Goal: Task Accomplishment & Management: Use online tool/utility

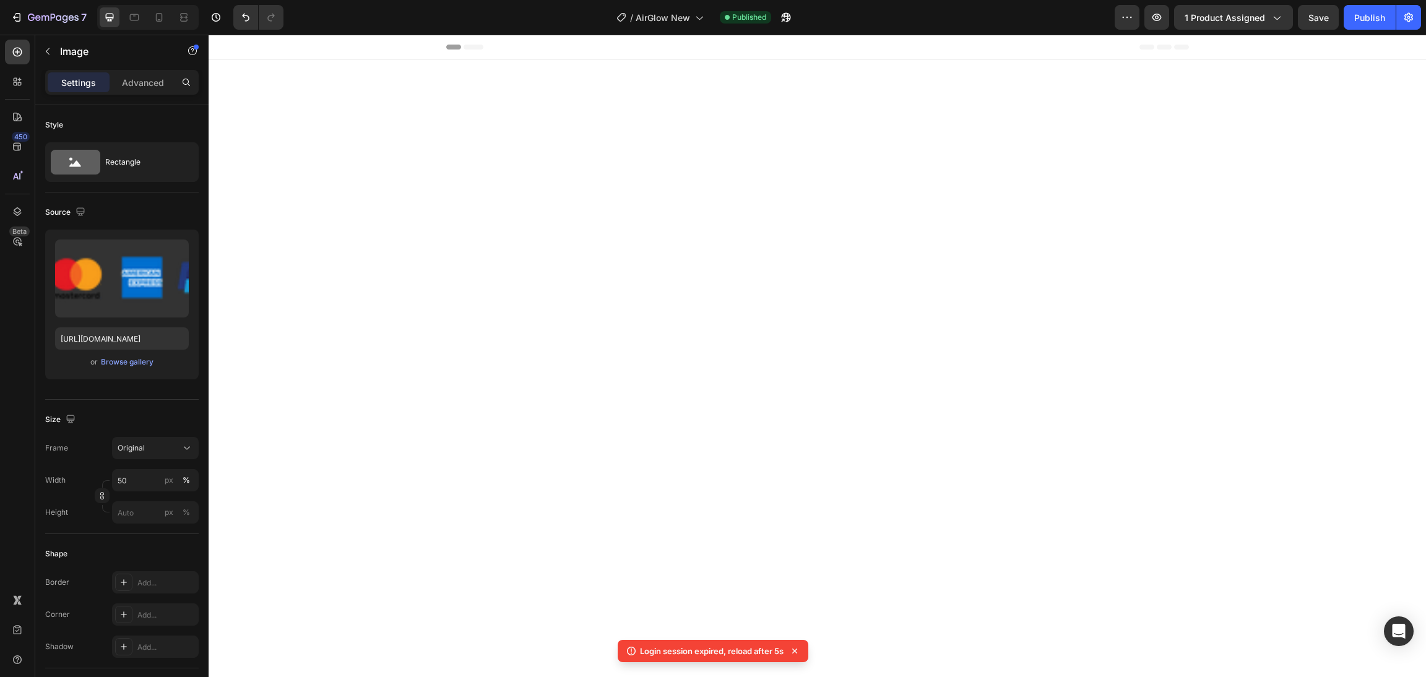
scroll to position [8302, 0]
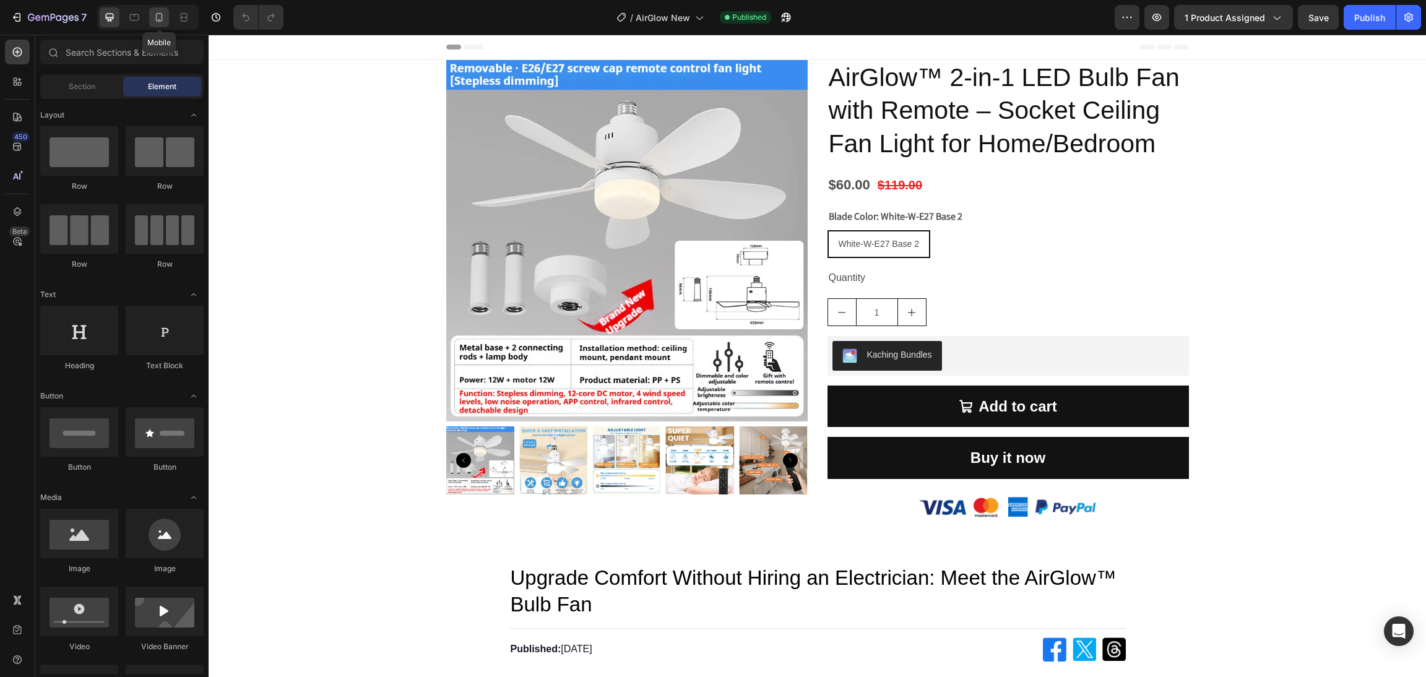
click at [161, 25] on div at bounding box center [159, 17] width 20 height 20
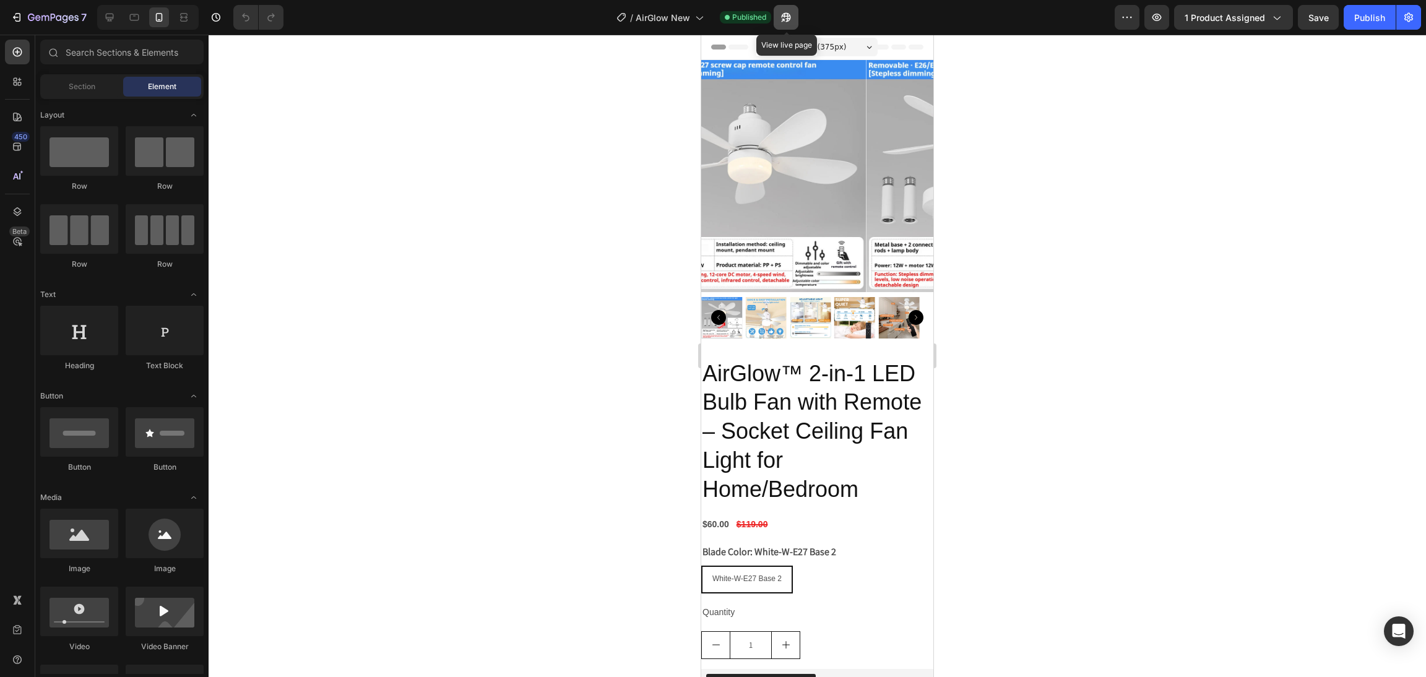
click at [782, 13] on icon "button" at bounding box center [786, 17] width 12 height 12
click at [872, 339] on div "Product Images AirGlow™ 2-in-1 LED Bulb Fan with Remote – Socket Ceiling Fan Li…" at bounding box center [817, 441] width 232 height 763
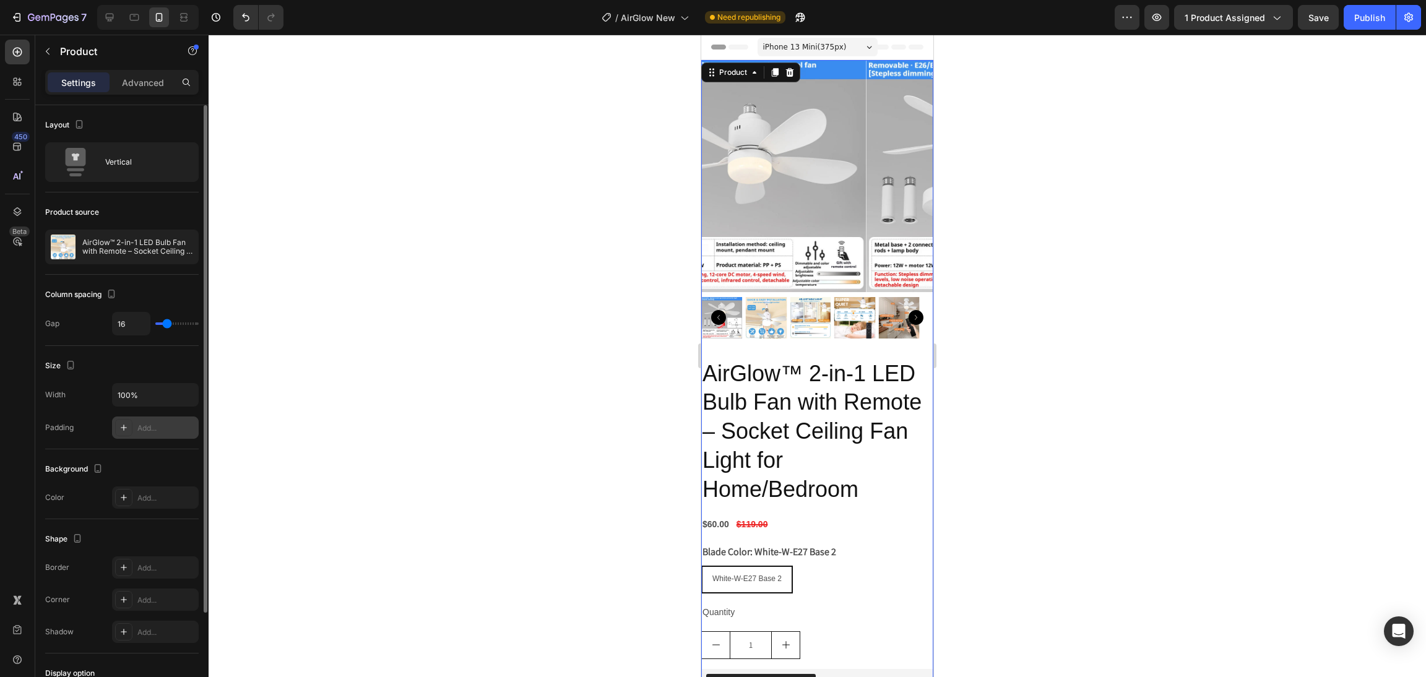
click at [162, 427] on div "Add..." at bounding box center [166, 428] width 58 height 11
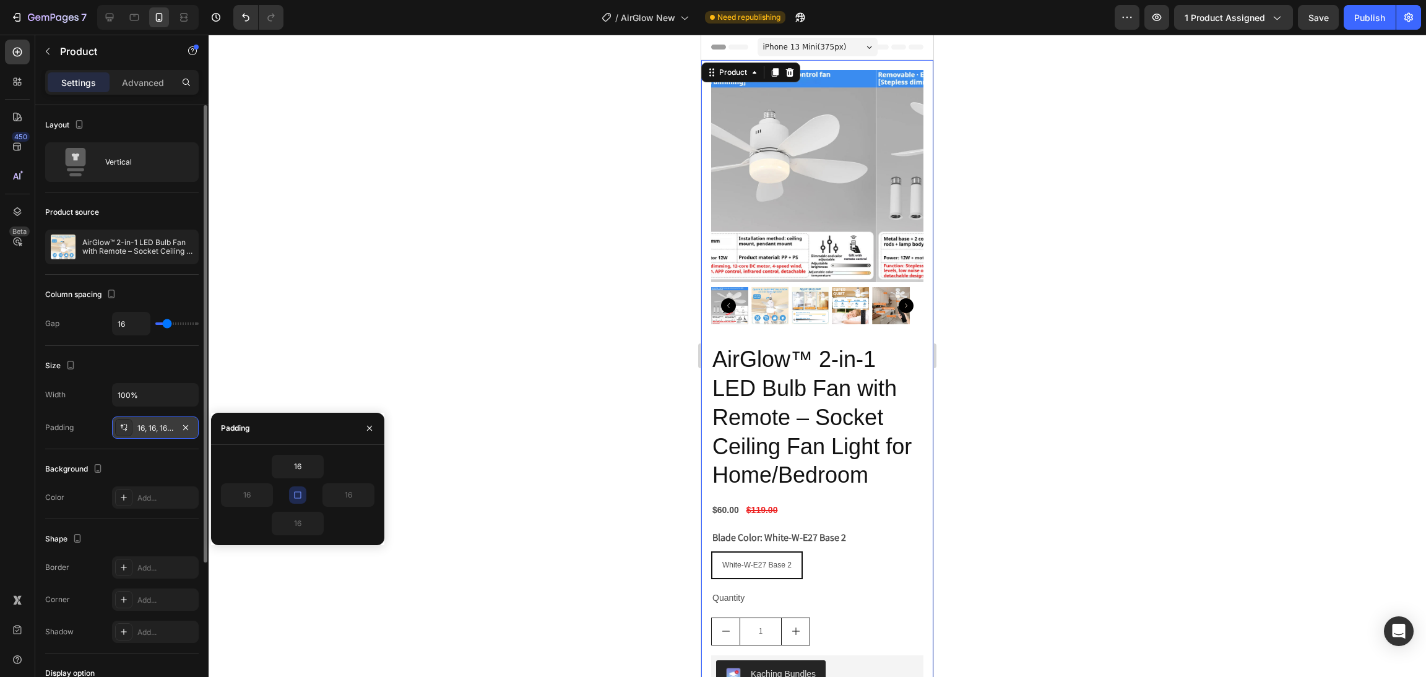
click at [146, 459] on div "Background The changes might be hidden by the video. Color Add..." at bounding box center [122, 484] width 154 height 70
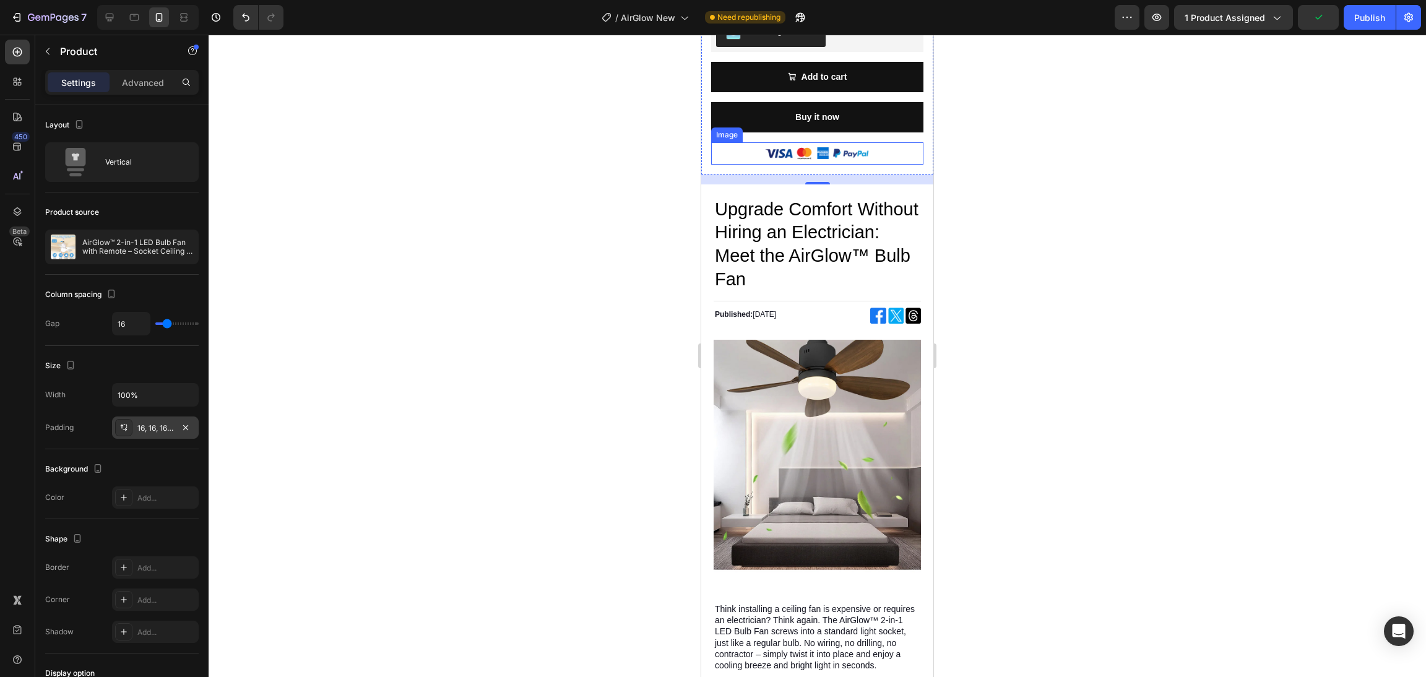
scroll to position [650, 0]
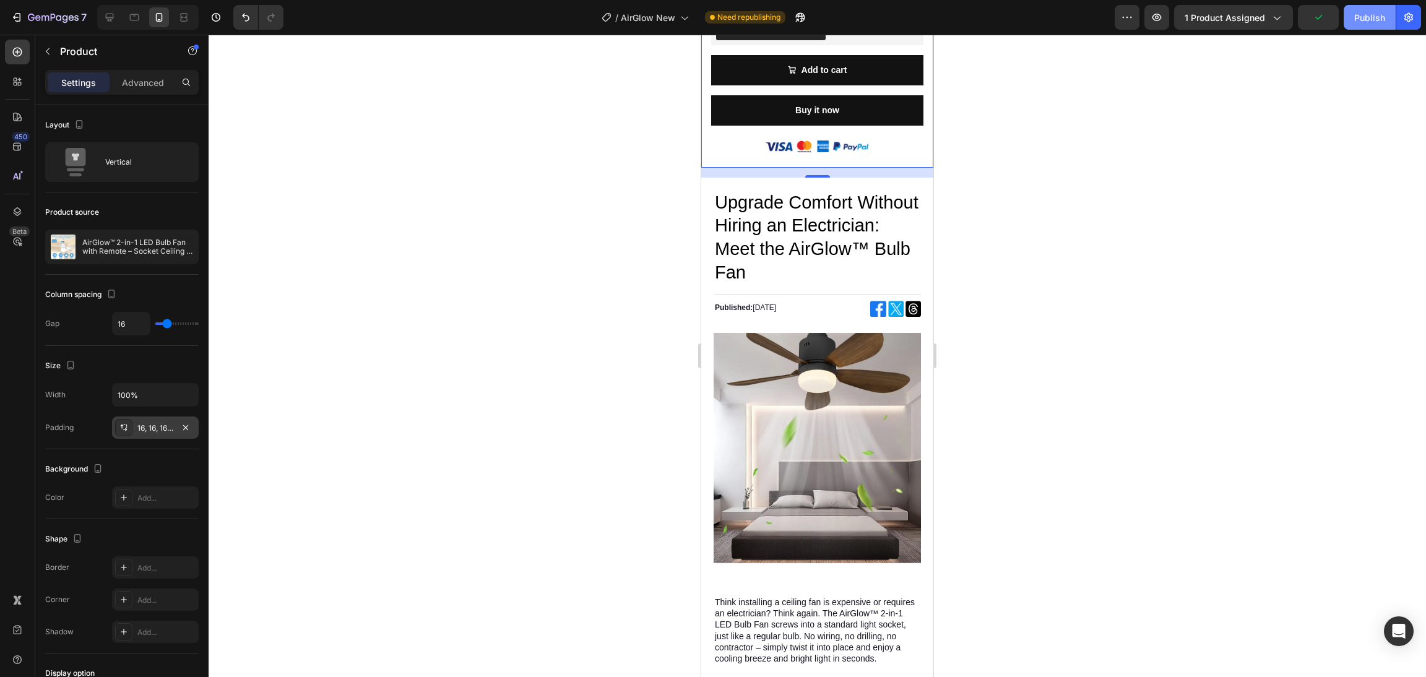
click at [1369, 7] on button "Publish" at bounding box center [1370, 17] width 52 height 25
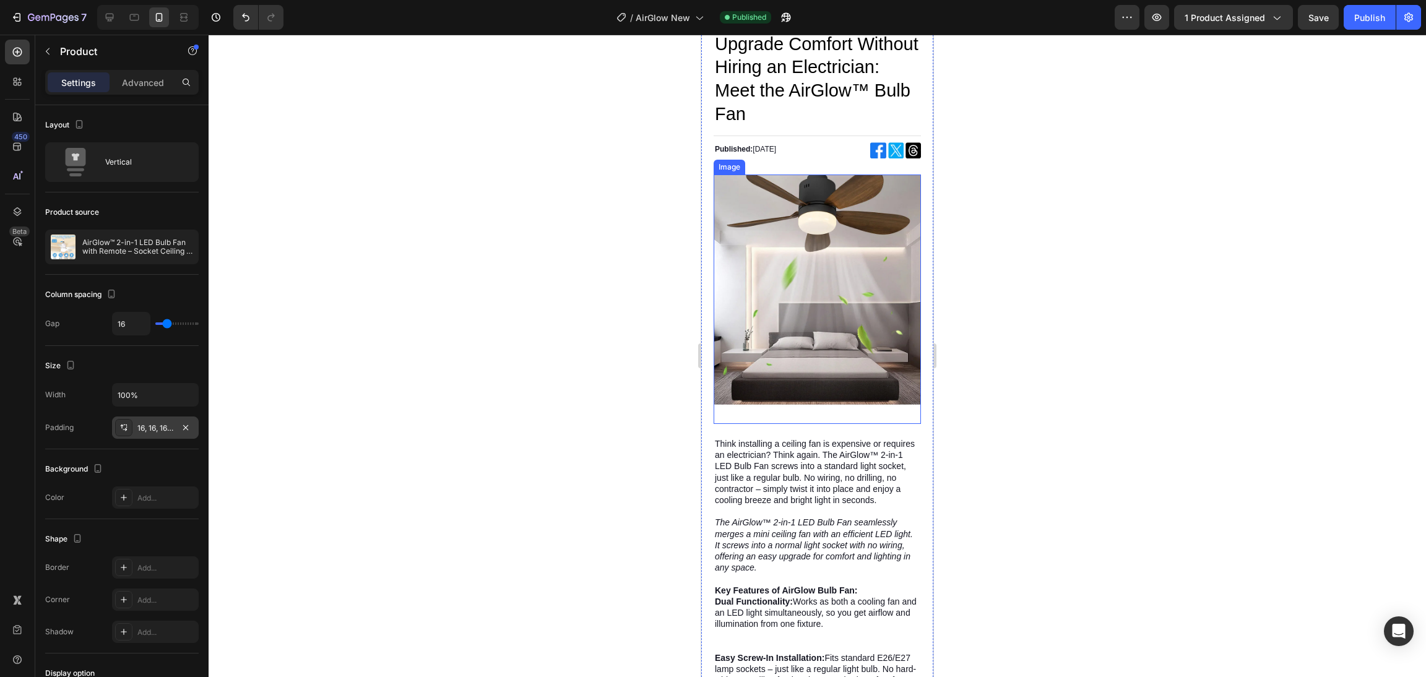
scroll to position [835, 0]
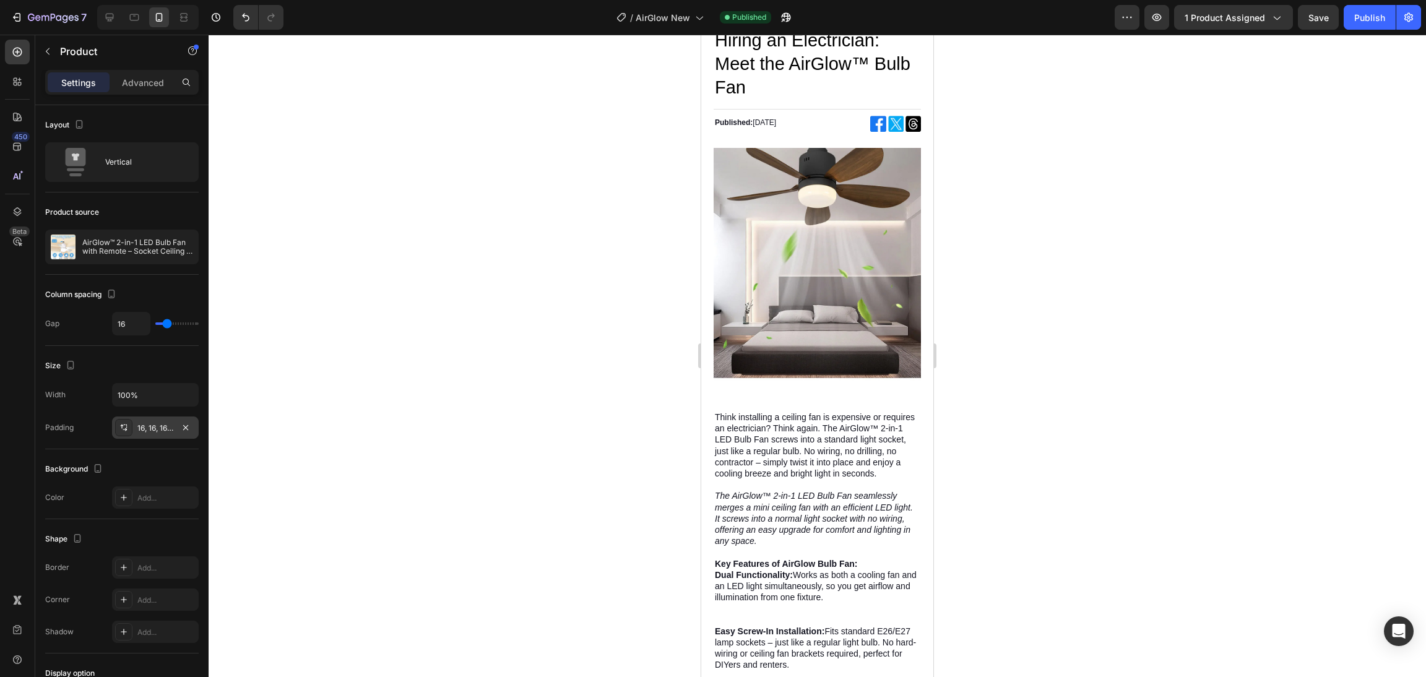
click at [772, 11] on div at bounding box center [784, 17] width 27 height 25
click at [784, 18] on icon "button" at bounding box center [786, 17] width 12 height 12
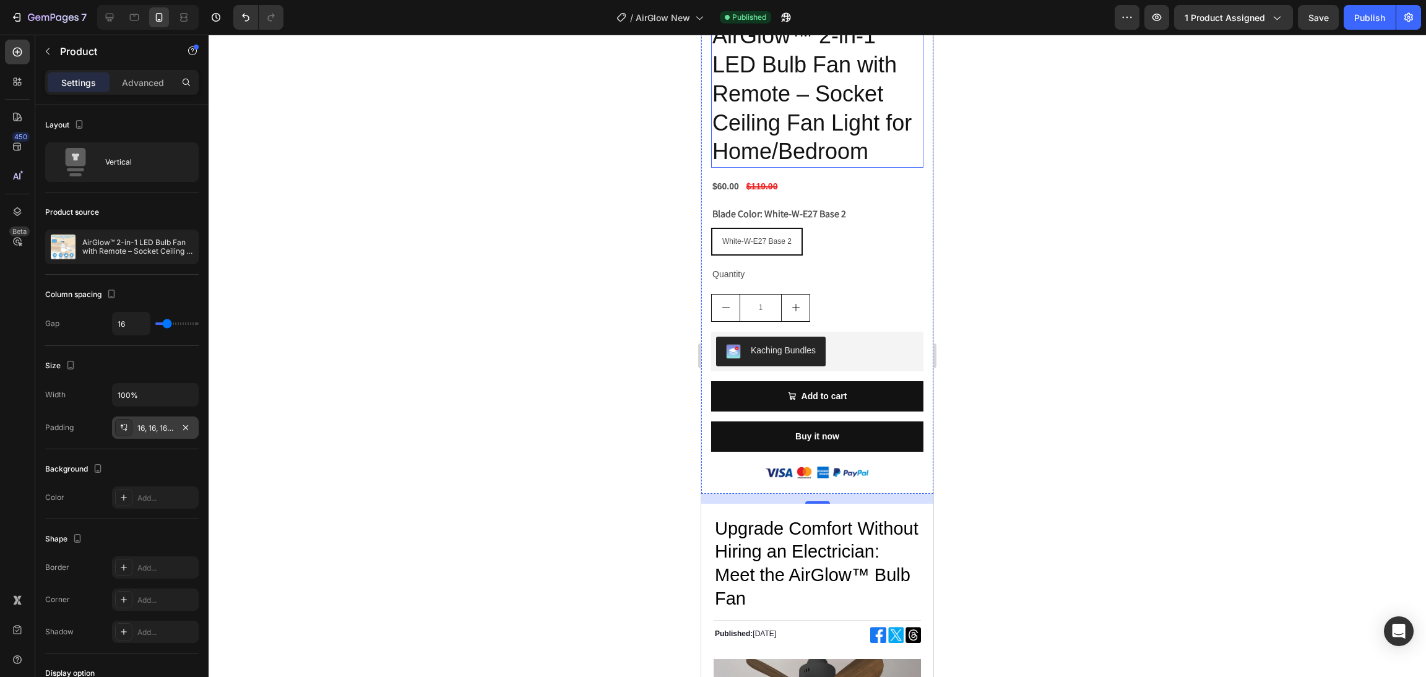
scroll to position [278, 0]
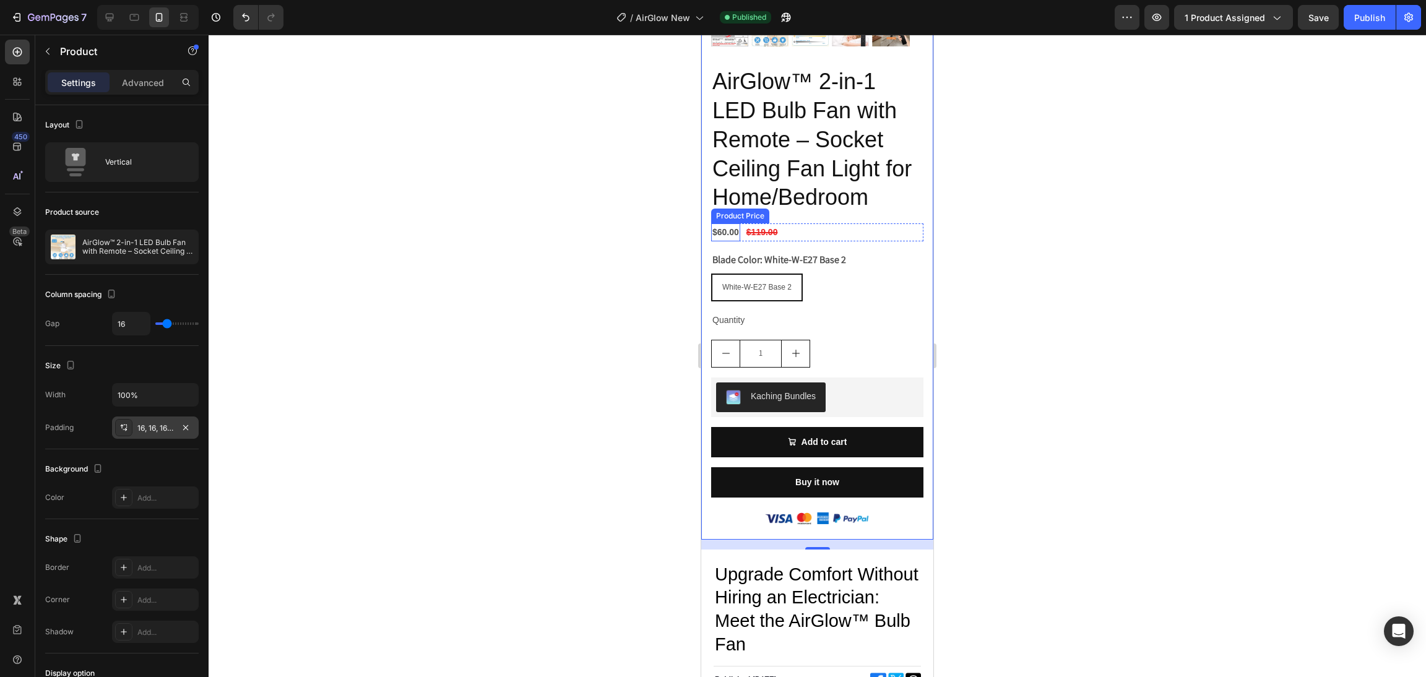
click at [732, 223] on div "$60.00" at bounding box center [725, 232] width 29 height 18
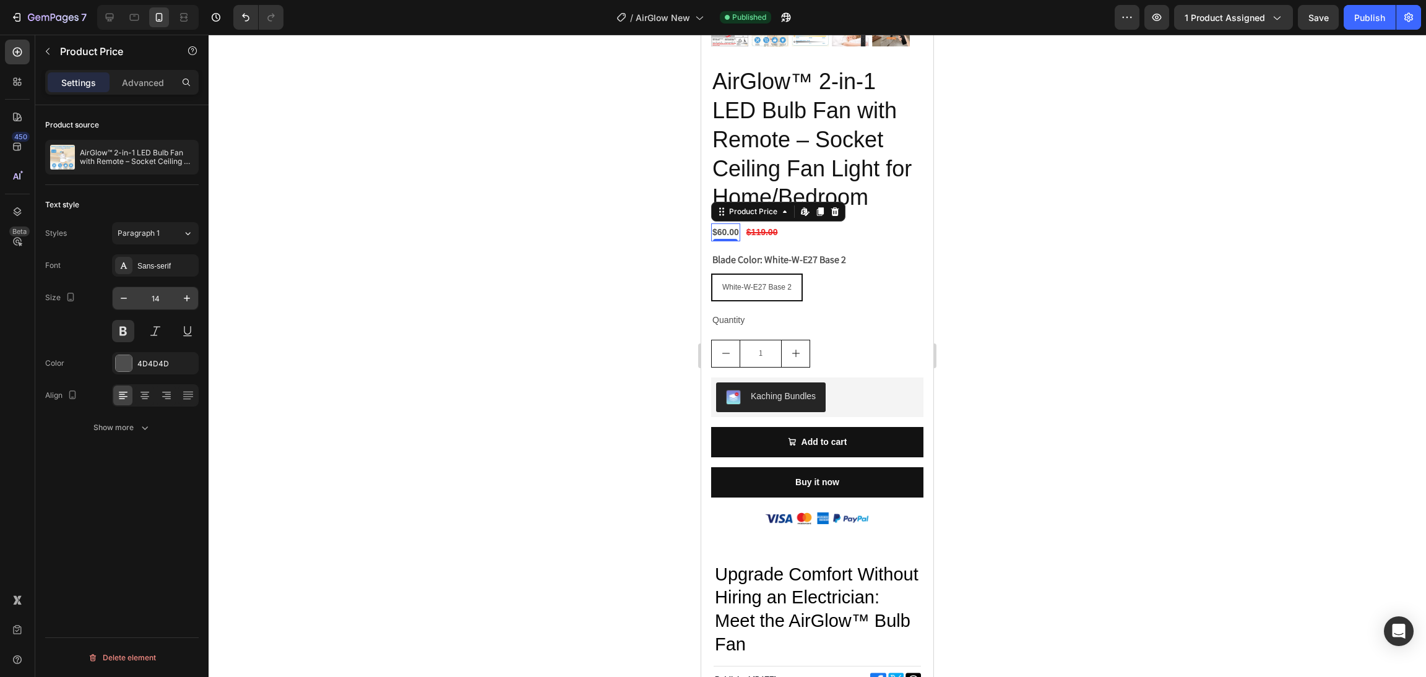
click at [157, 295] on input "14" at bounding box center [155, 298] width 41 height 22
type input "24"
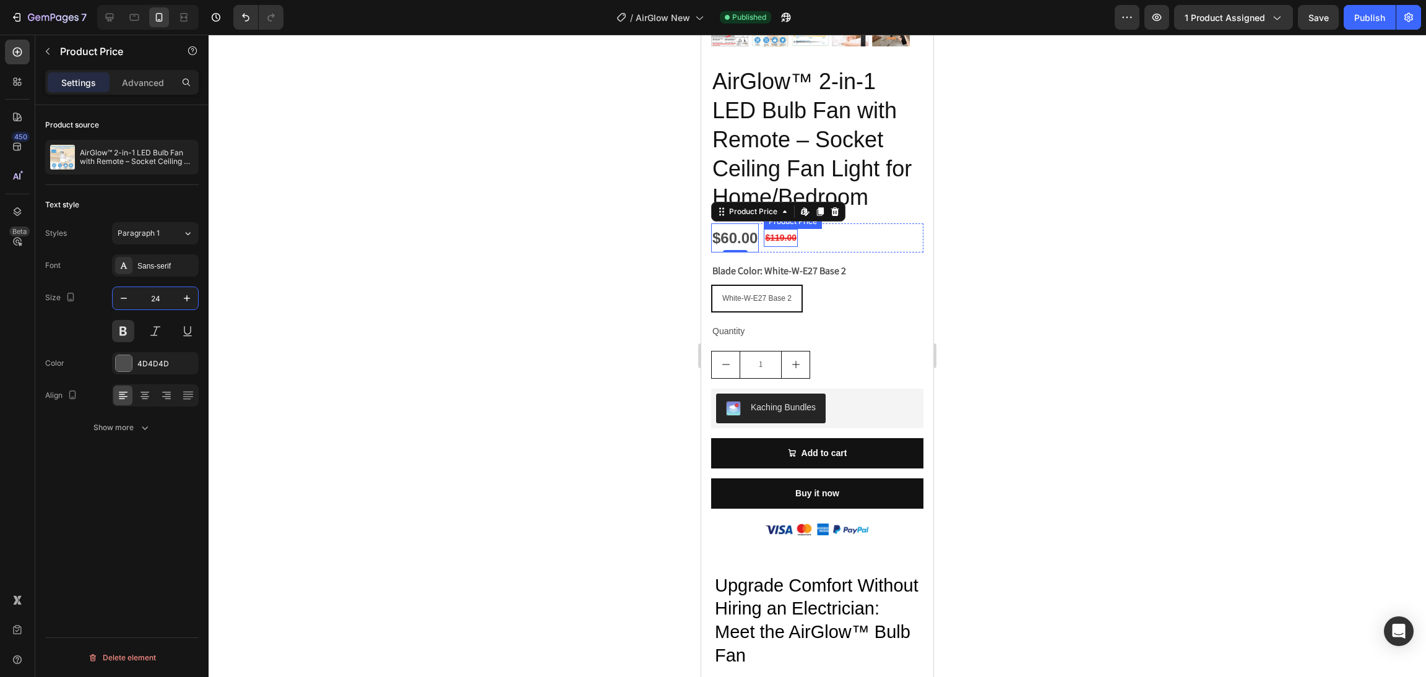
click at [777, 229] on div "$119.00" at bounding box center [781, 238] width 34 height 18
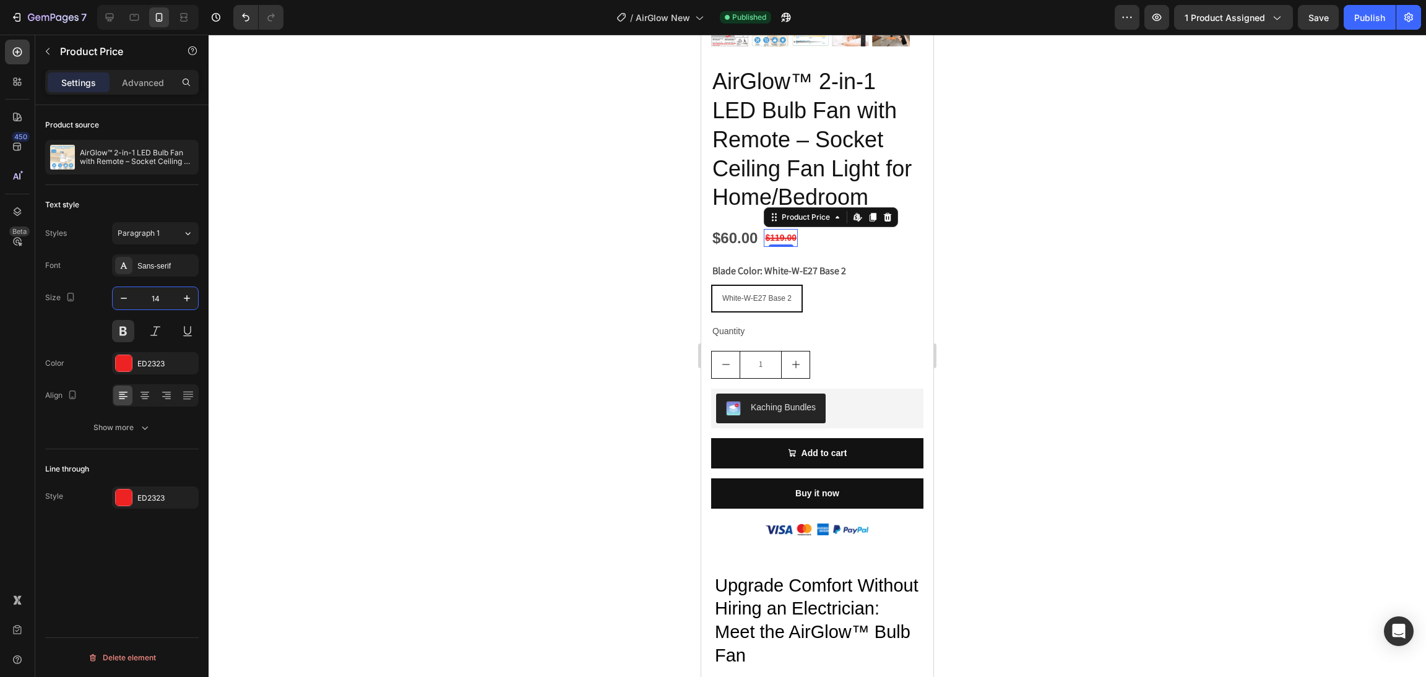
click at [145, 299] on input "14" at bounding box center [155, 298] width 41 height 22
type input "24"
click at [1382, 11] on div "Publish" at bounding box center [1369, 17] width 31 height 13
click at [20, 18] on icon "button" at bounding box center [18, 17] width 6 height 9
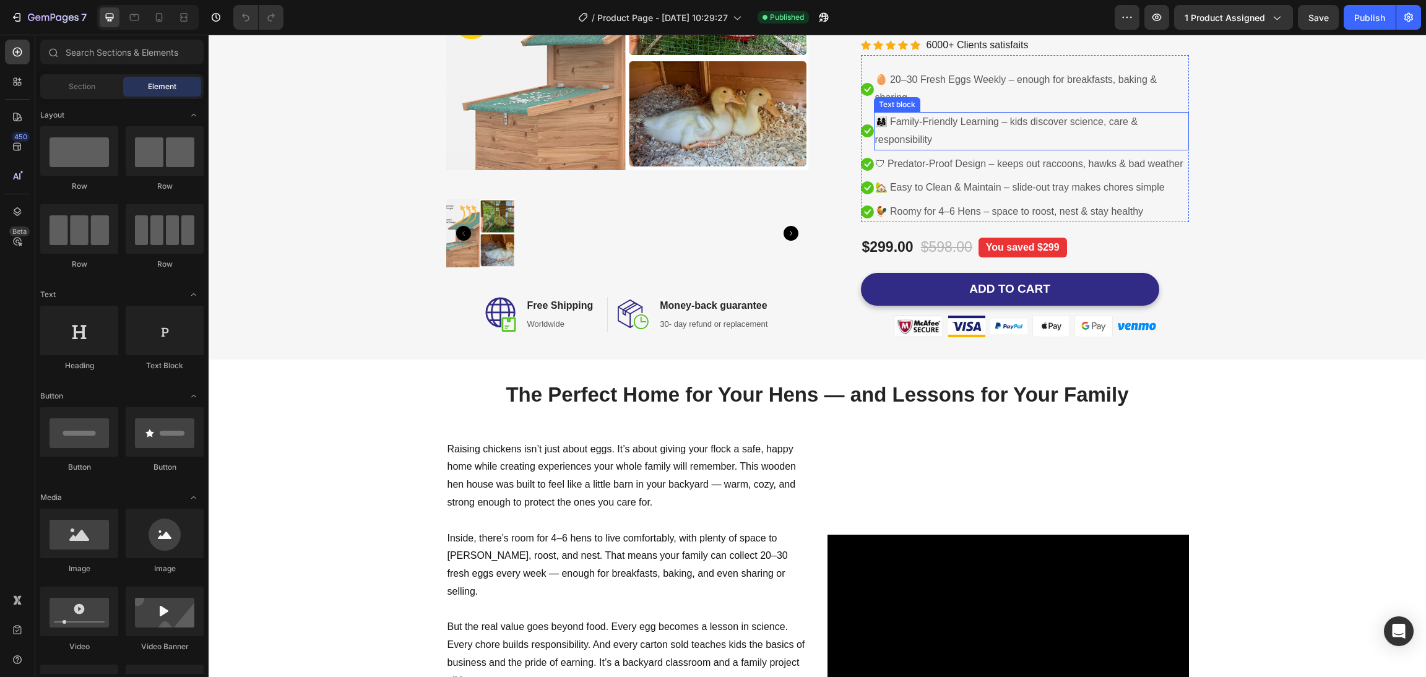
scroll to position [186, 0]
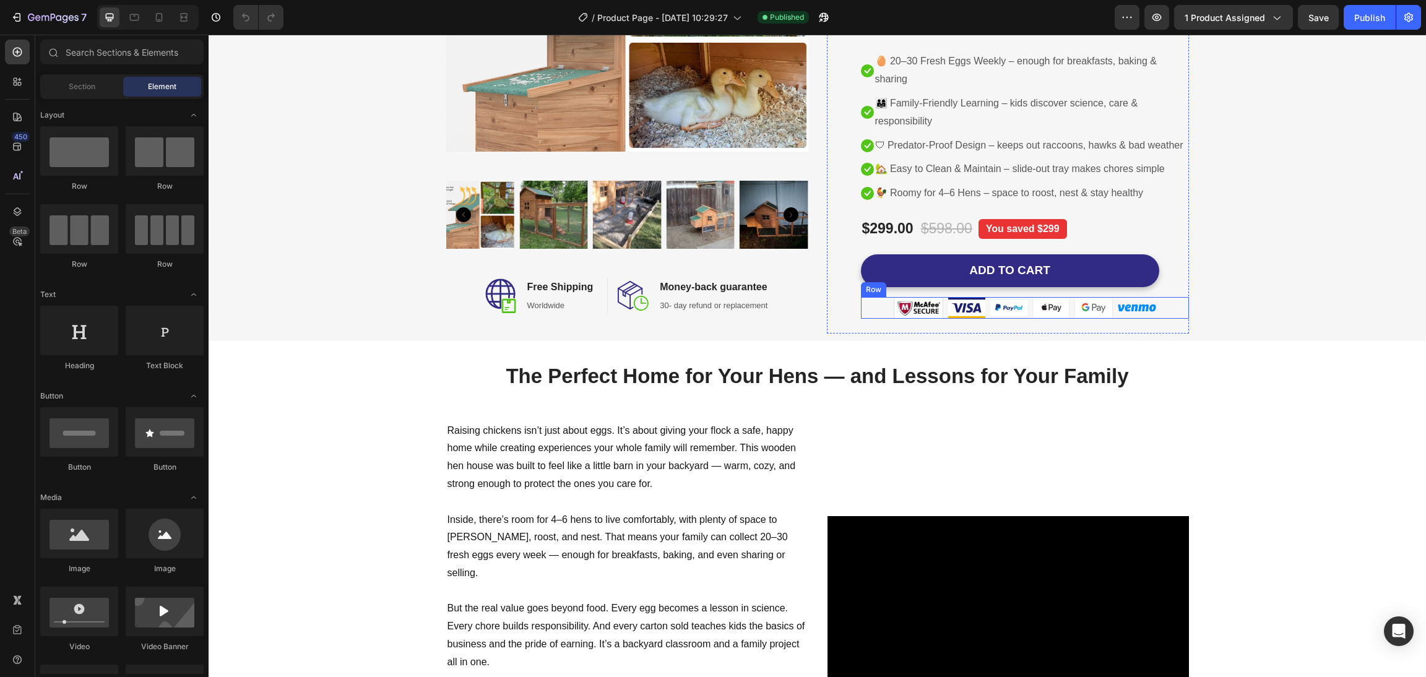
click at [875, 319] on div "Image Image Image Image Image Image Row" at bounding box center [1025, 308] width 328 height 22
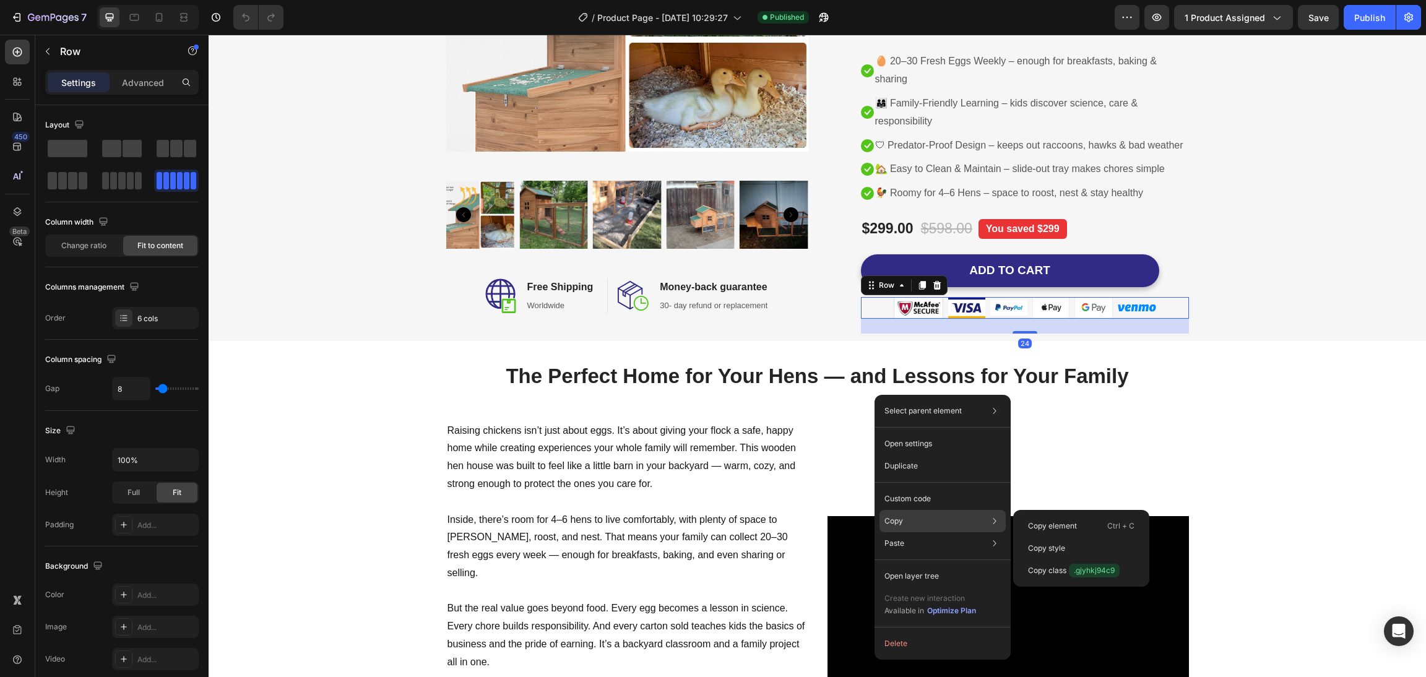
click at [904, 526] on div "Copy Copy element Ctrl + C Copy style Copy class .gjyhkj94c9" at bounding box center [943, 521] width 126 height 22
click at [944, 522] on div "Copy Copy element Ctrl + C Copy style Copy class .gjyhkj94c9" at bounding box center [943, 521] width 126 height 22
click at [1060, 528] on p "Copy element" at bounding box center [1052, 526] width 49 height 11
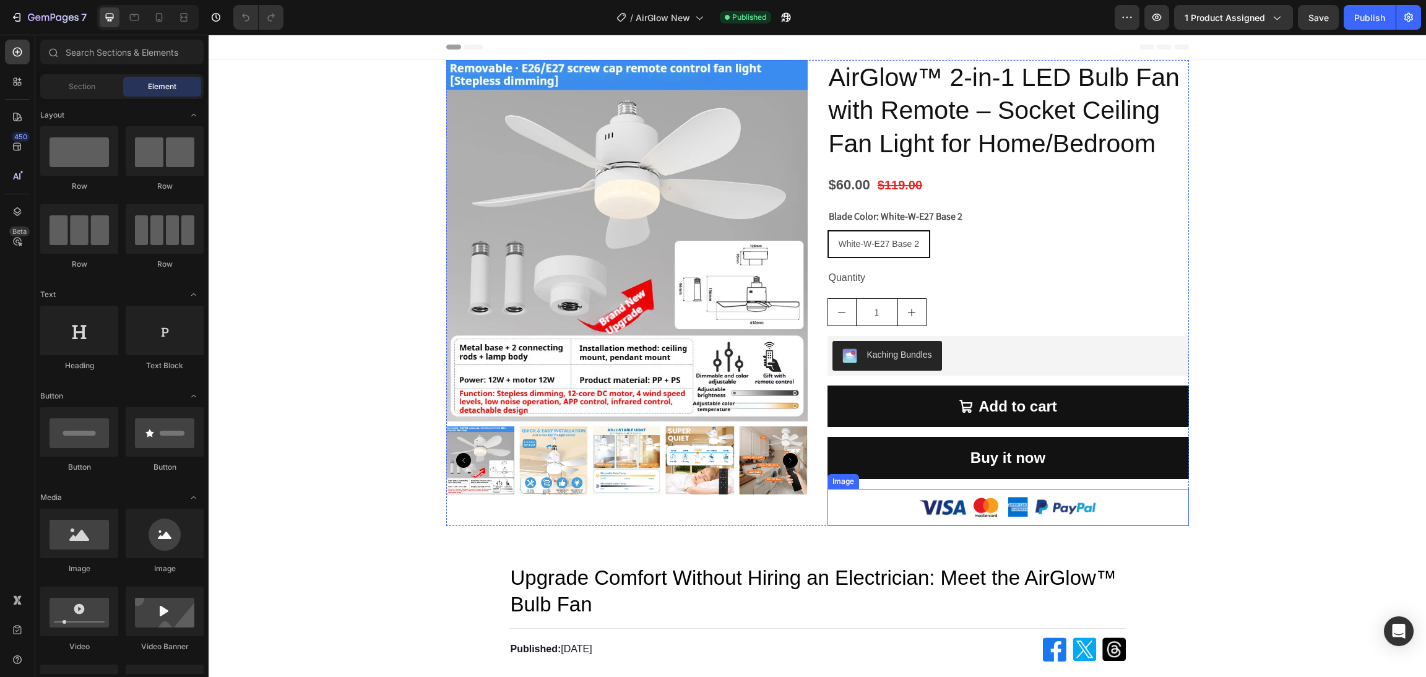
click at [931, 490] on img at bounding box center [1008, 508] width 181 height 38
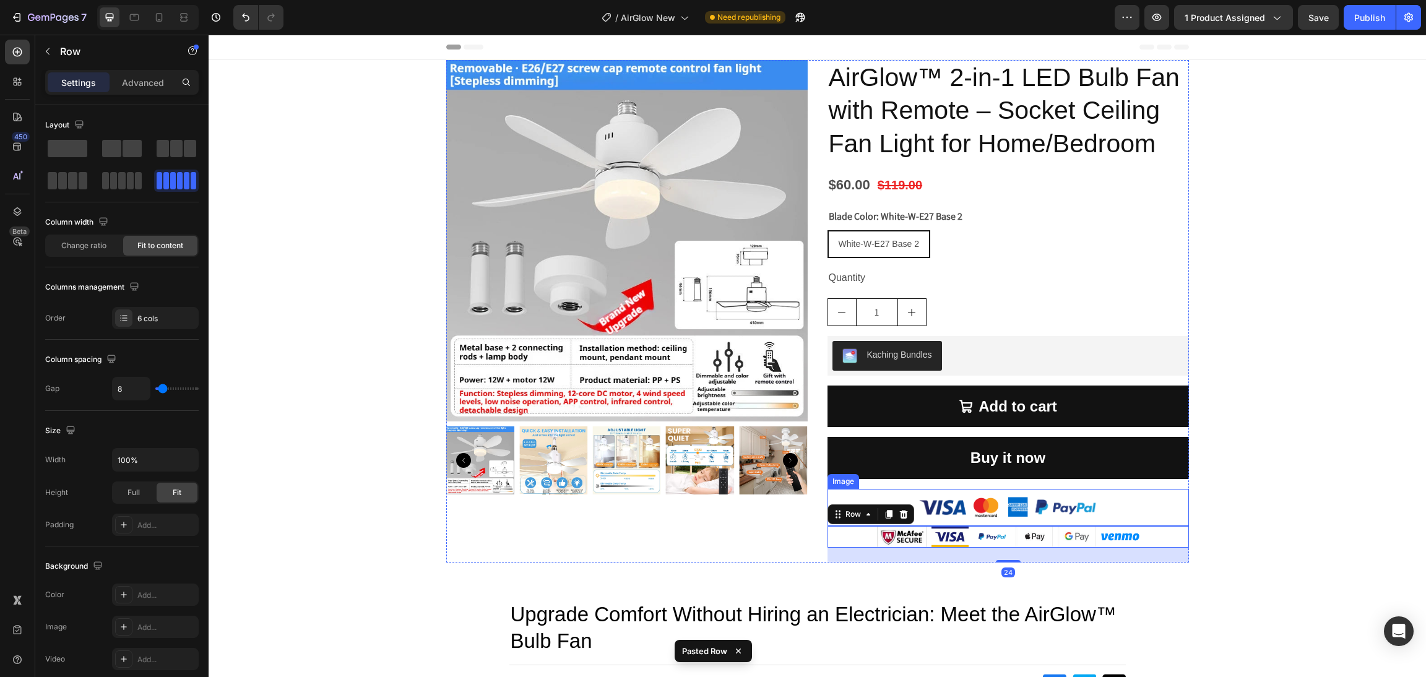
click at [1000, 495] on img at bounding box center [1008, 508] width 181 height 38
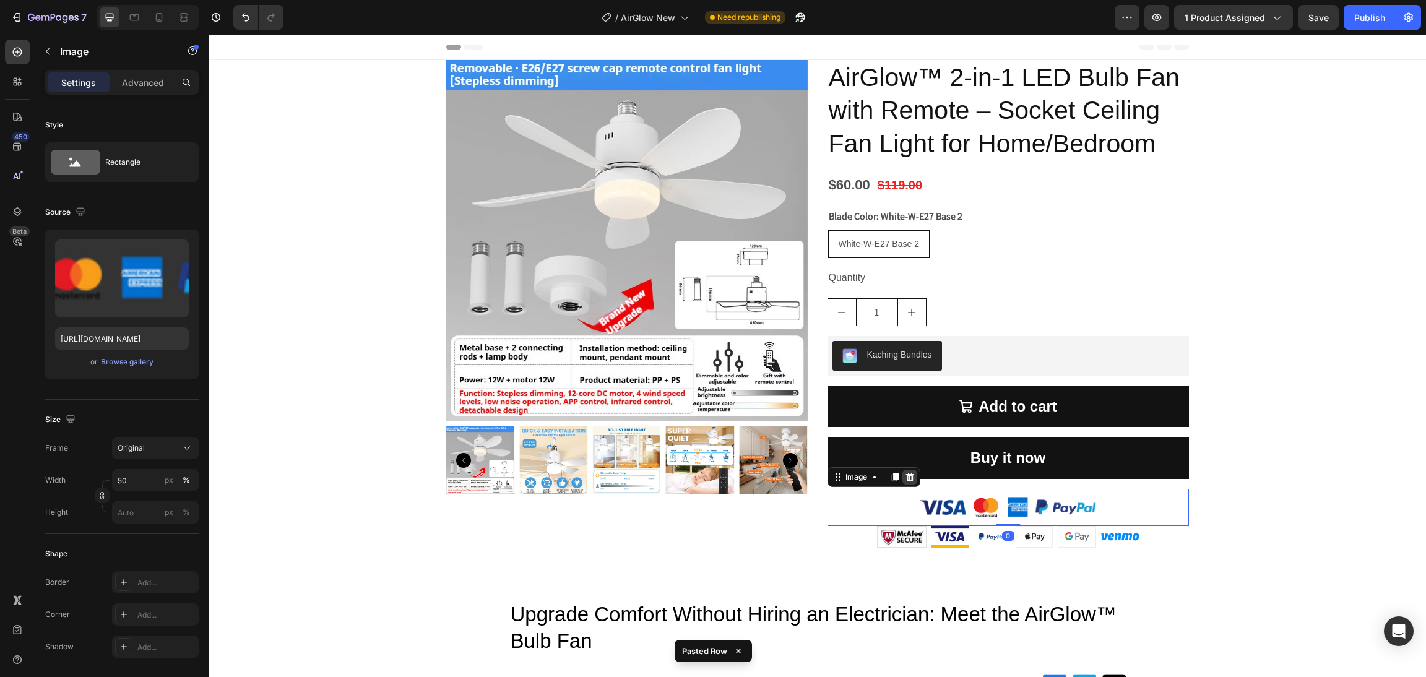
click at [906, 477] on icon at bounding box center [910, 477] width 8 height 9
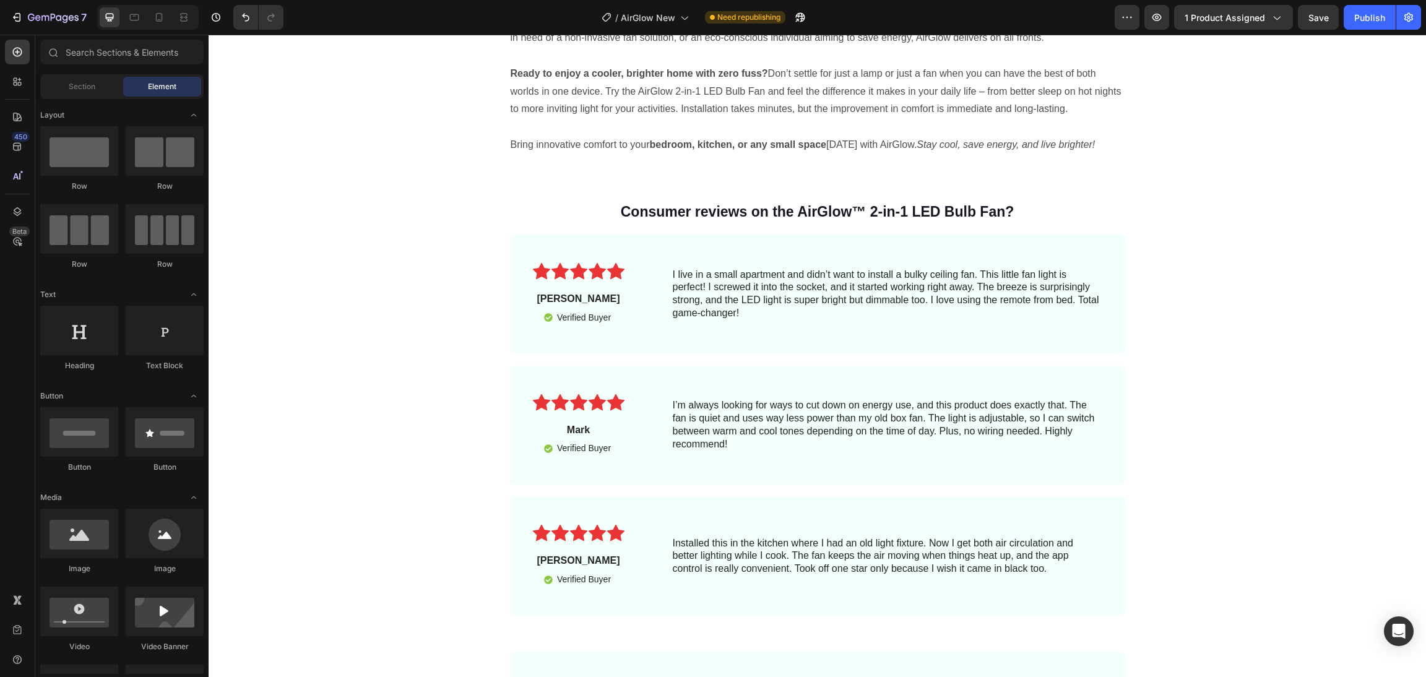
scroll to position [6128, 0]
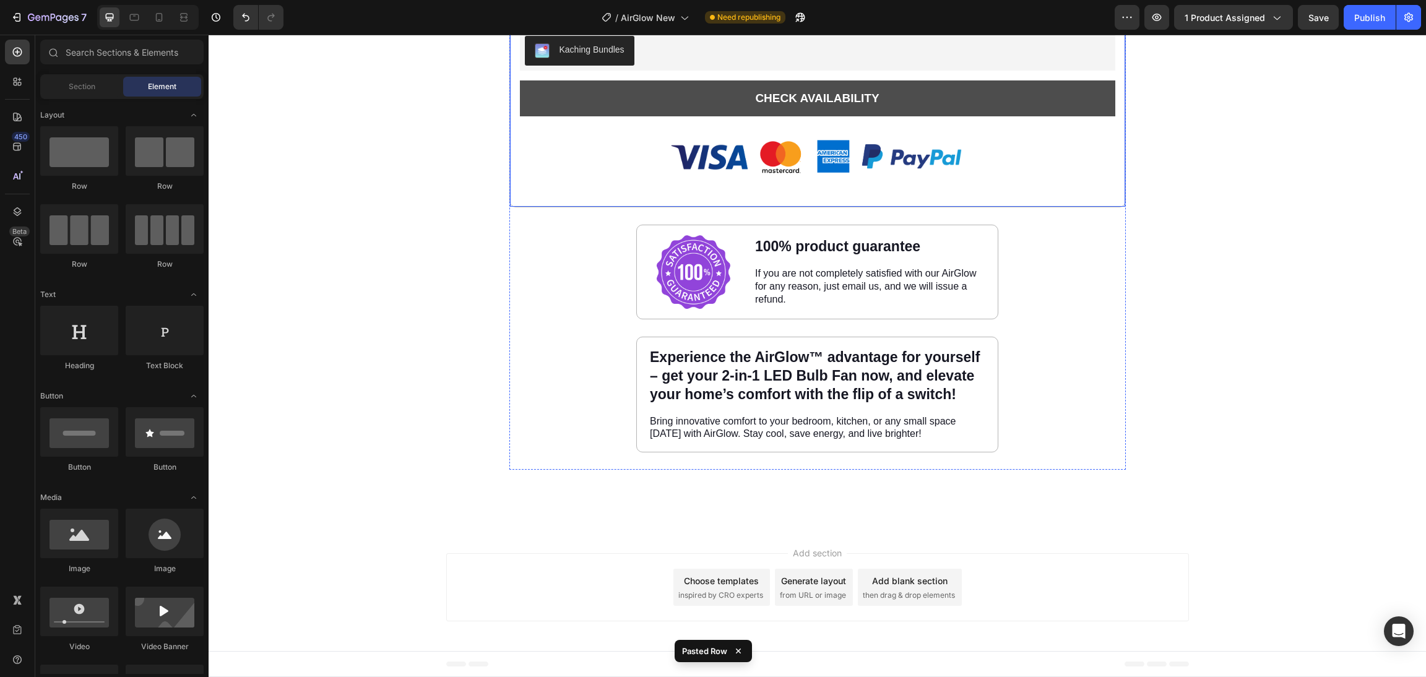
scroll to position [8198, 0]
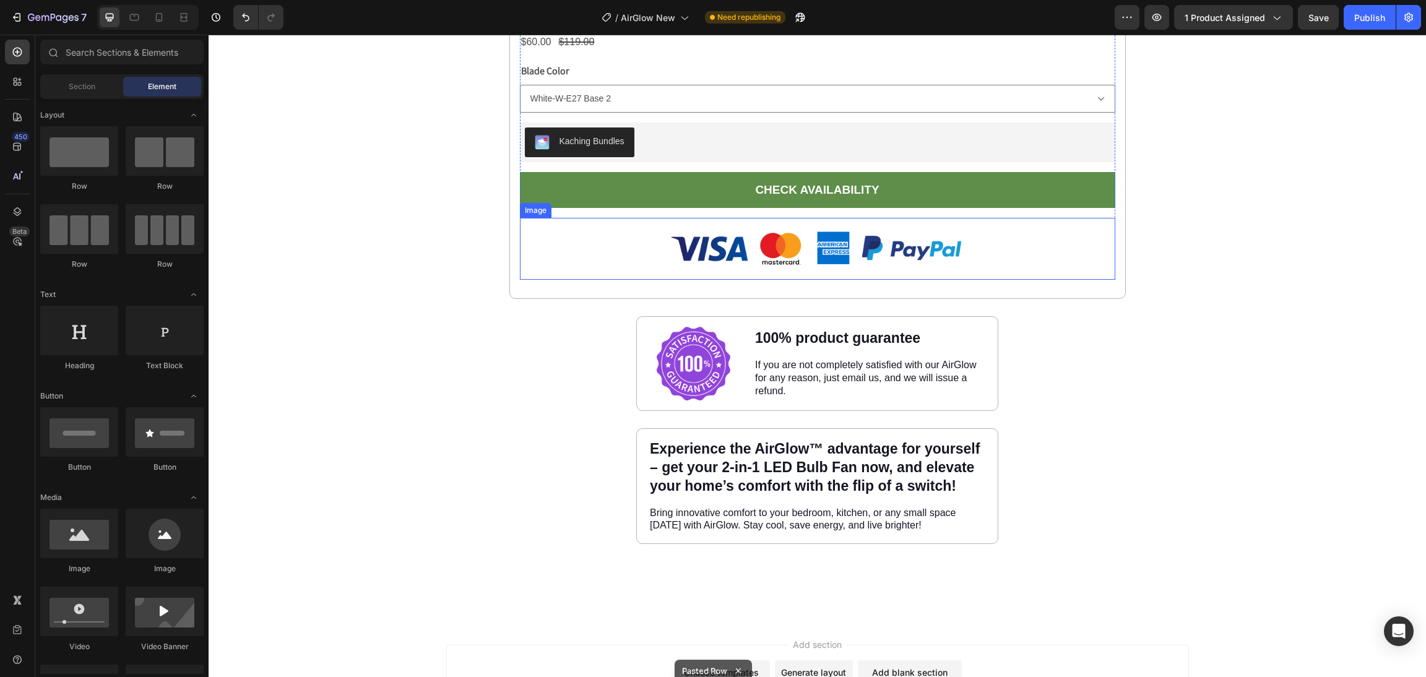
click at [688, 269] on img at bounding box center [817, 249] width 298 height 62
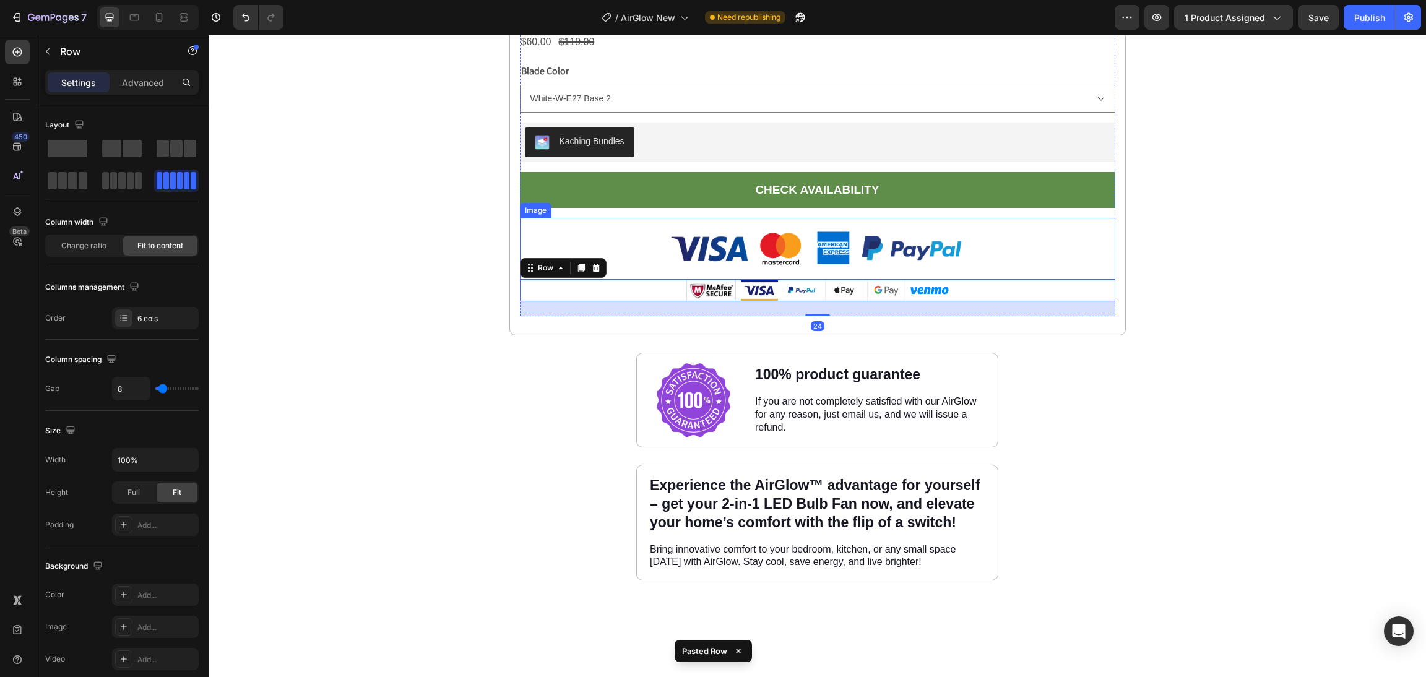
click at [740, 250] on img at bounding box center [817, 249] width 298 height 62
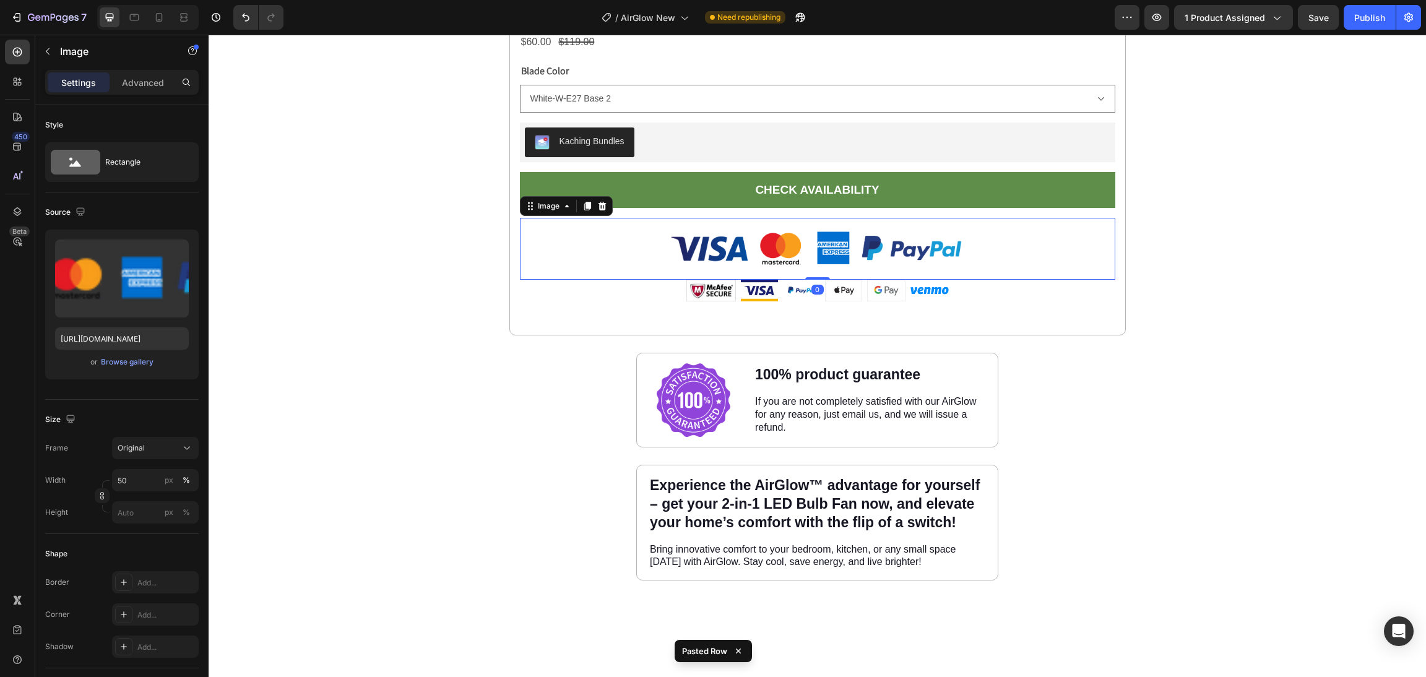
click at [602, 202] on div "Image" at bounding box center [566, 206] width 93 height 20
click at [598, 207] on icon at bounding box center [602, 206] width 8 height 9
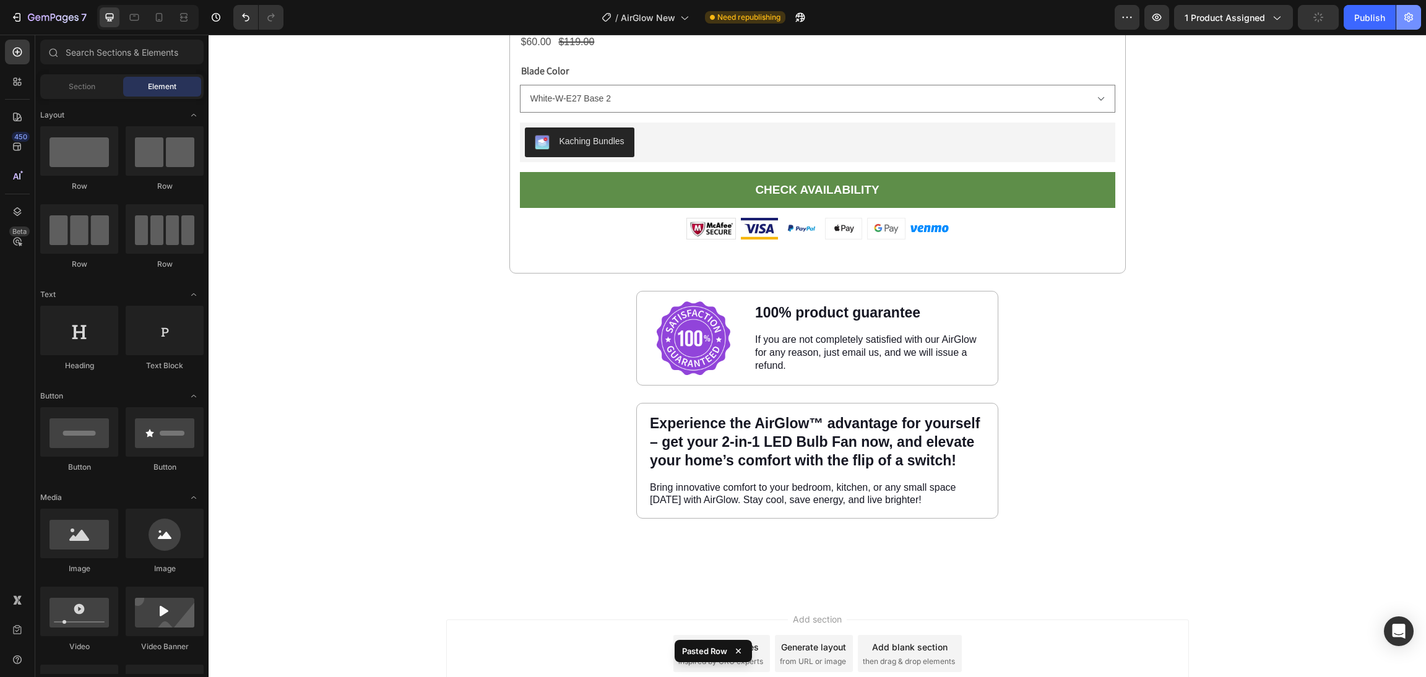
scroll to position [8266, 0]
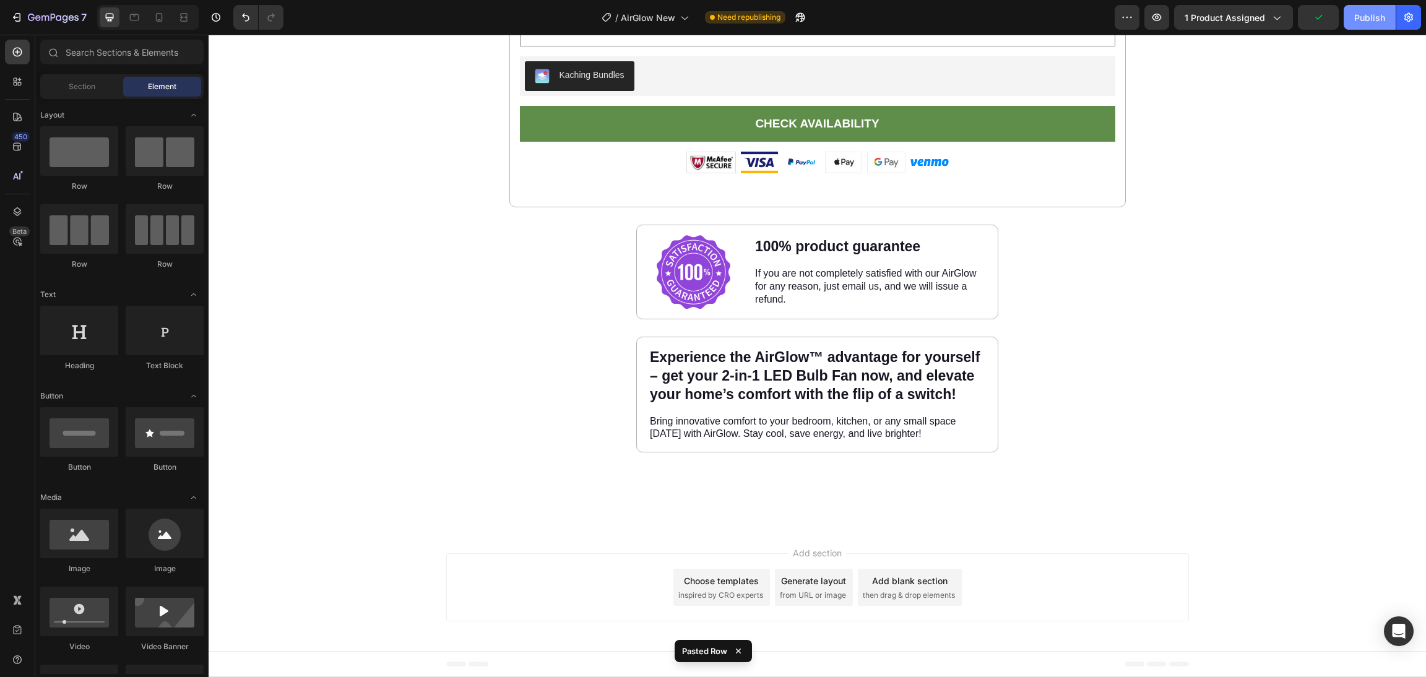
click at [1382, 17] on div "Publish" at bounding box center [1369, 17] width 31 height 13
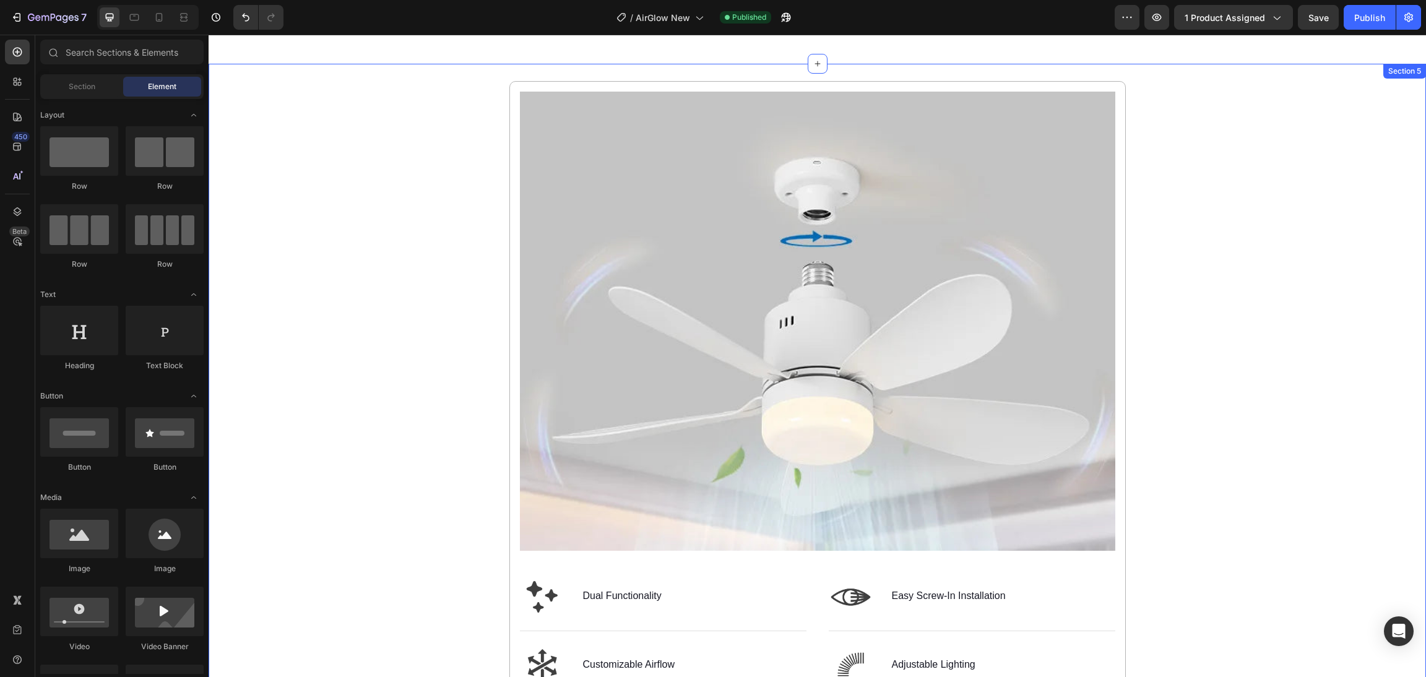
click at [1133, 353] on div "Image Image Dual Functionality Text Block Row Image Customizable Airflow Text B…" at bounding box center [818, 681] width 1218 height 1200
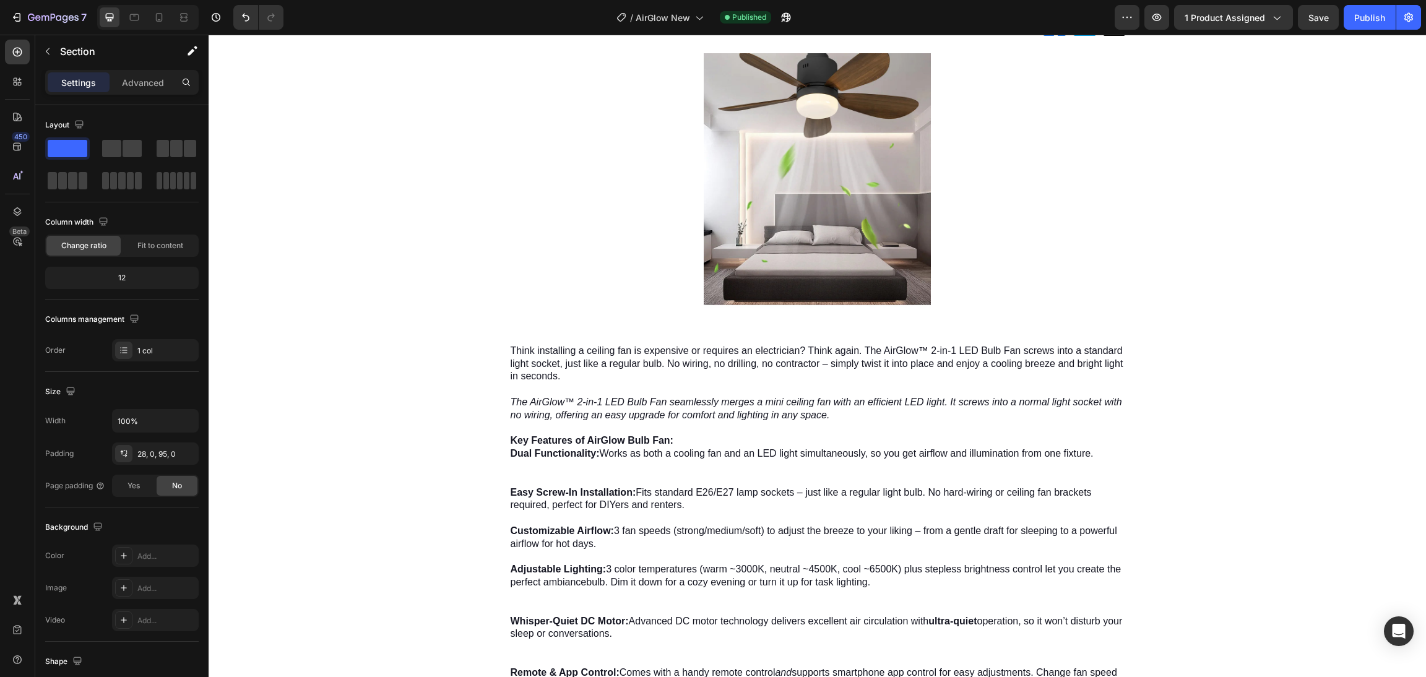
scroll to position [0, 0]
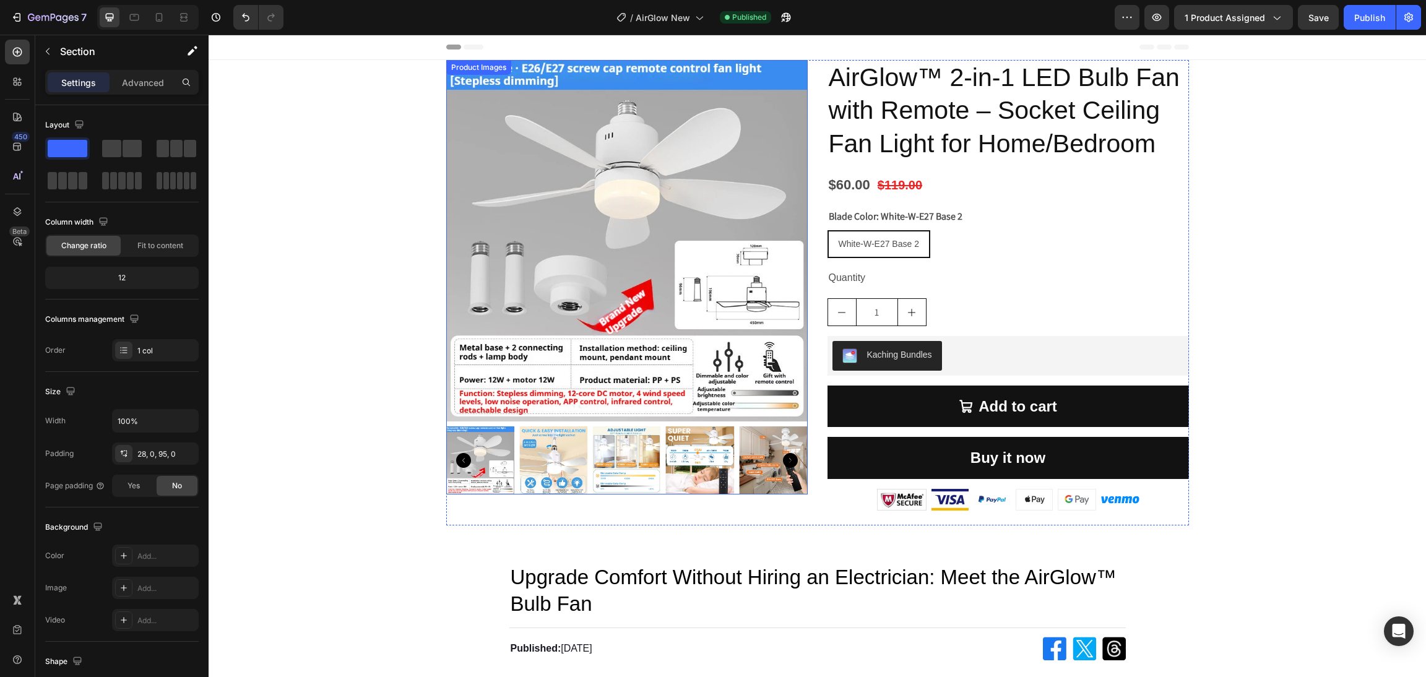
click at [622, 167] on img at bounding box center [626, 240] width 361 height 361
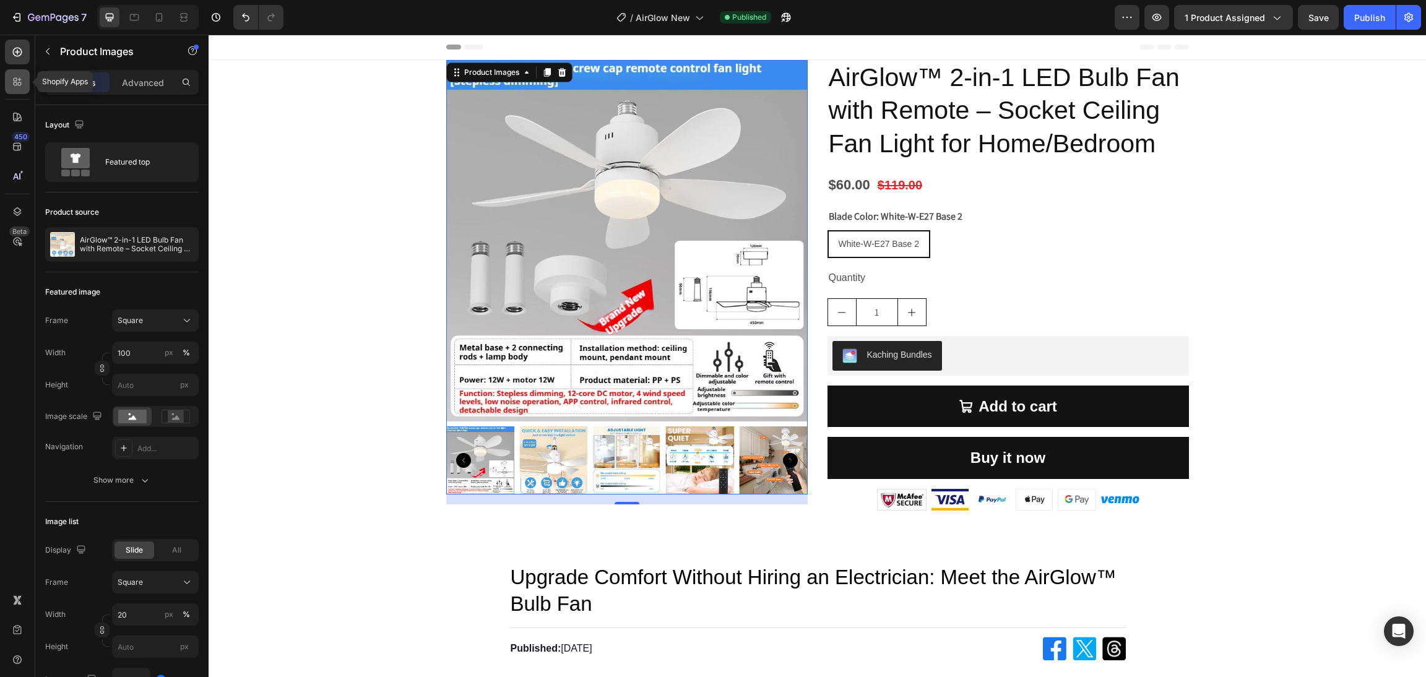
click at [16, 83] on icon at bounding box center [16, 84] width 4 height 4
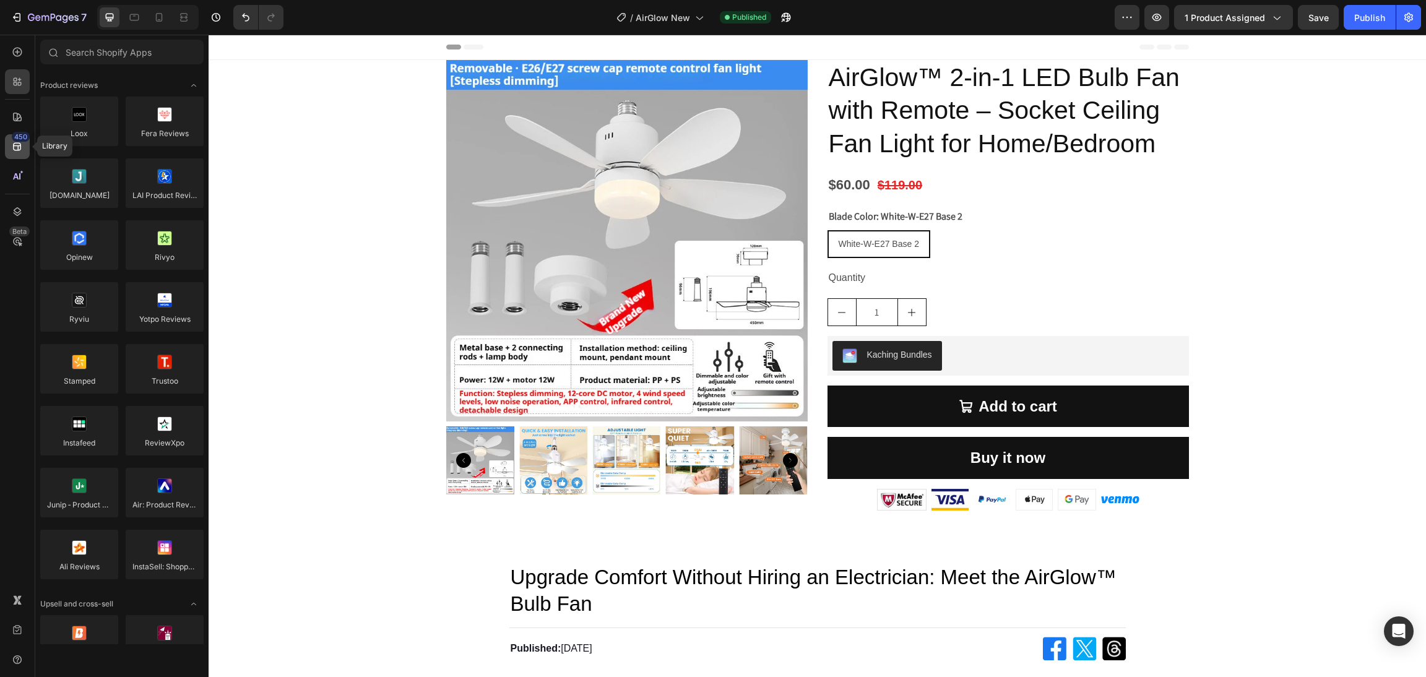
click at [20, 149] on icon at bounding box center [17, 147] width 8 height 8
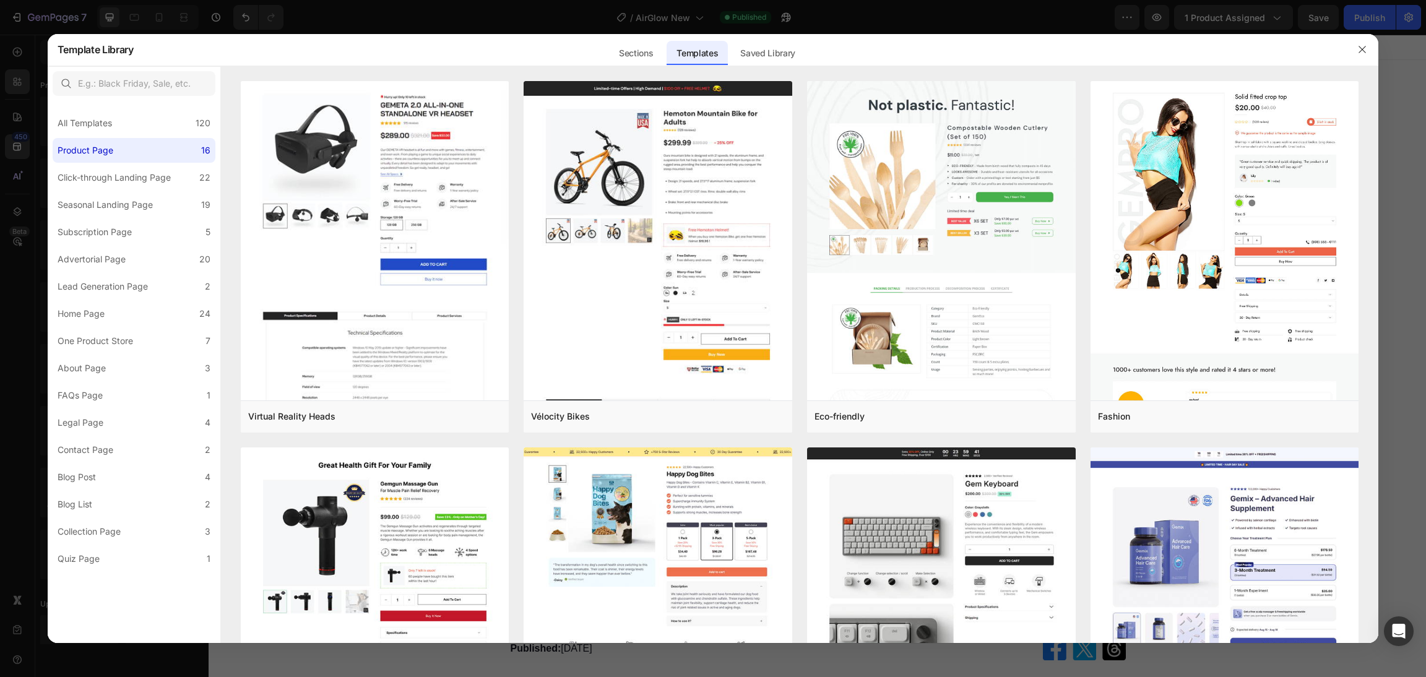
click at [20, 124] on div at bounding box center [713, 338] width 1426 height 677
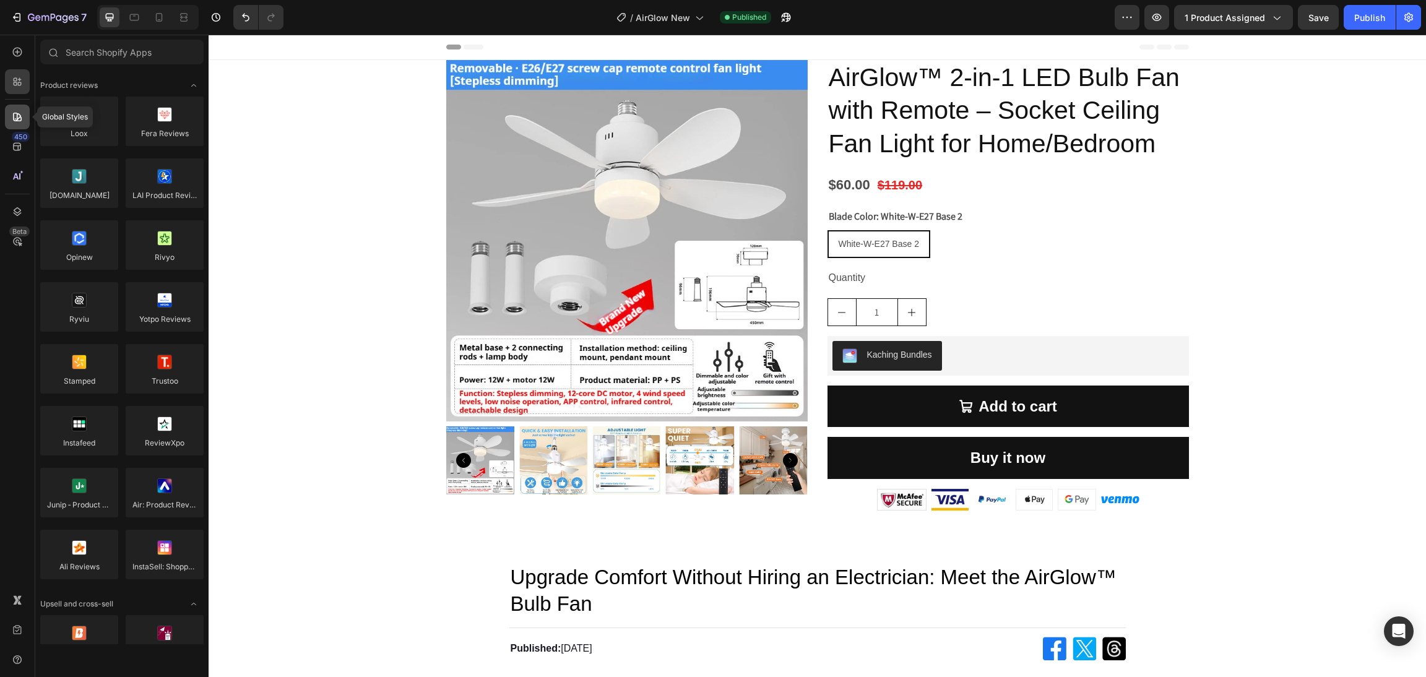
click at [16, 117] on icon at bounding box center [17, 117] width 12 height 12
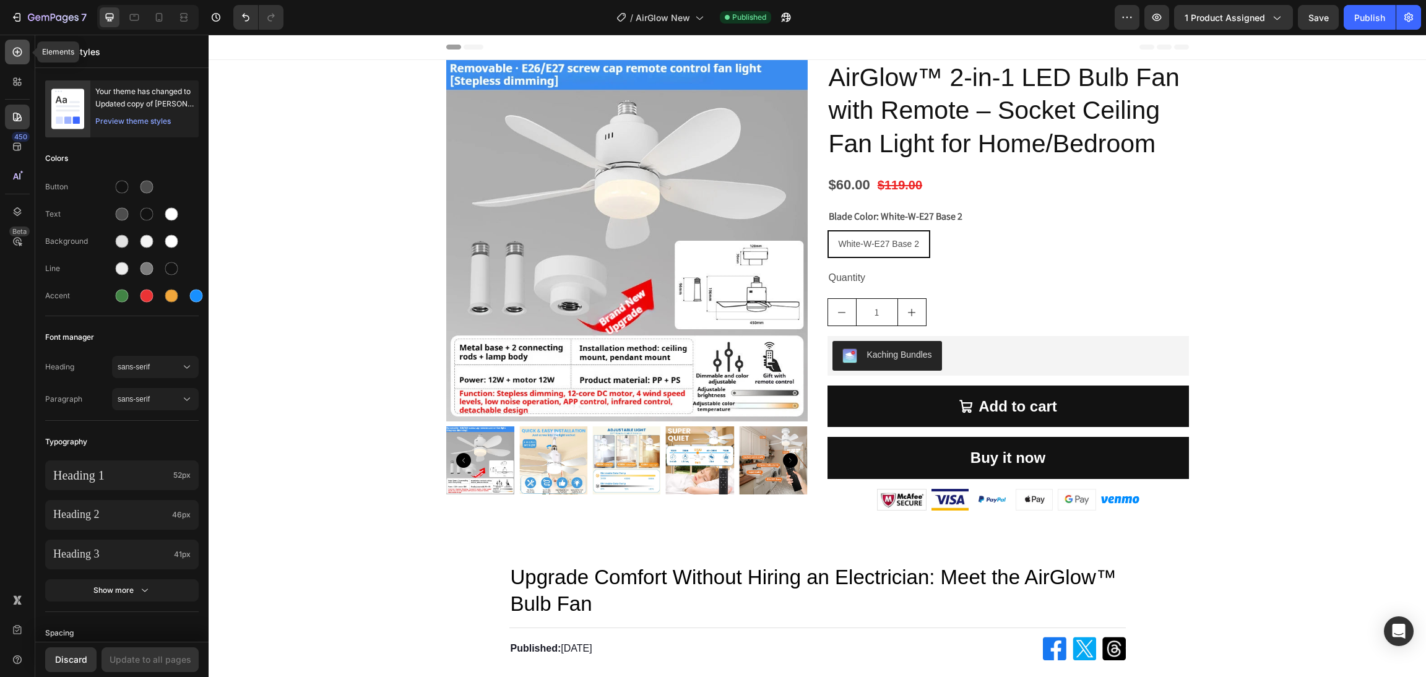
click at [13, 51] on icon at bounding box center [17, 52] width 9 height 9
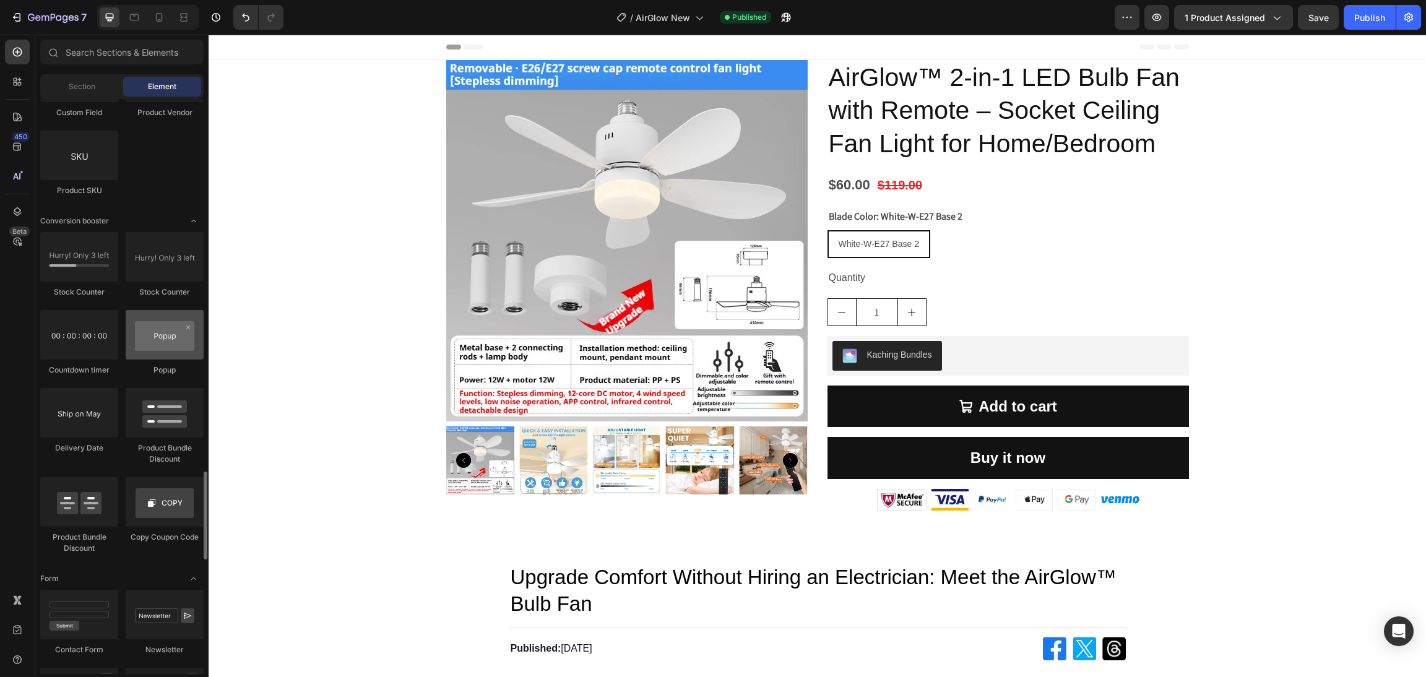
scroll to position [2155, 0]
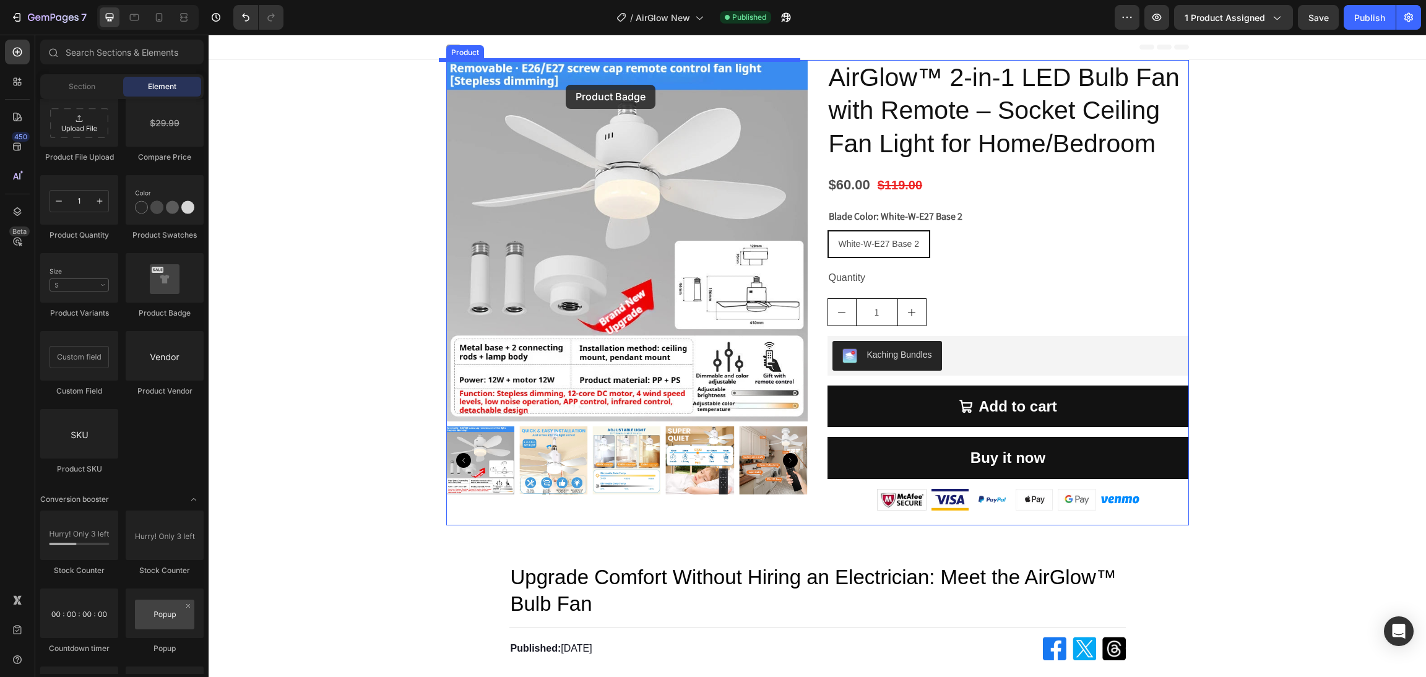
drag, startPoint x: 369, startPoint y: 335, endPoint x: 566, endPoint y: 85, distance: 318.7
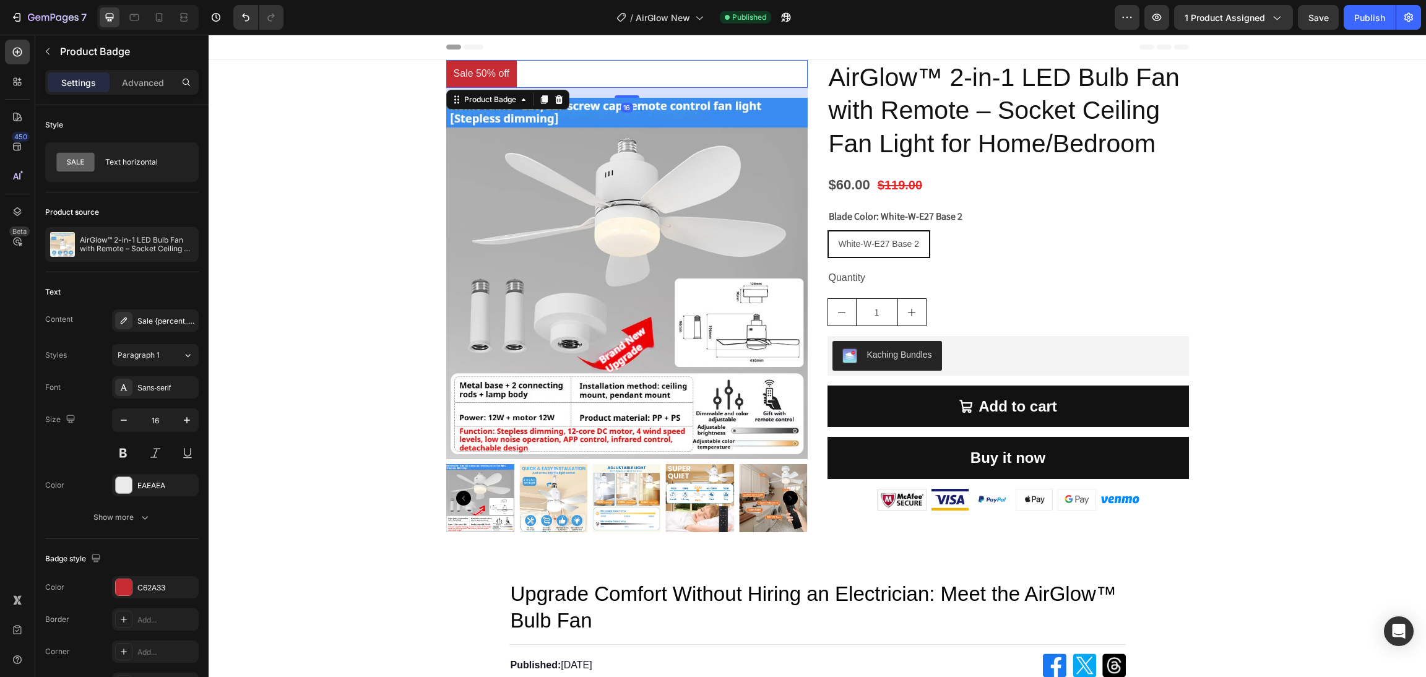
click at [478, 72] on pre "Sale 50% off" at bounding box center [481, 74] width 71 height 28
click at [554, 104] on icon at bounding box center [559, 100] width 10 height 10
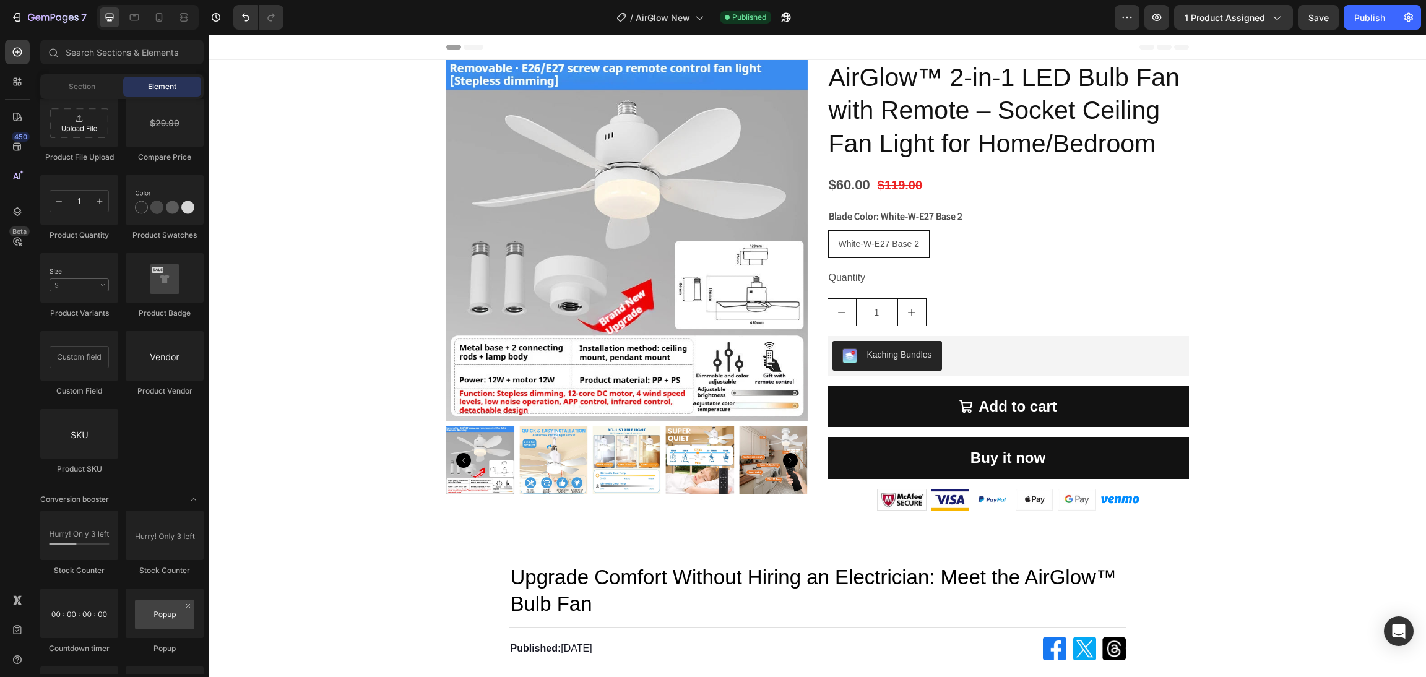
click at [508, 296] on img at bounding box center [626, 240] width 361 height 361
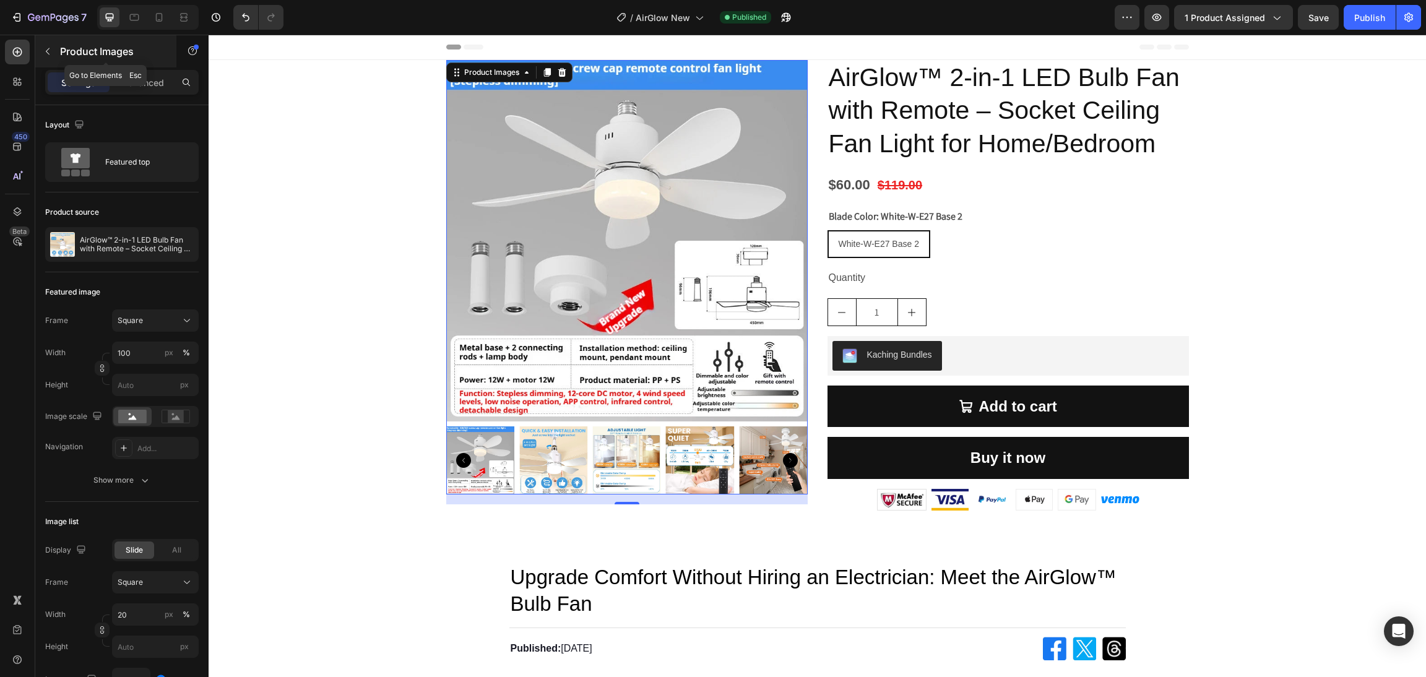
click at [48, 50] on icon "button" at bounding box center [48, 51] width 10 height 10
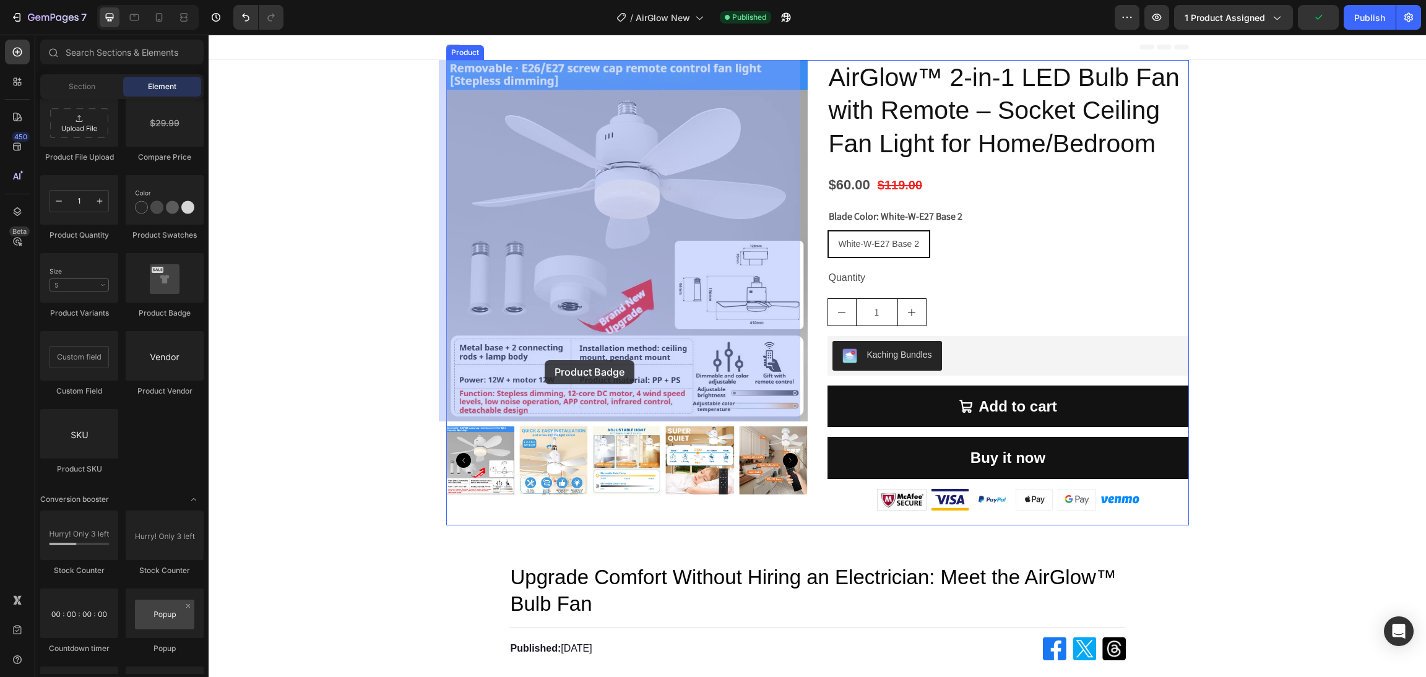
drag, startPoint x: 367, startPoint y: 333, endPoint x: 545, endPoint y: 360, distance: 179.7
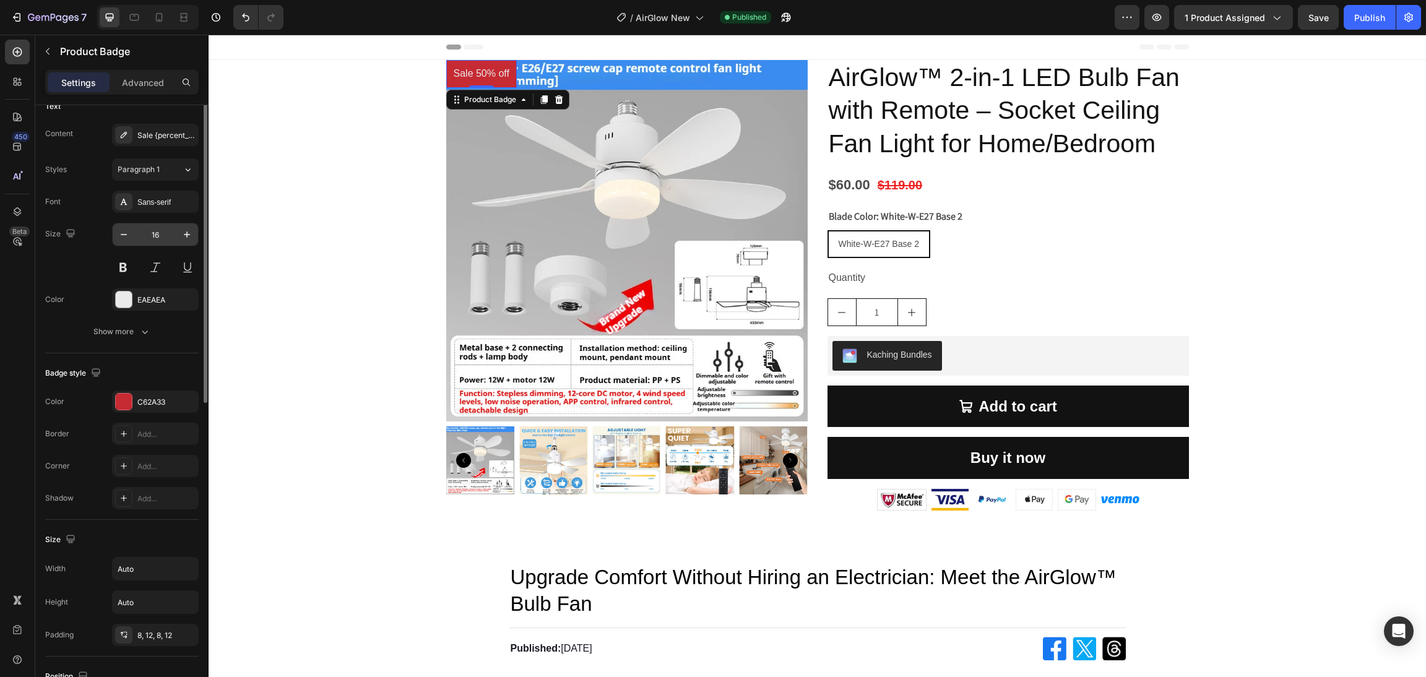
scroll to position [93, 0]
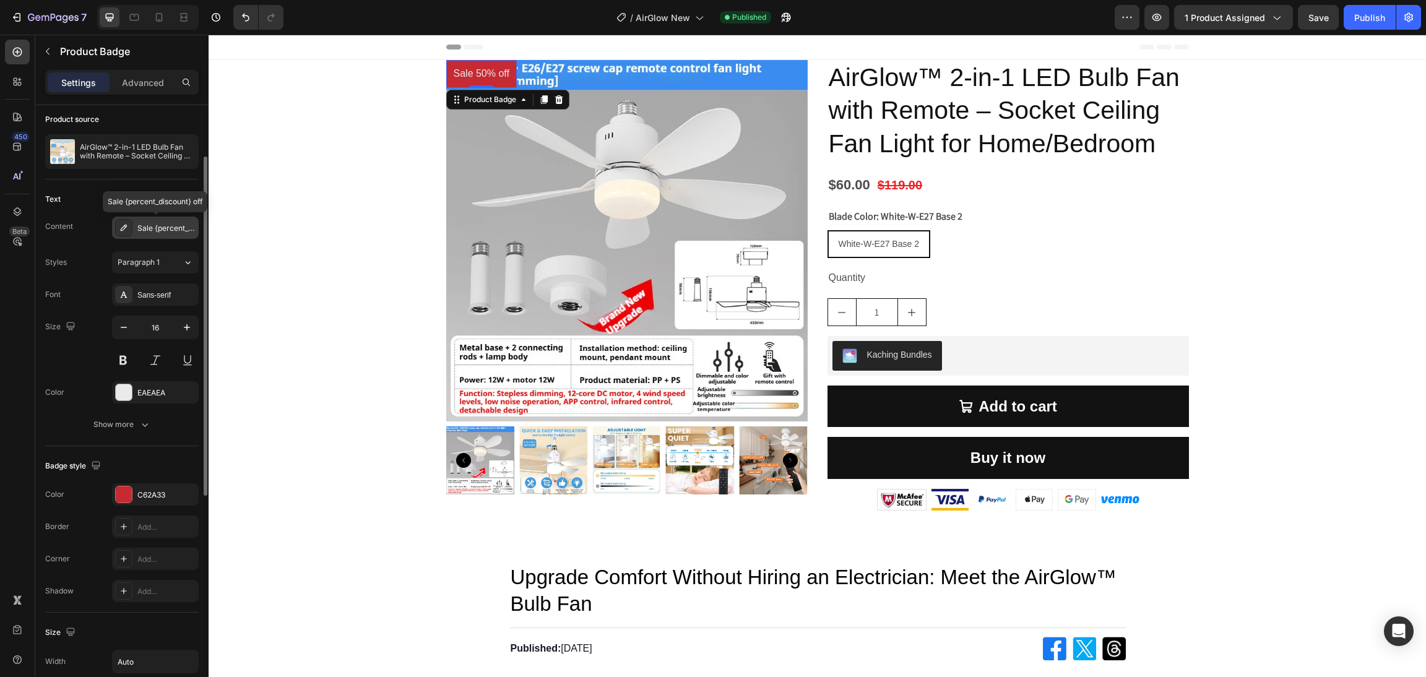
click at [150, 235] on div "Sale {percent_discount} off" at bounding box center [155, 228] width 87 height 22
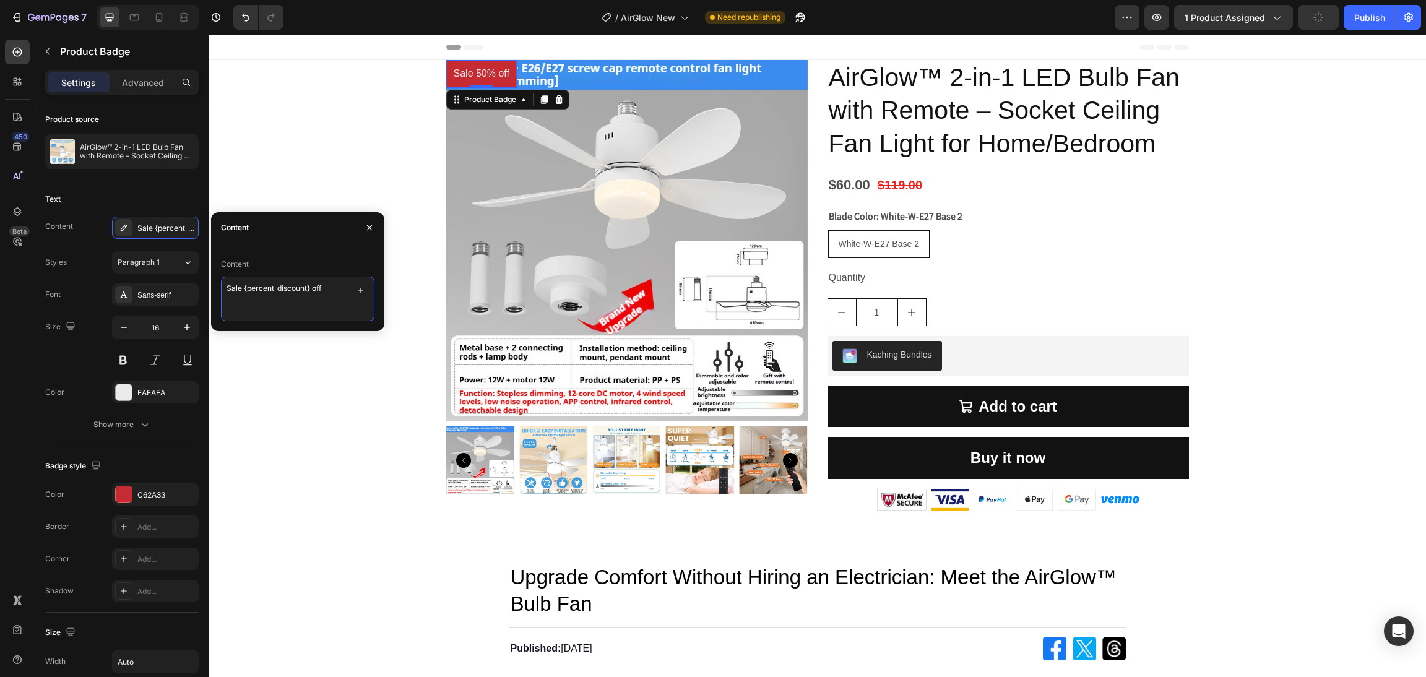
click at [269, 293] on textarea "Sale {percent_discount} off" at bounding box center [298, 299] width 154 height 45
type textarea "FINAL HOUR SALE"
drag, startPoint x: 795, startPoint y: 210, endPoint x: 584, endPoint y: 107, distance: 234.2
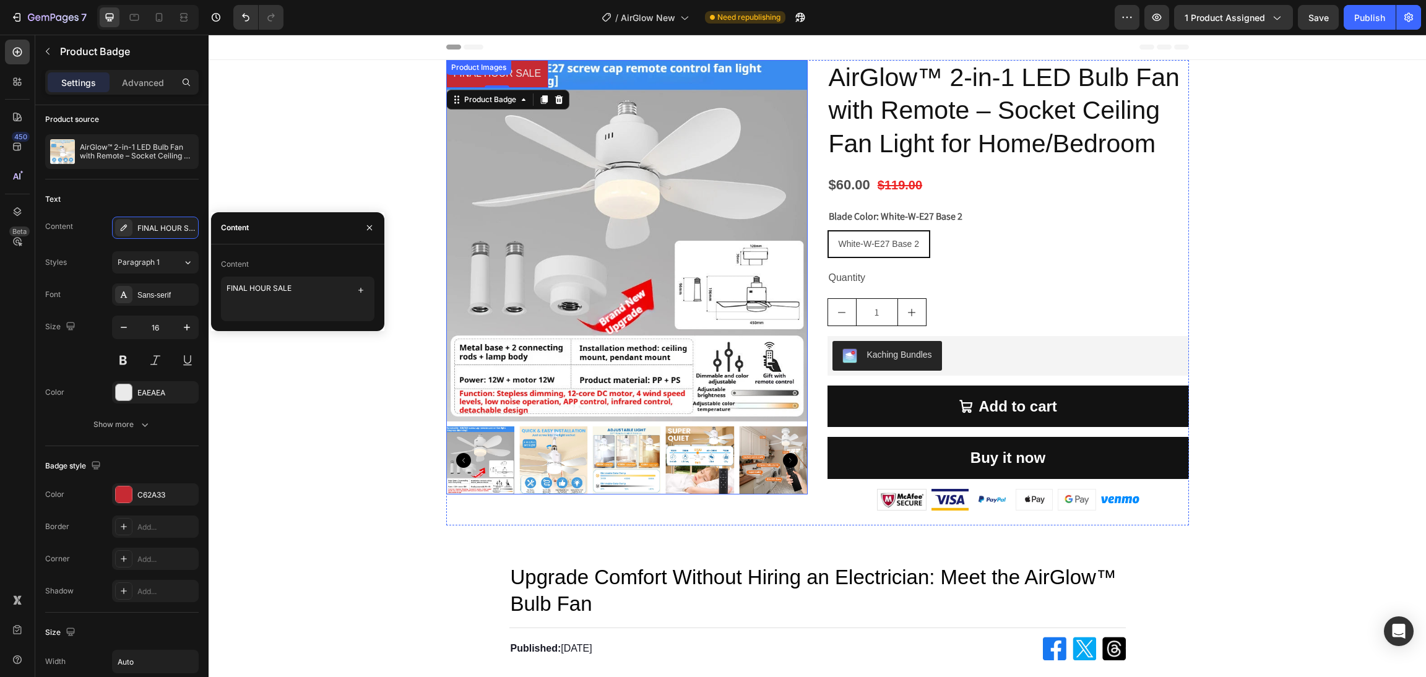
click at [795, 210] on img at bounding box center [626, 240] width 361 height 361
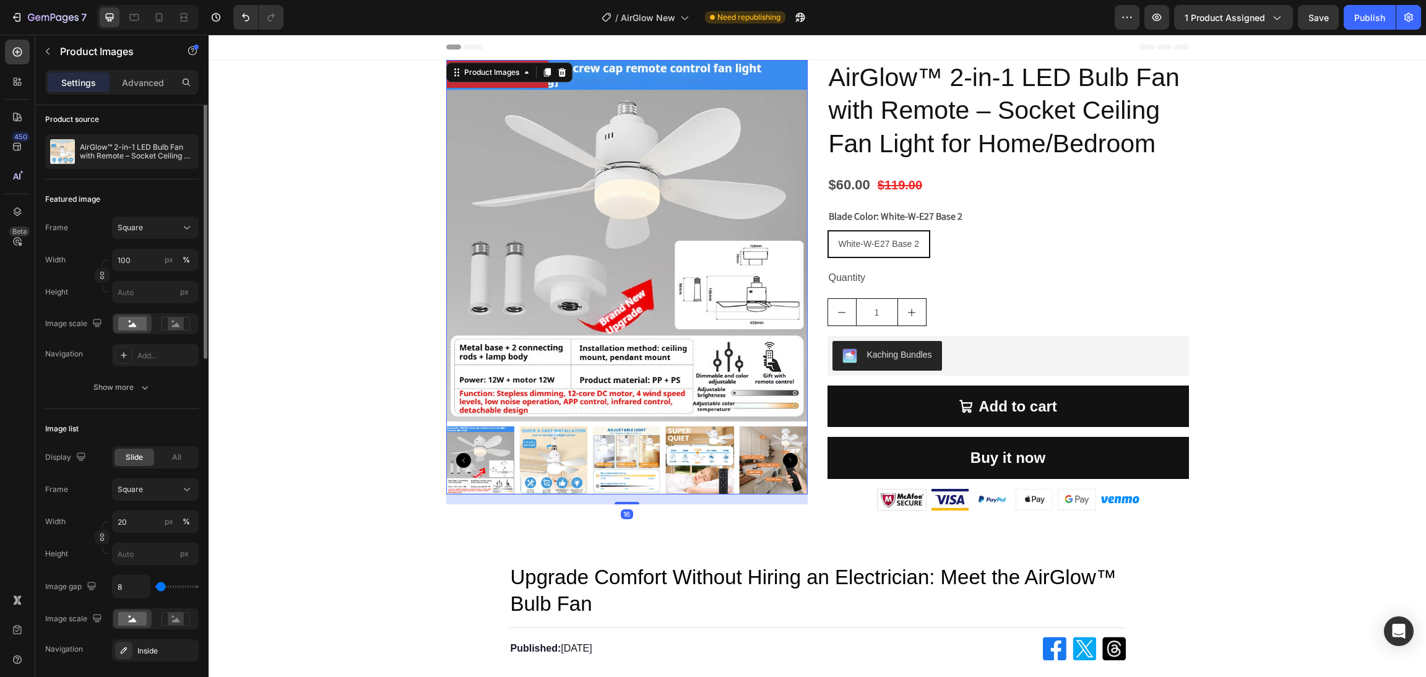
scroll to position [0, 0]
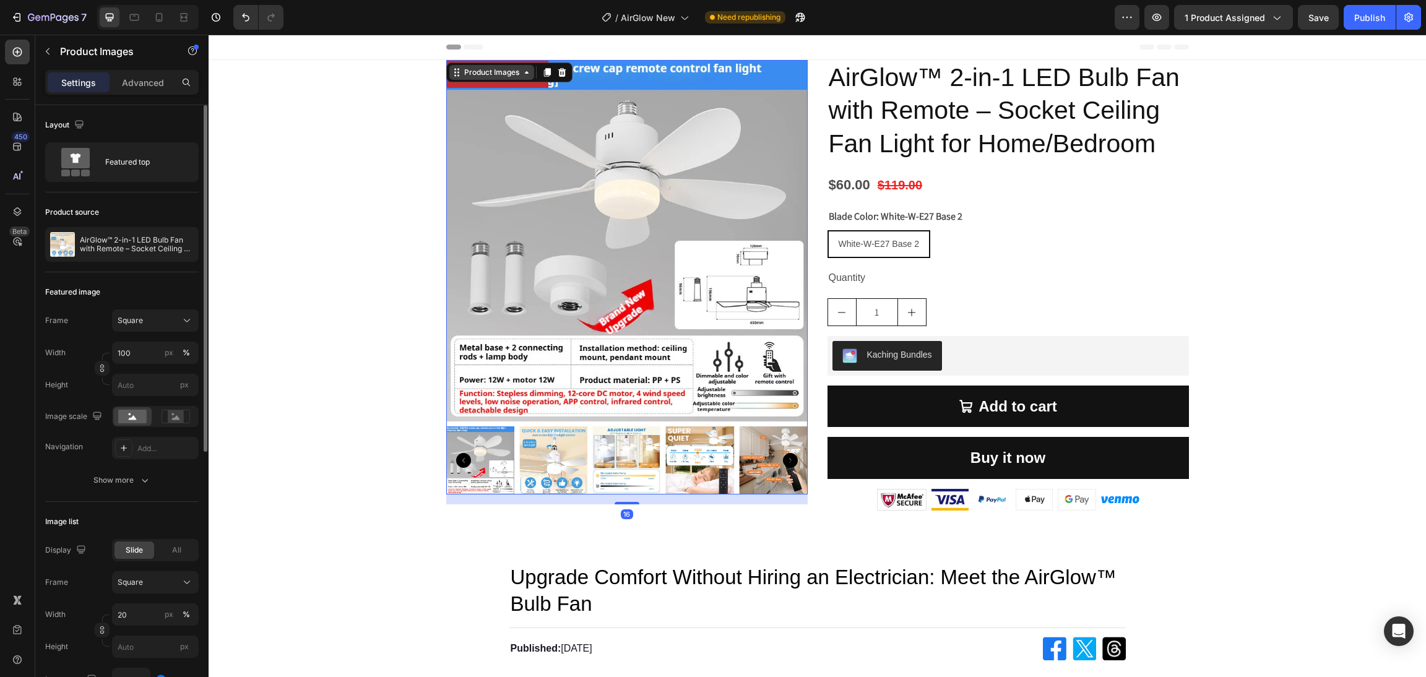
click at [488, 79] on div "Product Images" at bounding box center [491, 72] width 85 height 15
click at [487, 87] on div "FINAL HOUR SALE Product Badge" at bounding box center [497, 74] width 103 height 28
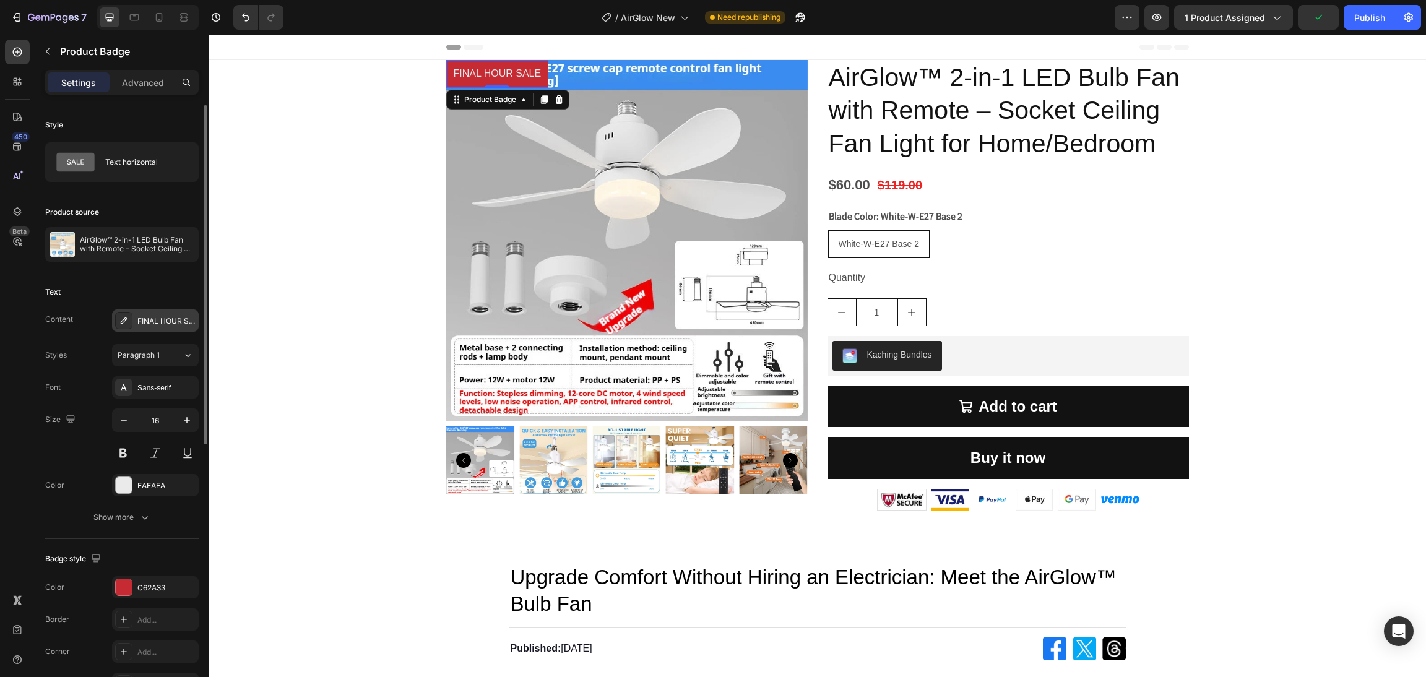
click at [149, 312] on div "FINAL HOUR SALE" at bounding box center [155, 320] width 87 height 22
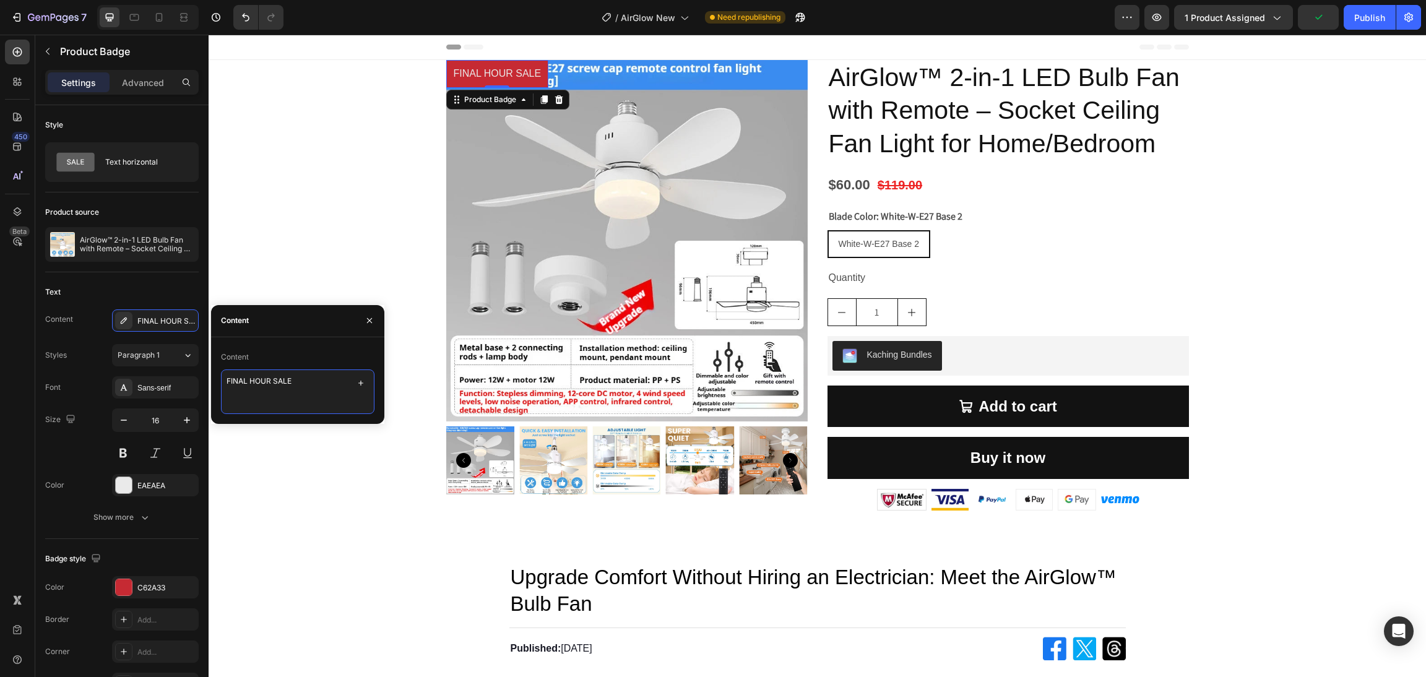
click at [298, 377] on textarea "FINAL HOUR SALE" at bounding box center [298, 392] width 154 height 45
paste textarea "Final Hours Sale" "You Need this"
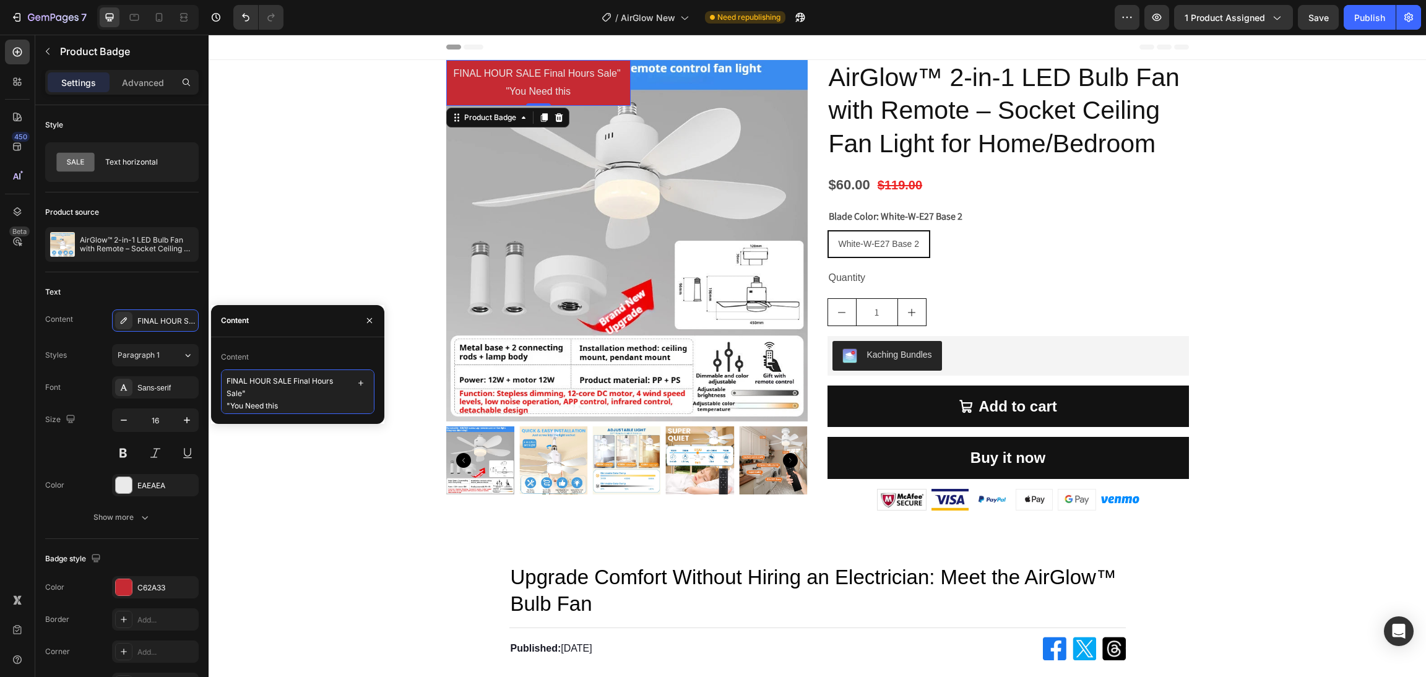
drag, startPoint x: 254, startPoint y: 389, endPoint x: 294, endPoint y: 380, distance: 40.7
click at [294, 380] on textarea "FINAL HOUR SALE Final Hours Sale" "You Need this" at bounding box center [298, 392] width 154 height 45
click at [231, 397] on textarea "FINAL HOUR SALE "You Need this" at bounding box center [298, 392] width 154 height 45
click at [249, 400] on textarea "FINAL HOUR SALE You Need this" at bounding box center [298, 392] width 154 height 45
click at [229, 394] on textarea "FINAL HOUR SALE You Need this" at bounding box center [298, 392] width 154 height 45
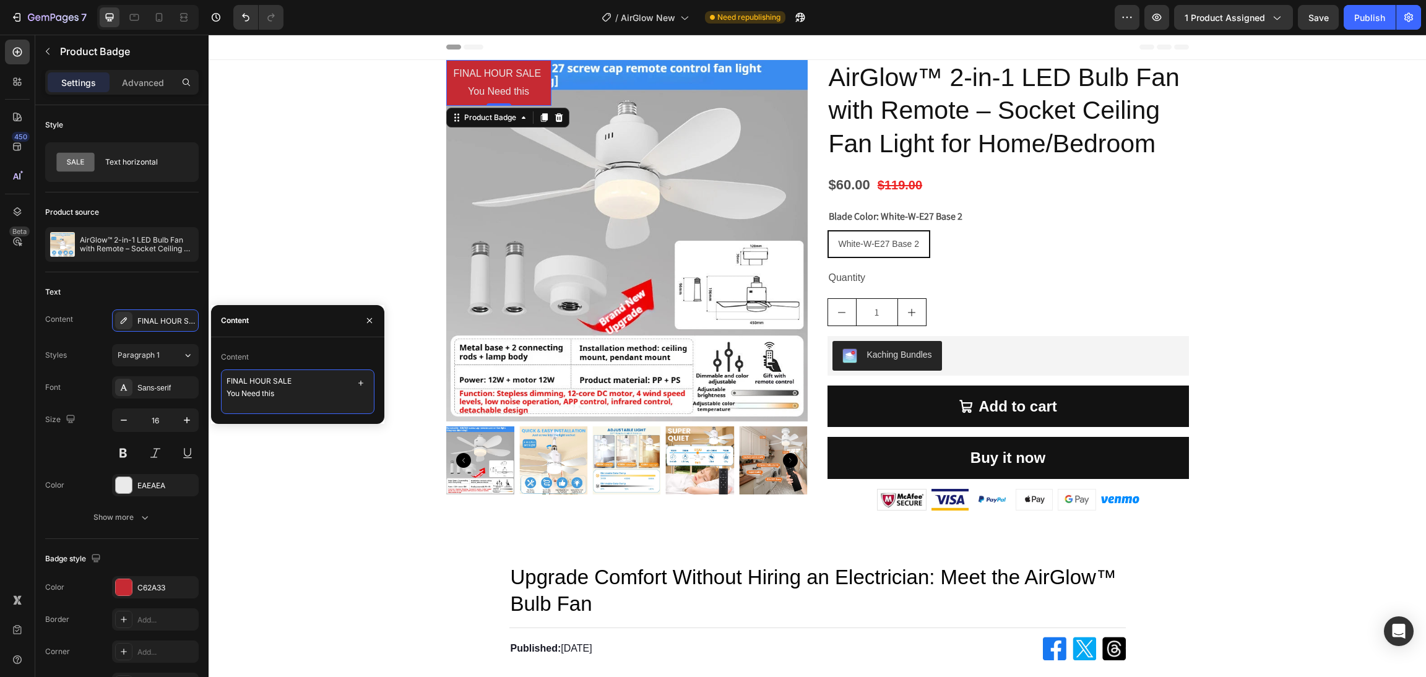
drag, startPoint x: 222, startPoint y: 396, endPoint x: 240, endPoint y: 404, distance: 20.5
click at [223, 396] on textarea "FINAL HOUR SALE You Need this" at bounding box center [298, 392] width 154 height 45
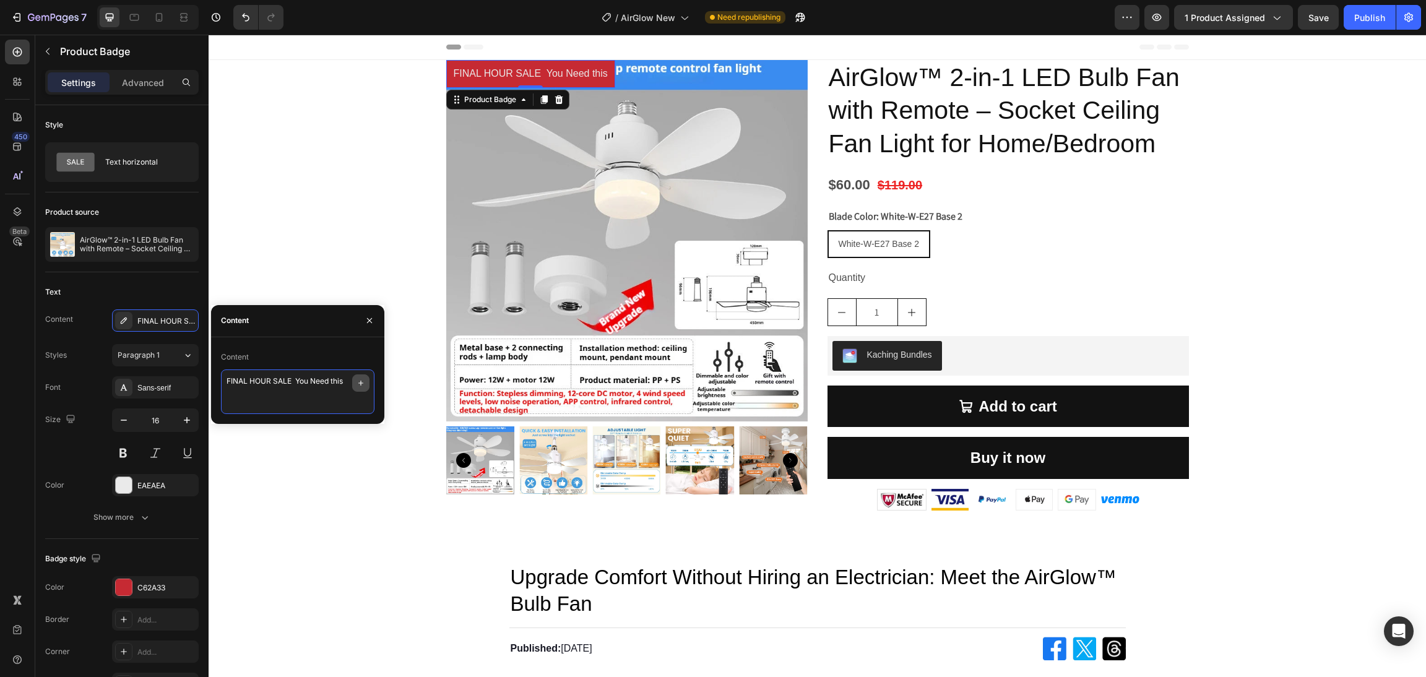
drag, startPoint x: 292, startPoint y: 381, endPoint x: 358, endPoint y: 379, distance: 65.6
click at [358, 379] on div "FINAL HOUR SALE You Need this" at bounding box center [298, 392] width 154 height 45
type textarea "FINAL HOUR SALE! YOU NEED THIS"
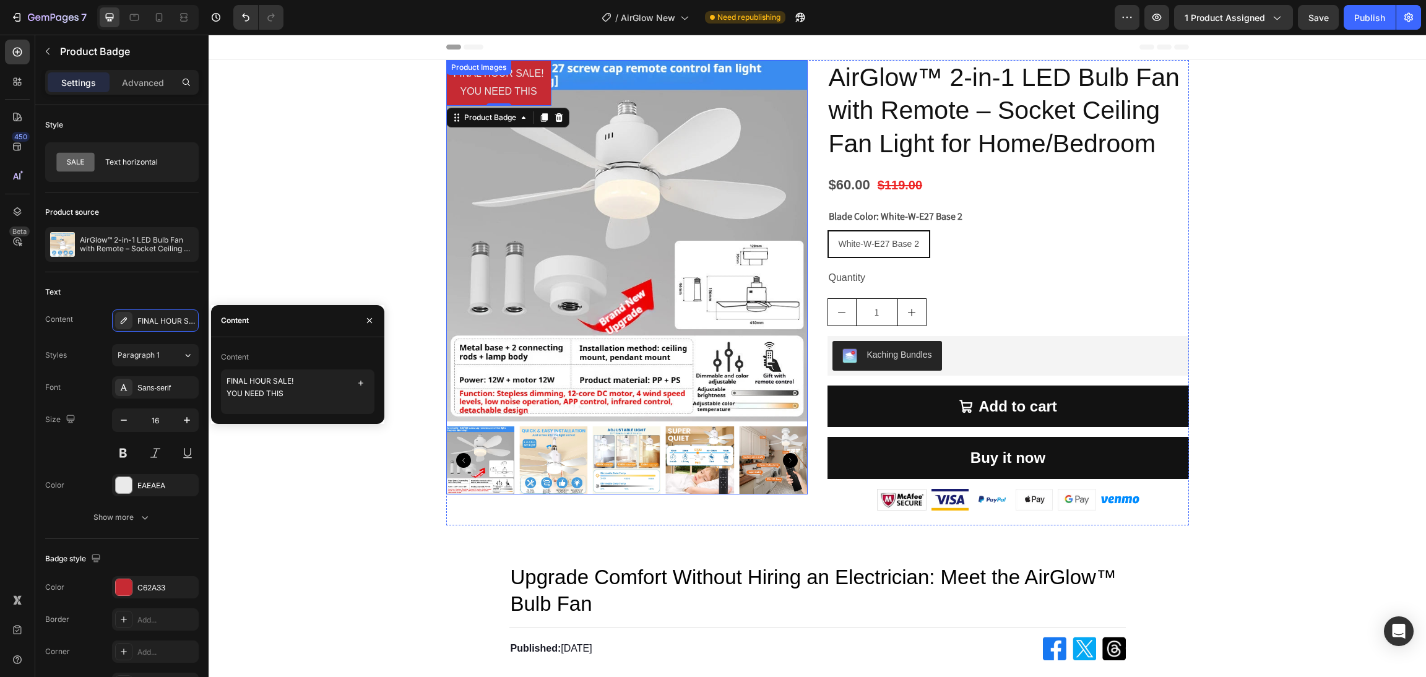
click at [566, 198] on img at bounding box center [626, 240] width 361 height 361
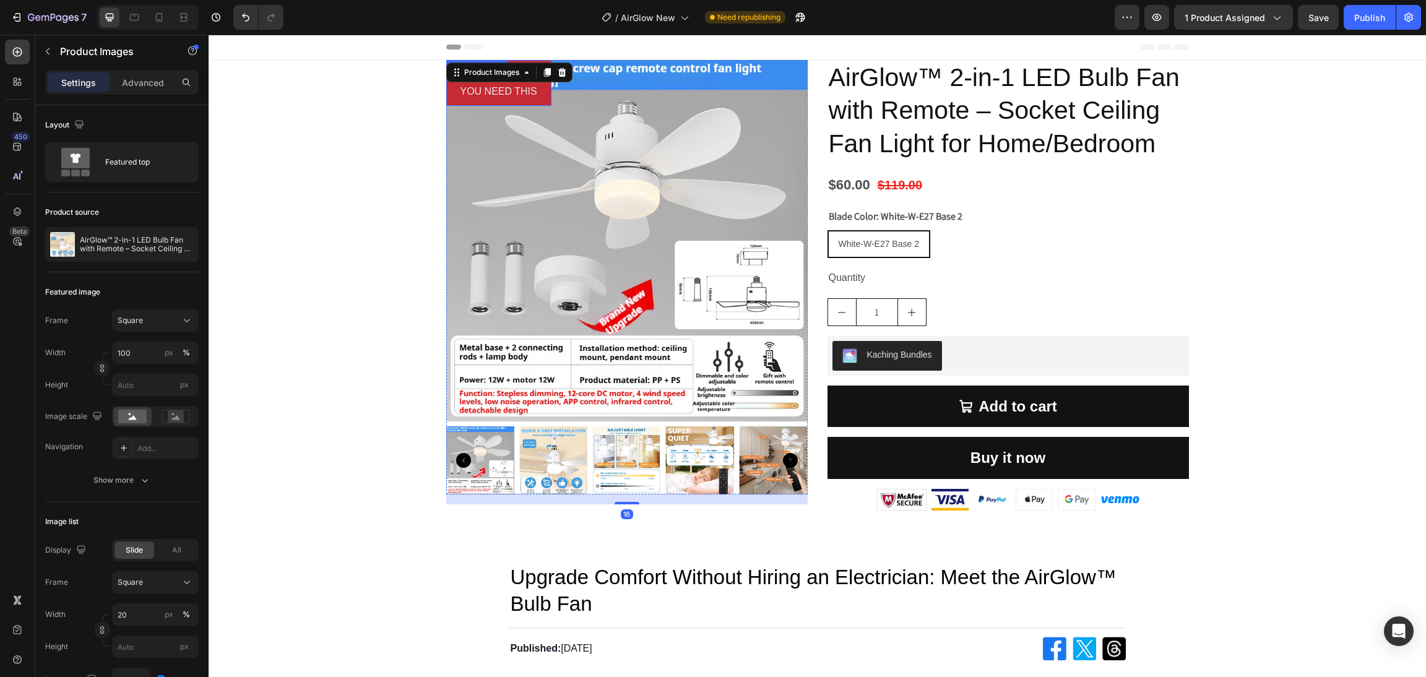
click at [492, 84] on pre "FINAL HOUR SALE! YOU NEED THIS" at bounding box center [498, 83] width 105 height 46
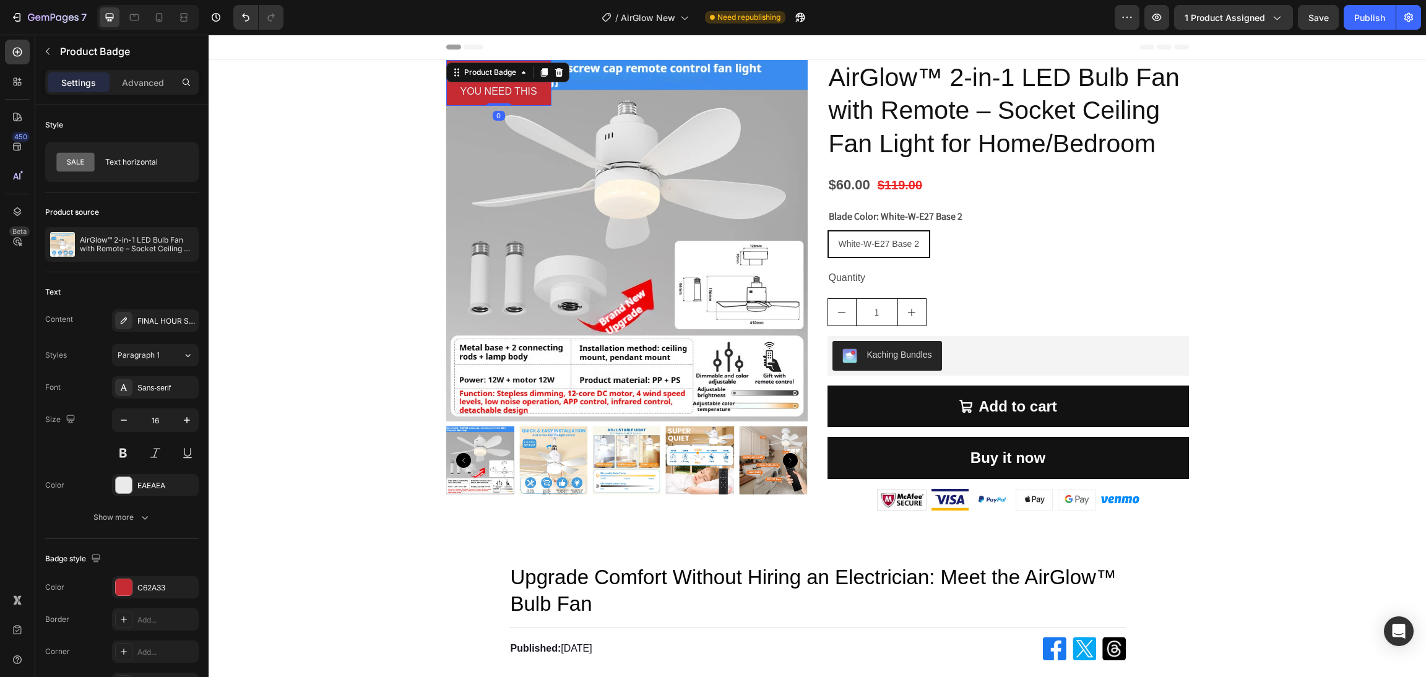
click at [496, 91] on pre "FINAL HOUR SALE! YOU NEED THIS" at bounding box center [498, 83] width 105 height 46
click at [129, 456] on button at bounding box center [123, 453] width 22 height 22
click at [626, 167] on img at bounding box center [626, 240] width 361 height 361
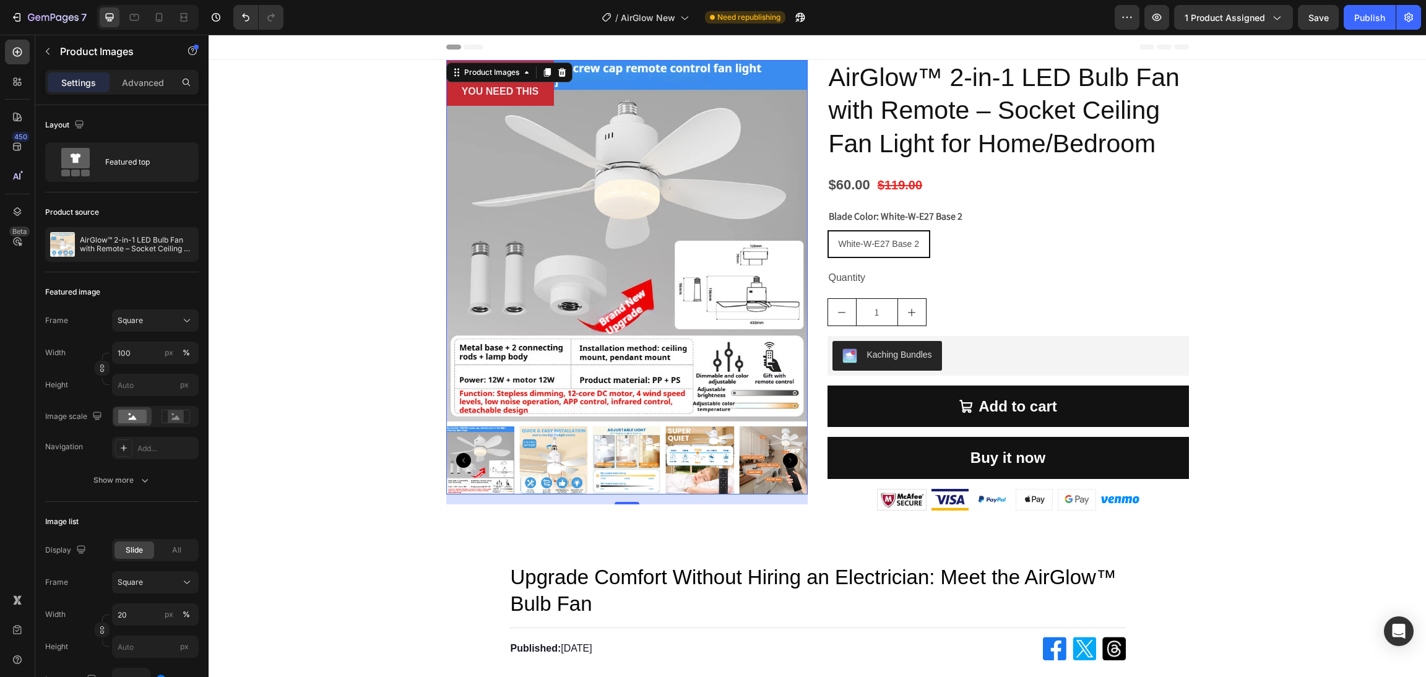
click at [519, 144] on img at bounding box center [626, 240] width 361 height 361
click at [1040, 200] on div "AirGlow™ 2-in-1 LED Bulb Fan with Remote – Socket Ceiling Fan Light for Home/Be…" at bounding box center [1008, 292] width 361 height 465
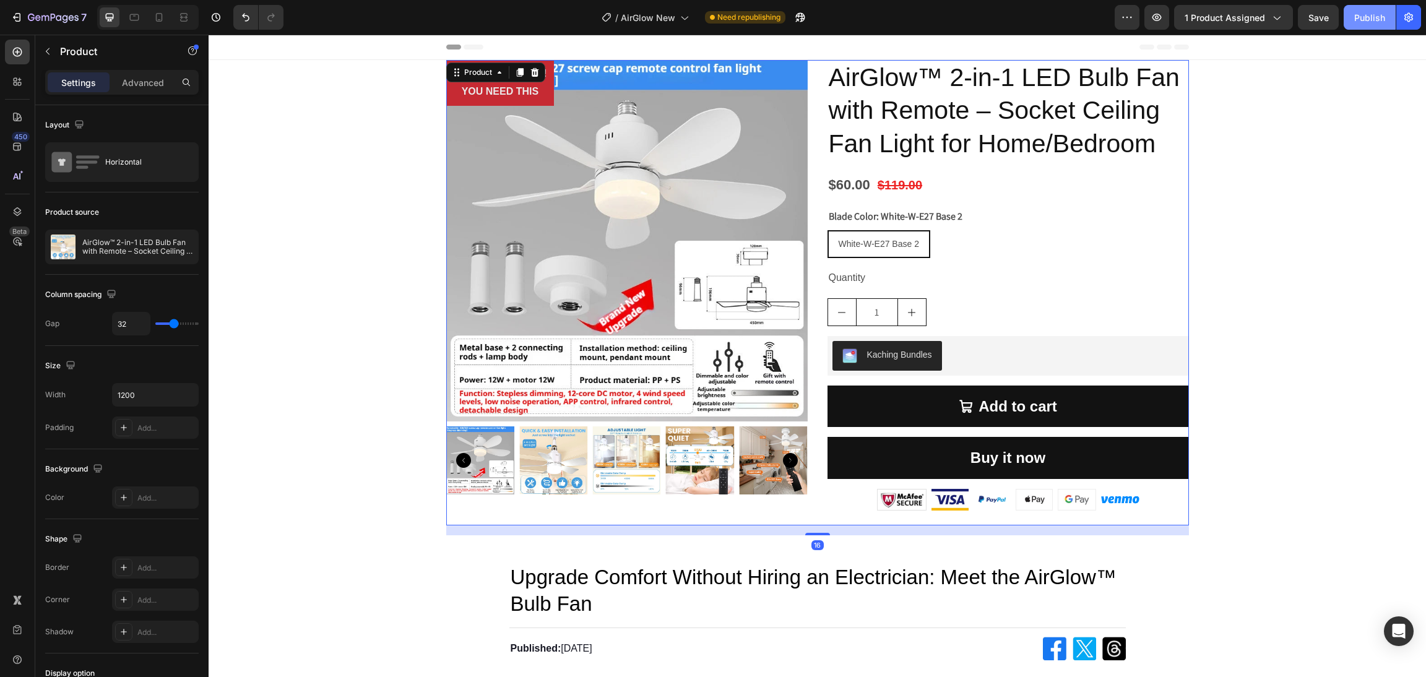
click at [1369, 17] on div "Publish" at bounding box center [1369, 17] width 31 height 13
click at [519, 91] on pre "FINAL HOUR SALE! YOU NEED THIS" at bounding box center [500, 83] width 108 height 46
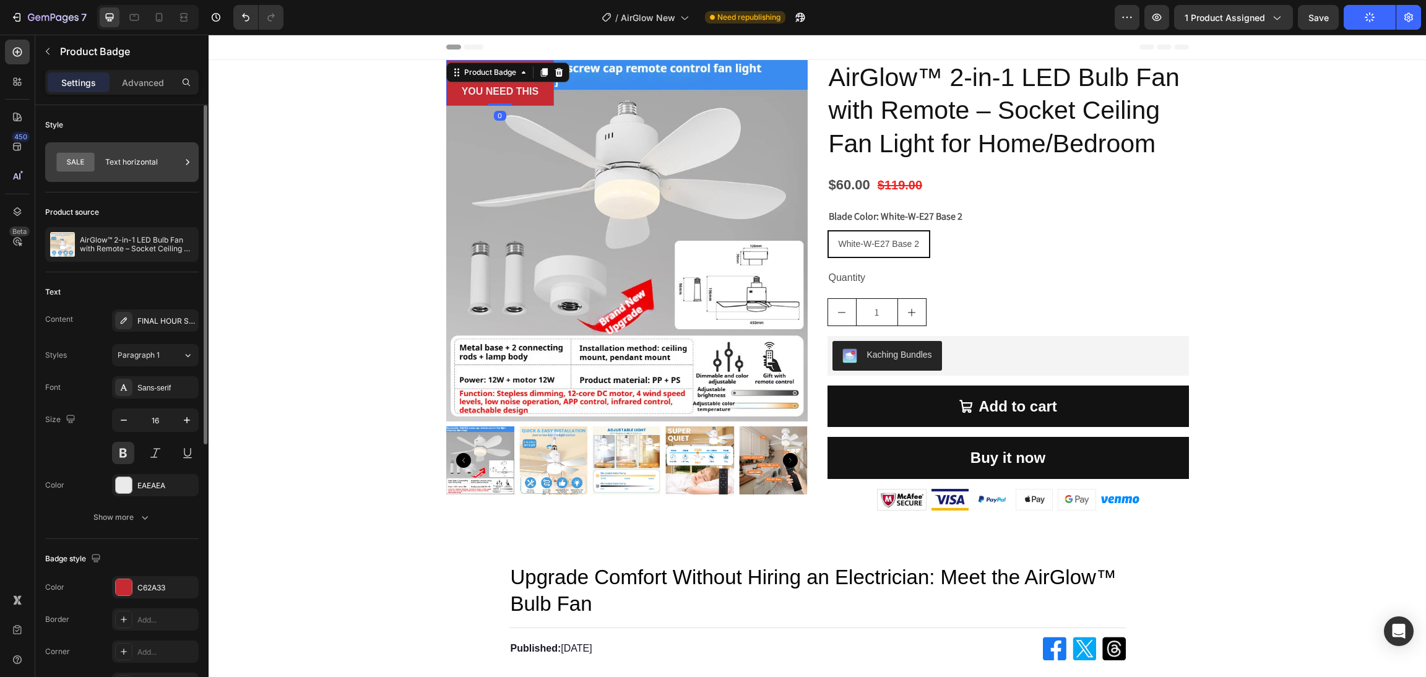
click at [107, 167] on div "Text horizontal" at bounding box center [143, 162] width 76 height 28
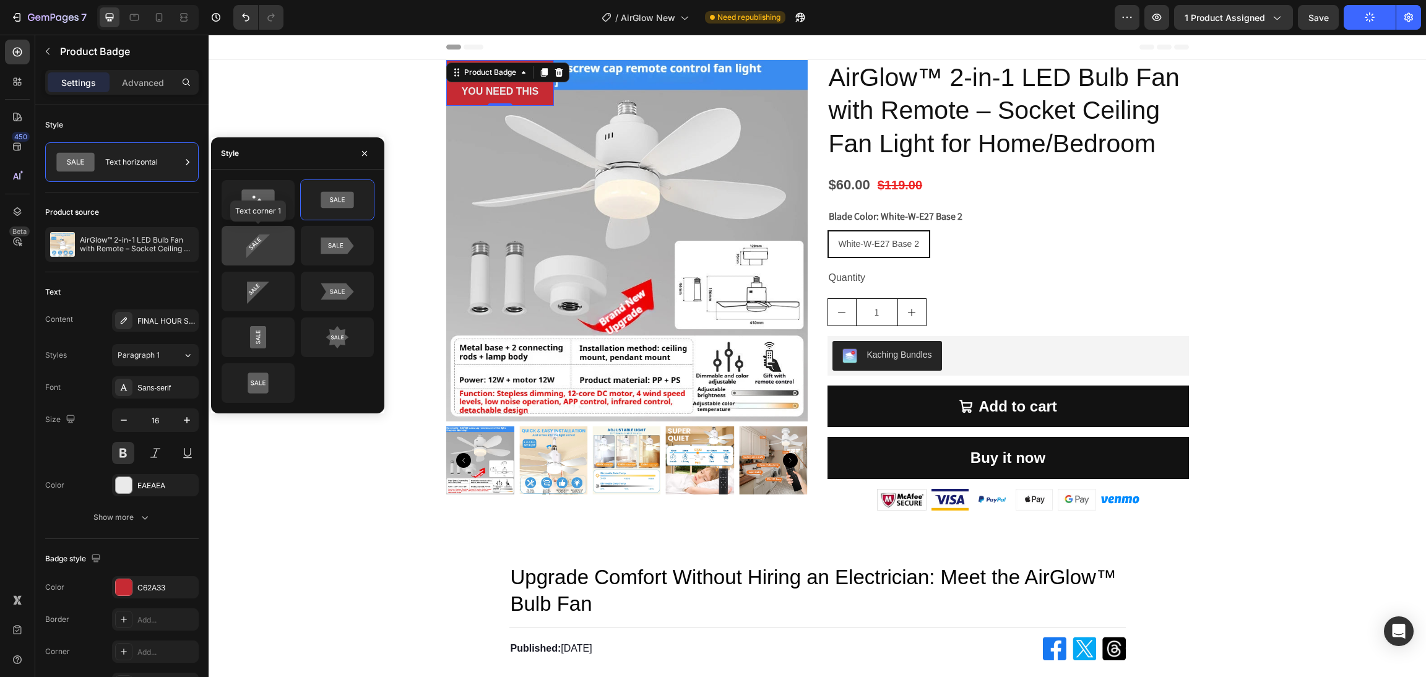
click at [262, 244] on icon at bounding box center [258, 245] width 58 height 25
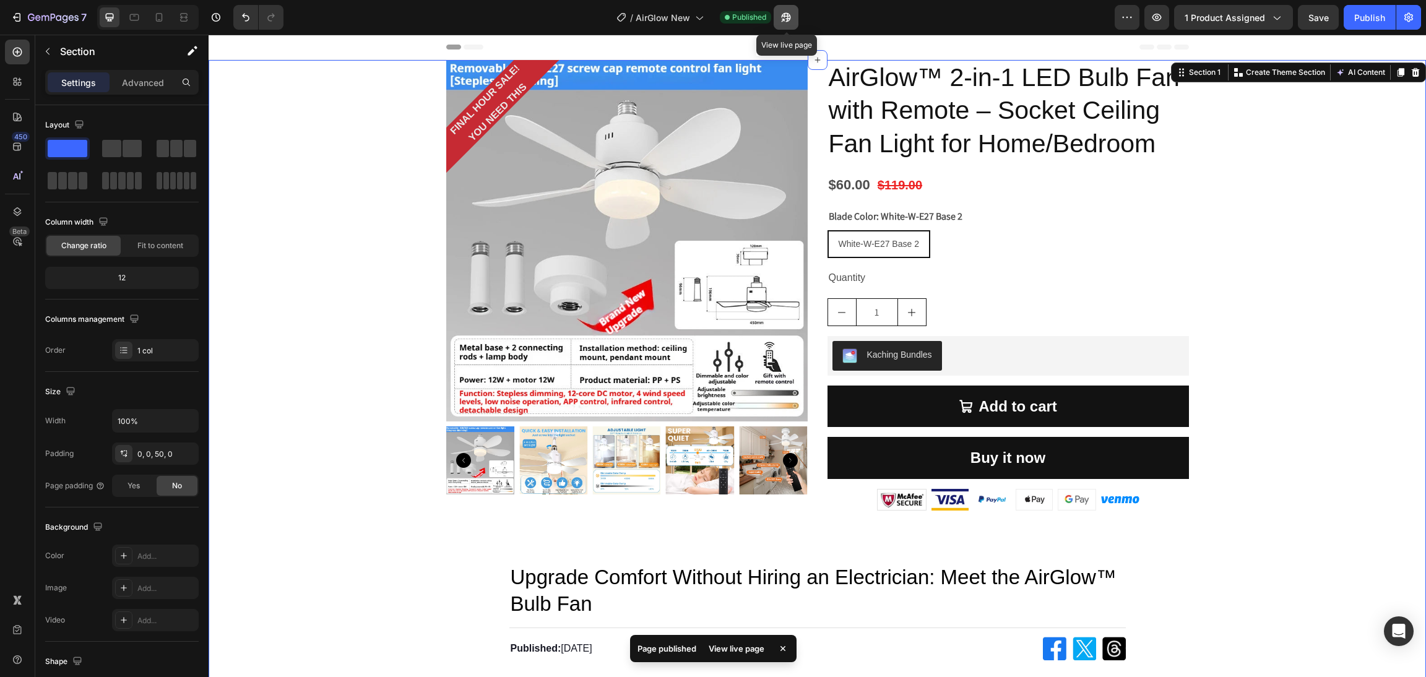
click at [785, 18] on icon "button" at bounding box center [786, 17] width 12 height 12
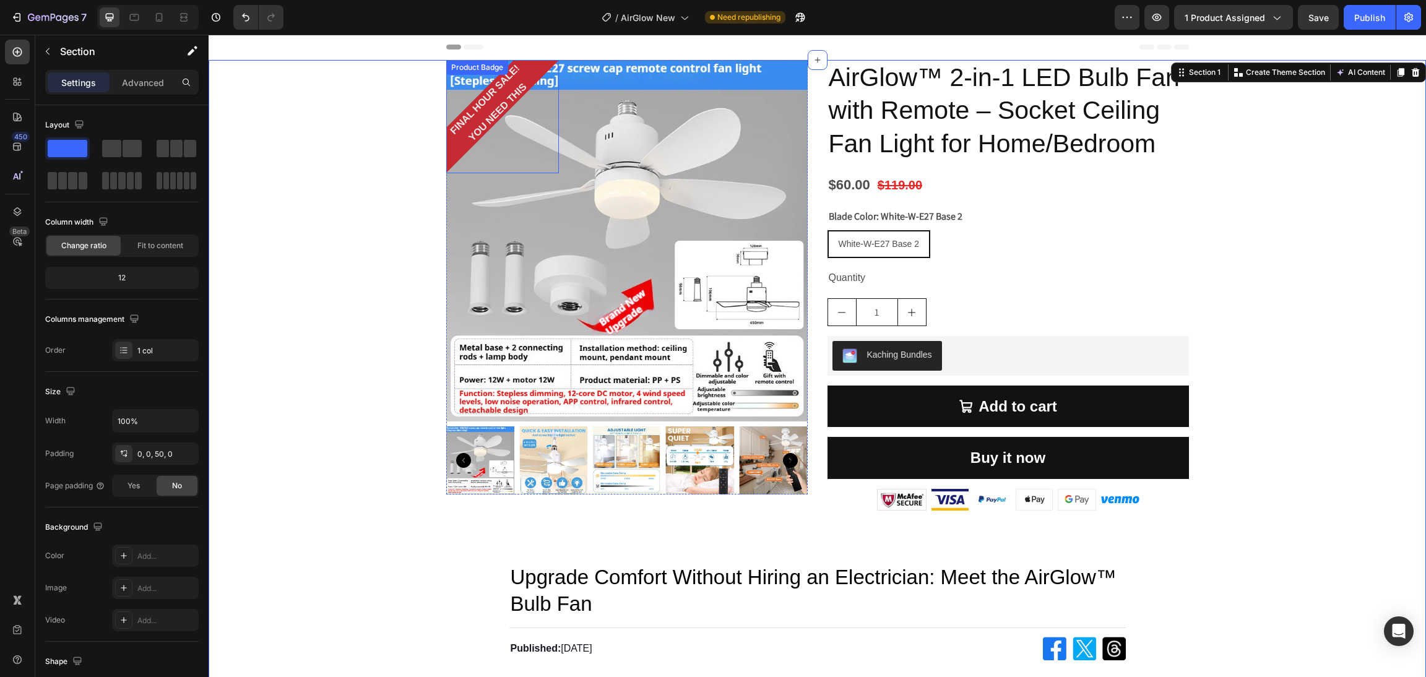
click at [490, 107] on pre "FINAL HOUR SALE! YOU NEED THIS" at bounding box center [491, 105] width 105 height 105
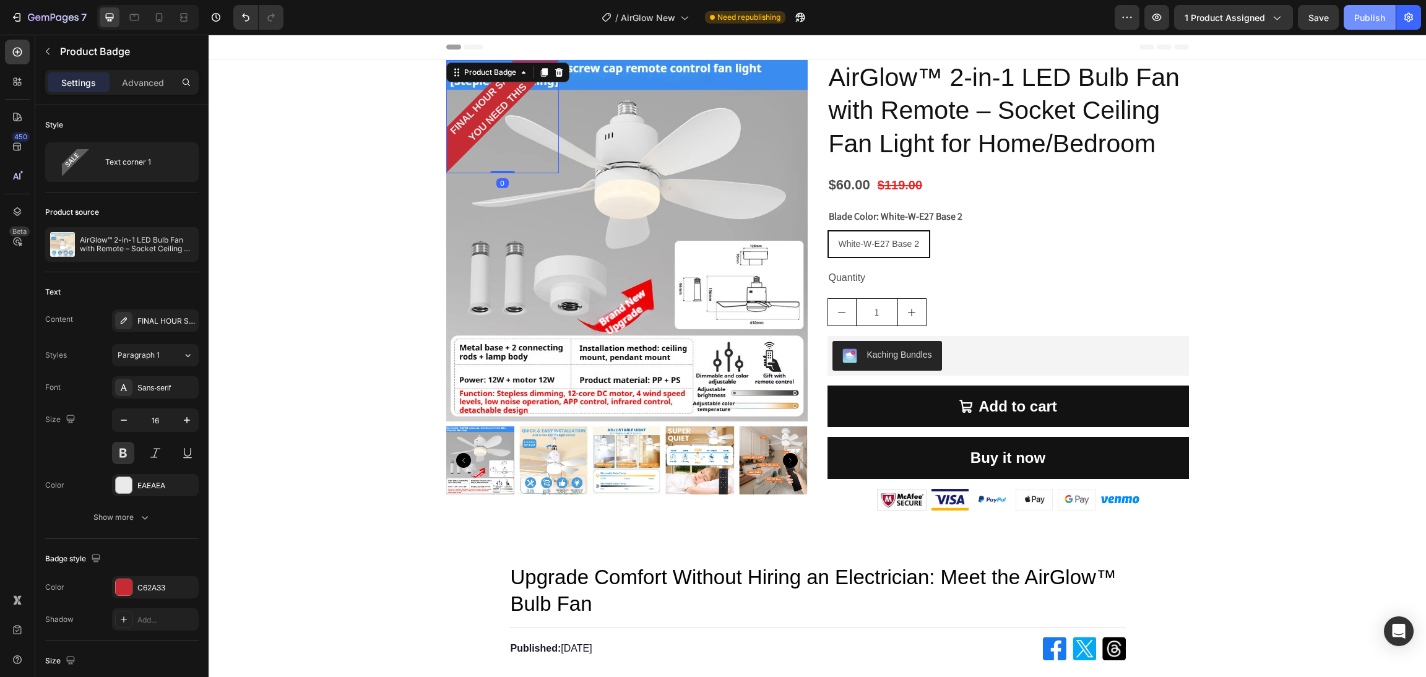
click at [1370, 16] on div "Publish" at bounding box center [1369, 17] width 31 height 13
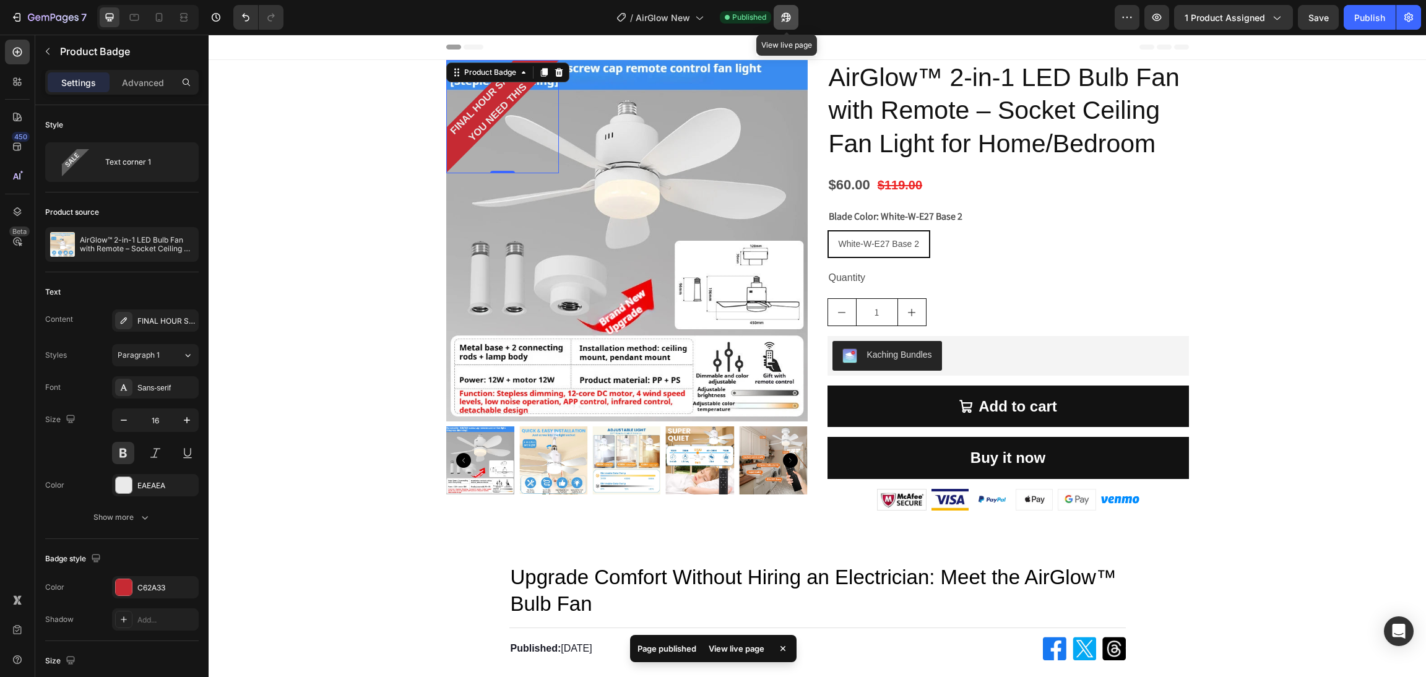
click at [794, 20] on button "button" at bounding box center [786, 17] width 25 height 25
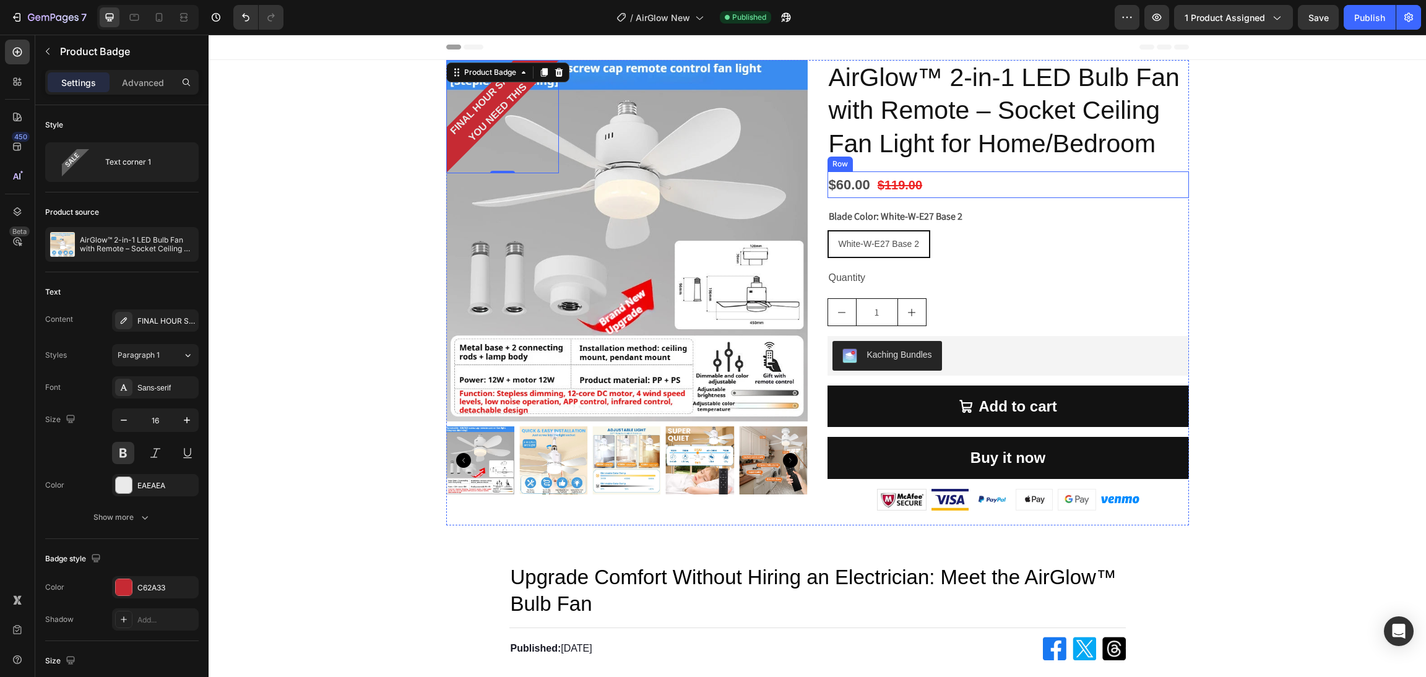
click at [945, 180] on div "$60.00 Product Price Product Price $119.00 Product Price Product Price Row" at bounding box center [1008, 184] width 361 height 27
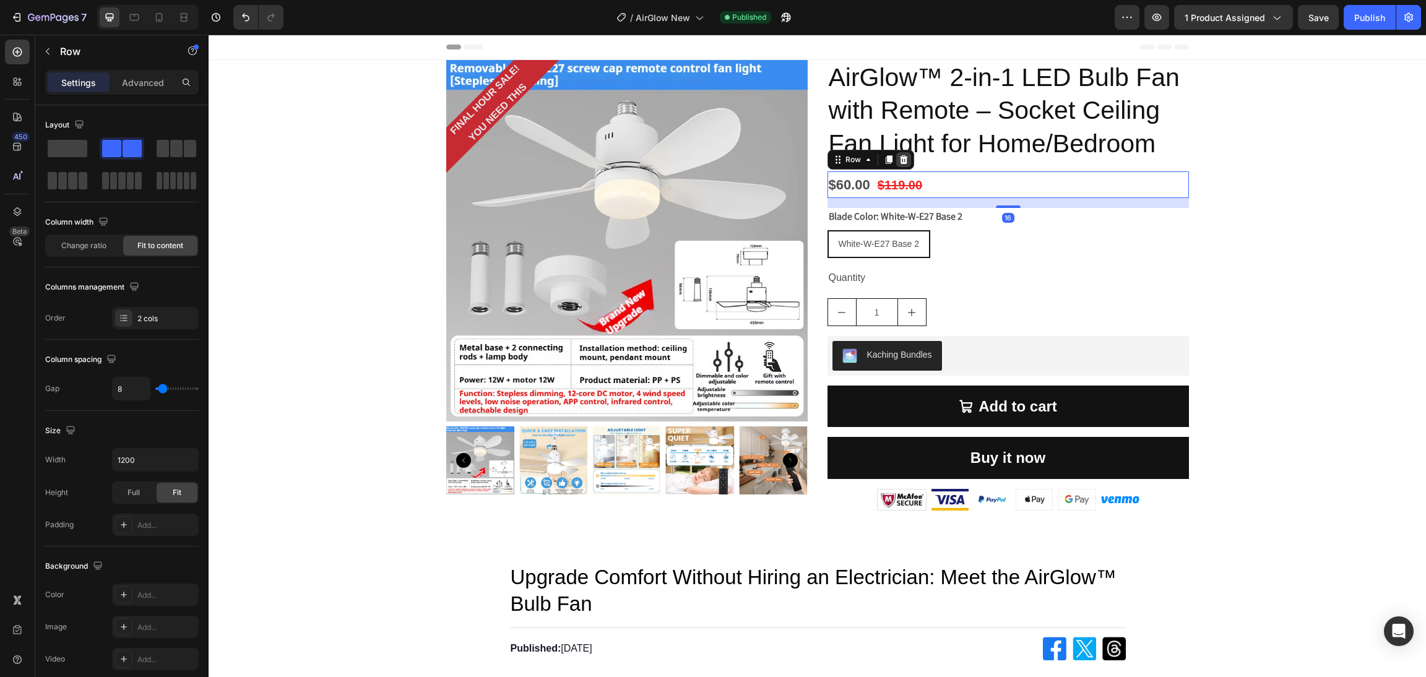
click at [899, 159] on icon at bounding box center [903, 159] width 8 height 9
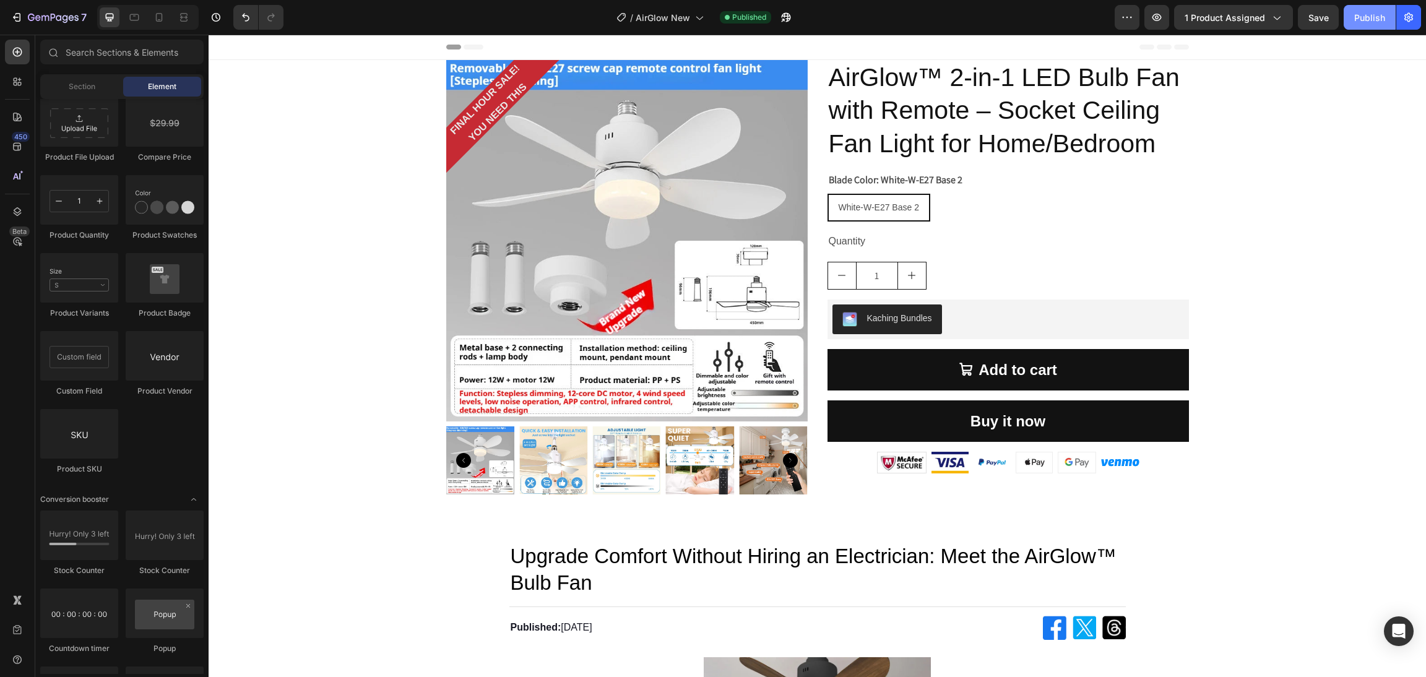
click at [1377, 18] on div "Publish" at bounding box center [1369, 17] width 31 height 13
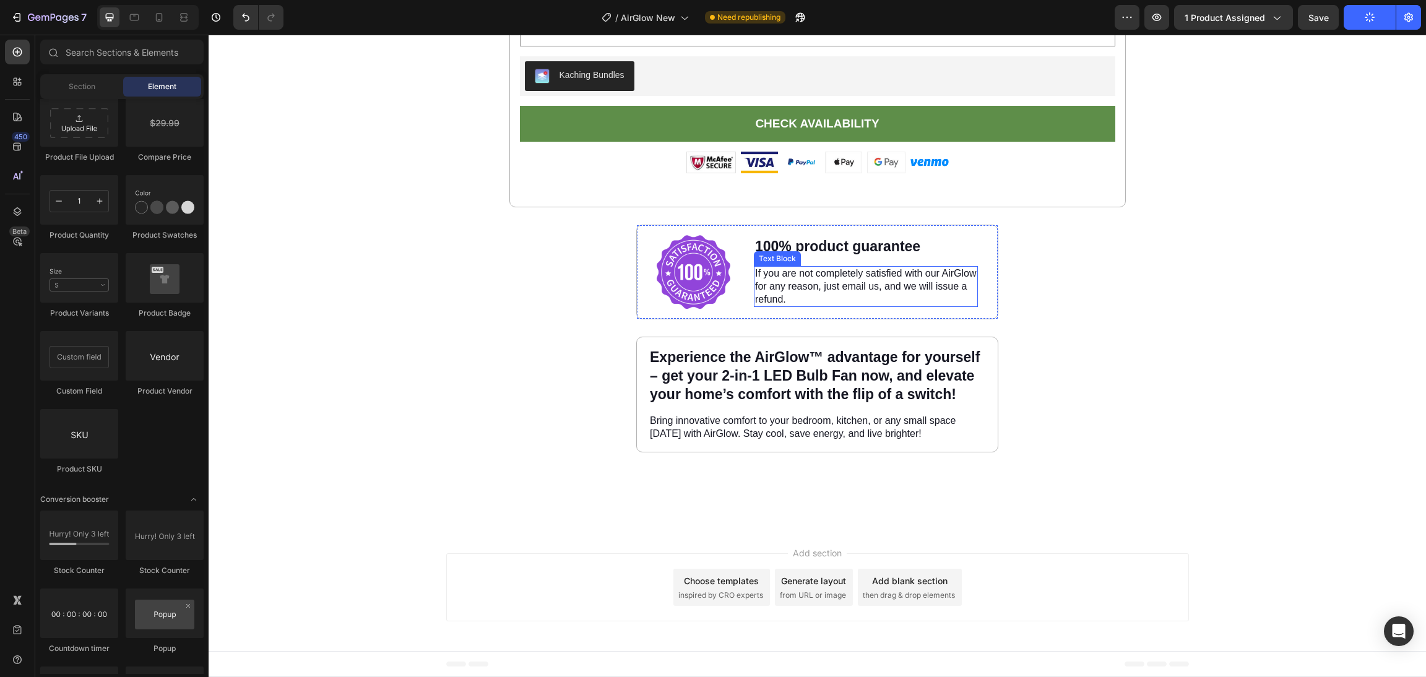
scroll to position [7967, 0]
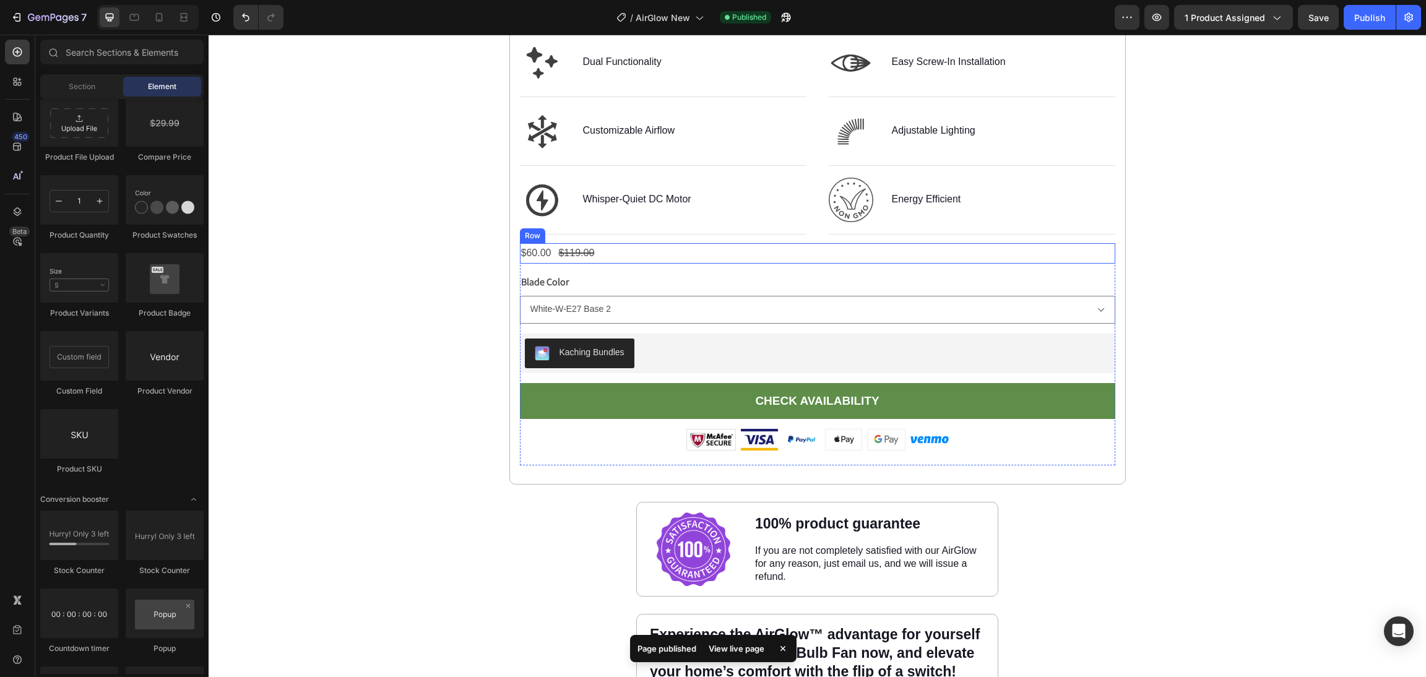
click at [592, 250] on div "$60.00 Product Price Product Price $119.00 Product Price Product Price Row" at bounding box center [817, 253] width 595 height 20
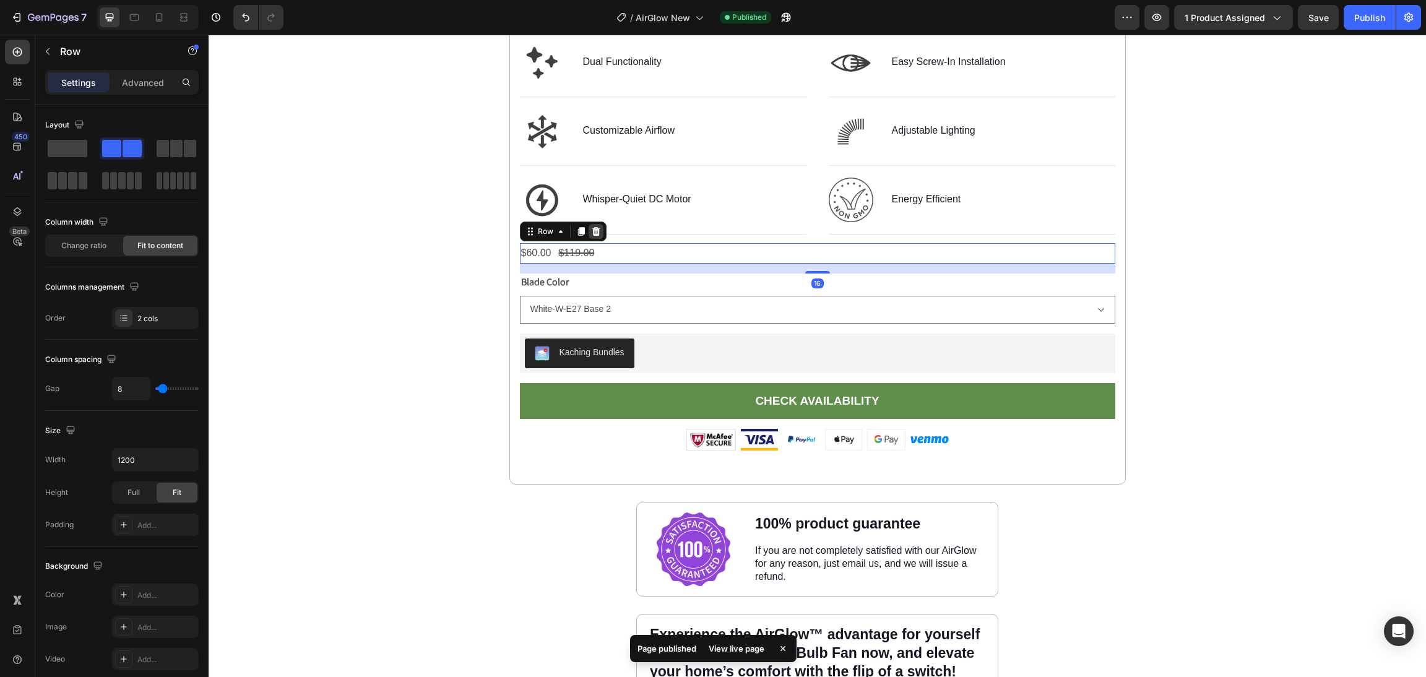
click at [594, 228] on div at bounding box center [596, 231] width 15 height 15
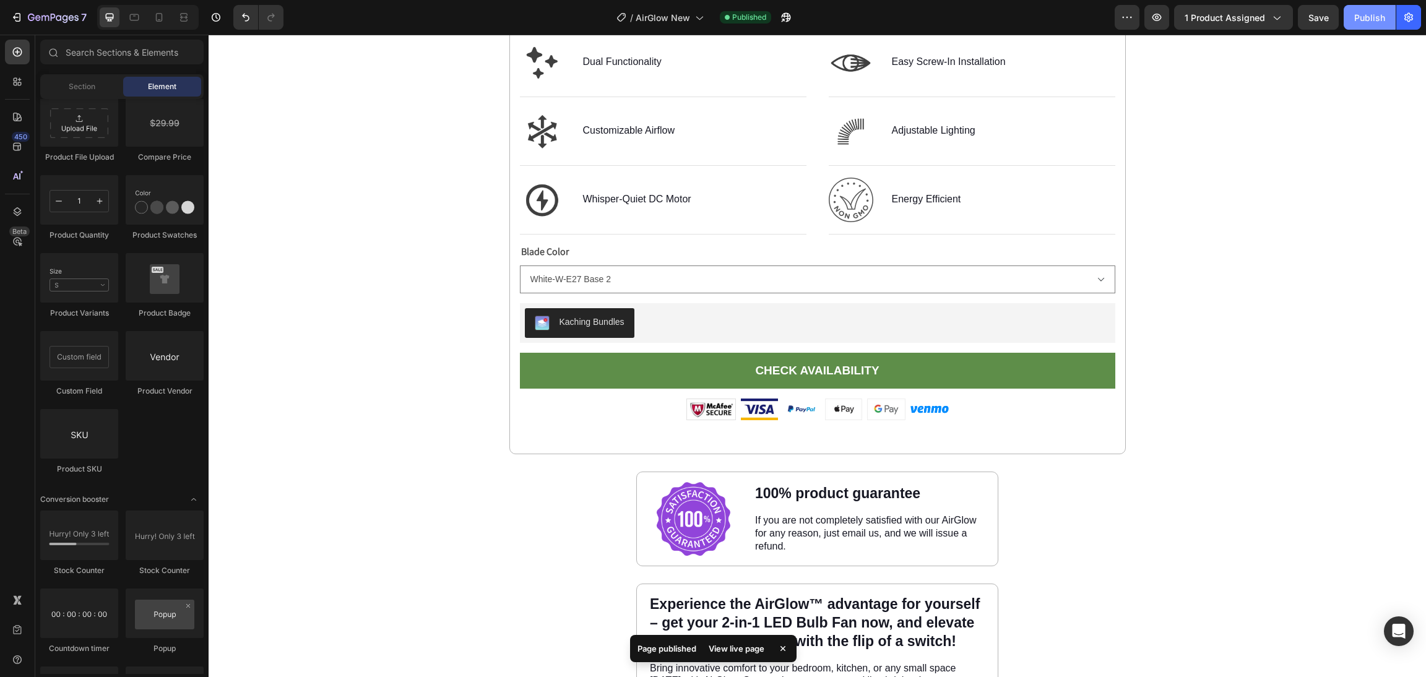
click at [1390, 12] on button "Publish" at bounding box center [1370, 17] width 52 height 25
drag, startPoint x: 1204, startPoint y: 263, endPoint x: 1181, endPoint y: 263, distance: 22.9
click at [1204, 263] on div "Image Image Dual Functionality Text Block Row Image Customizable Airflow Text B…" at bounding box center [818, 132] width 1218 height 1170
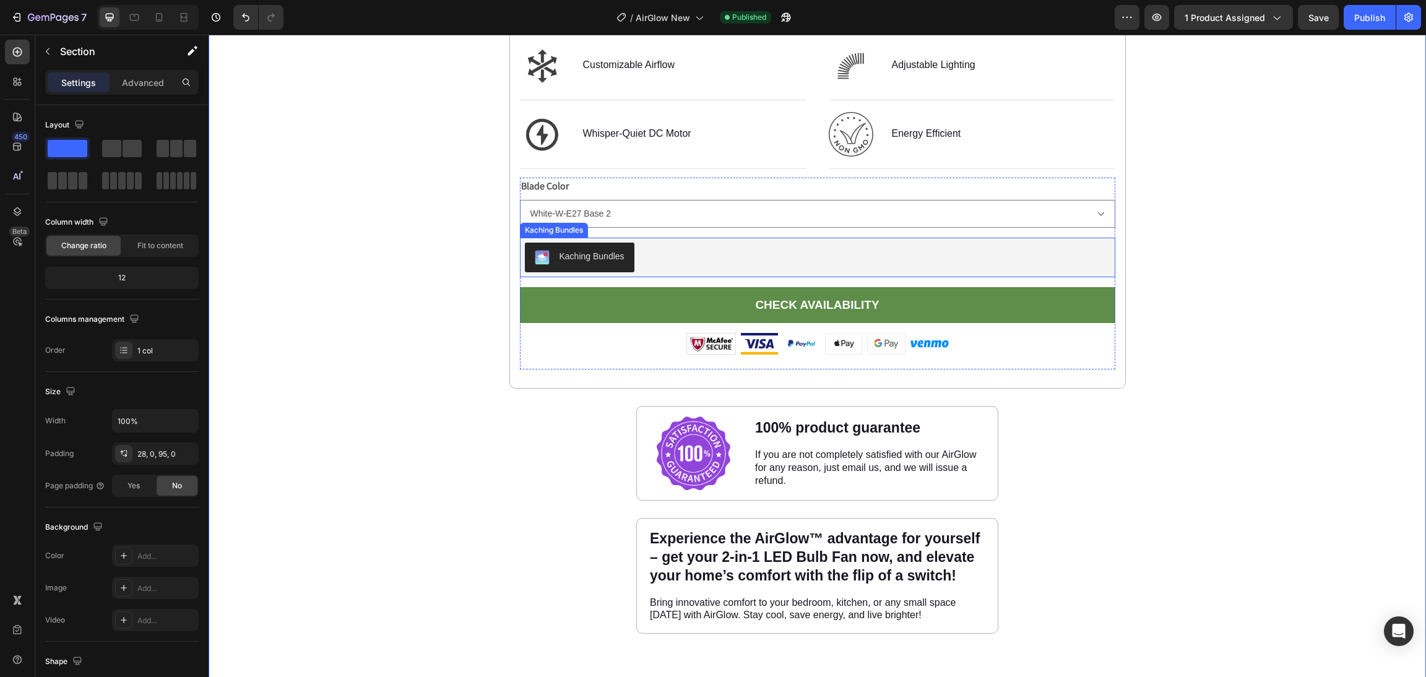
scroll to position [8029, 0]
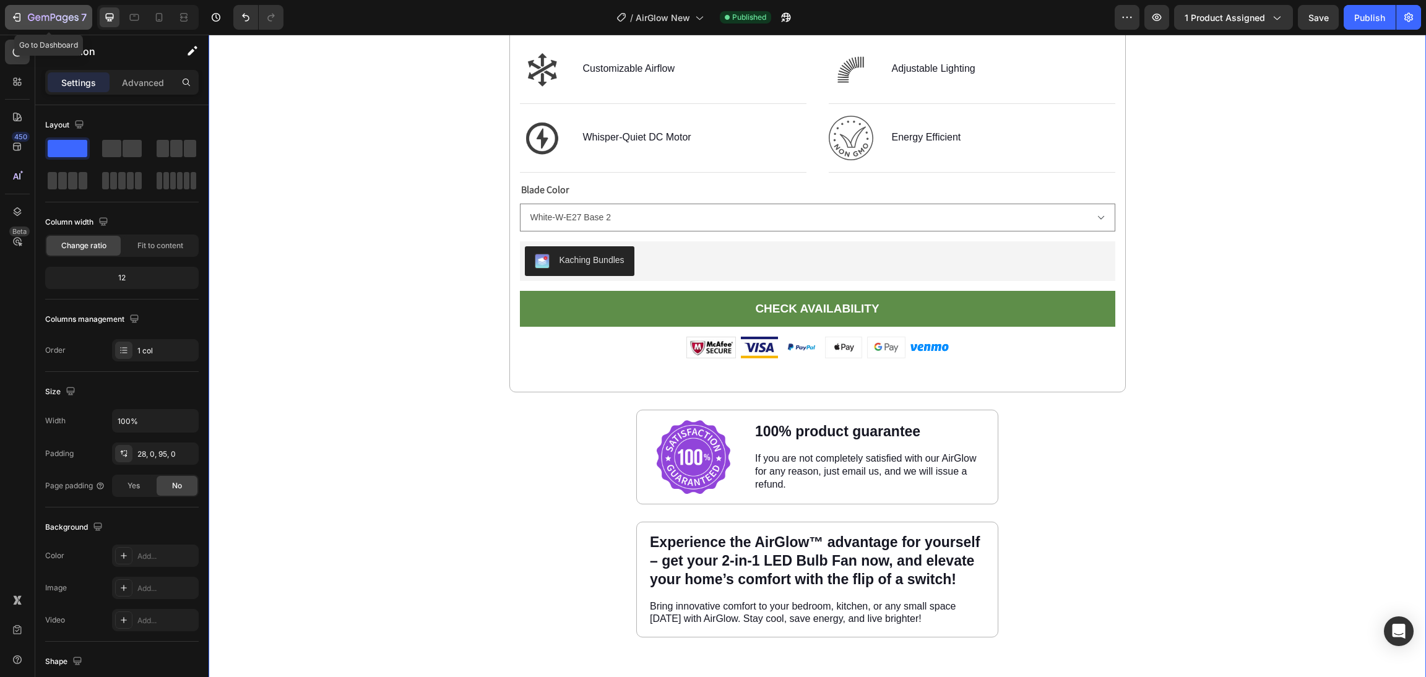
click at [13, 19] on icon "button" at bounding box center [17, 17] width 12 height 12
